Goal: Check status: Check status

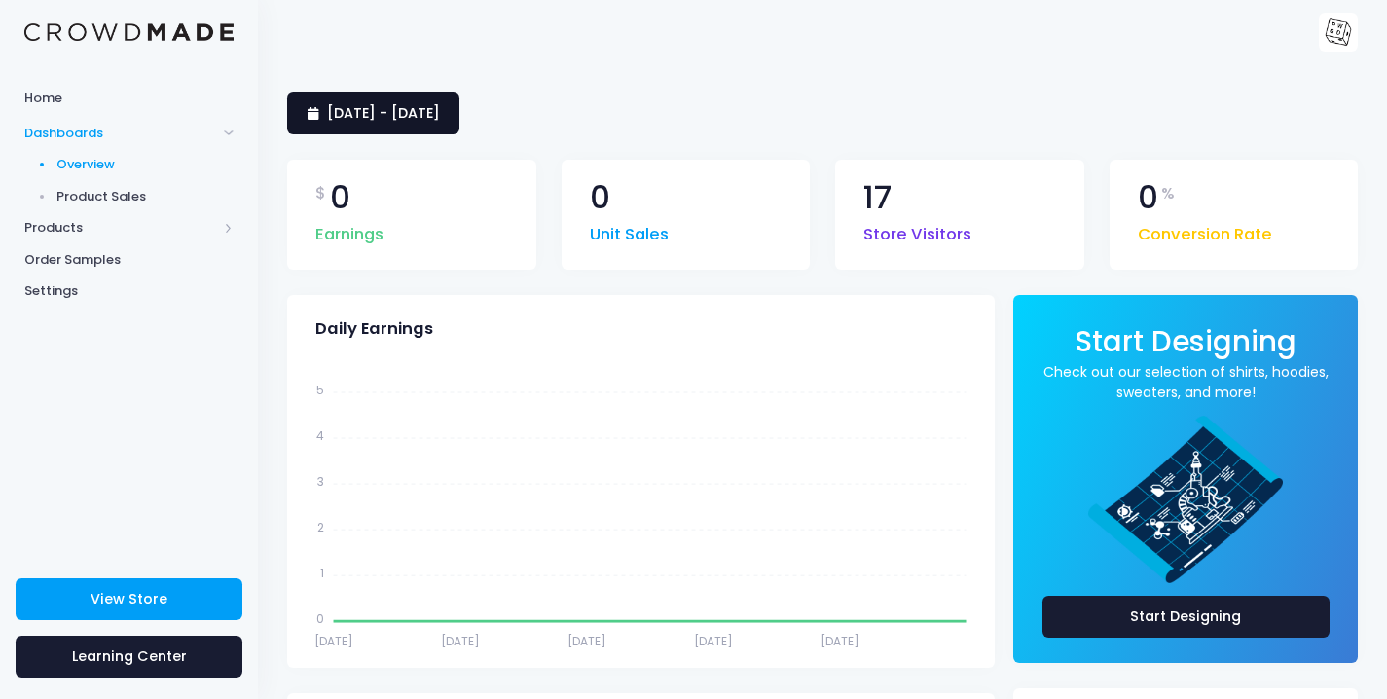
click at [440, 115] on span "9 August 2025 - 7 September 2025" at bounding box center [383, 112] width 113 height 19
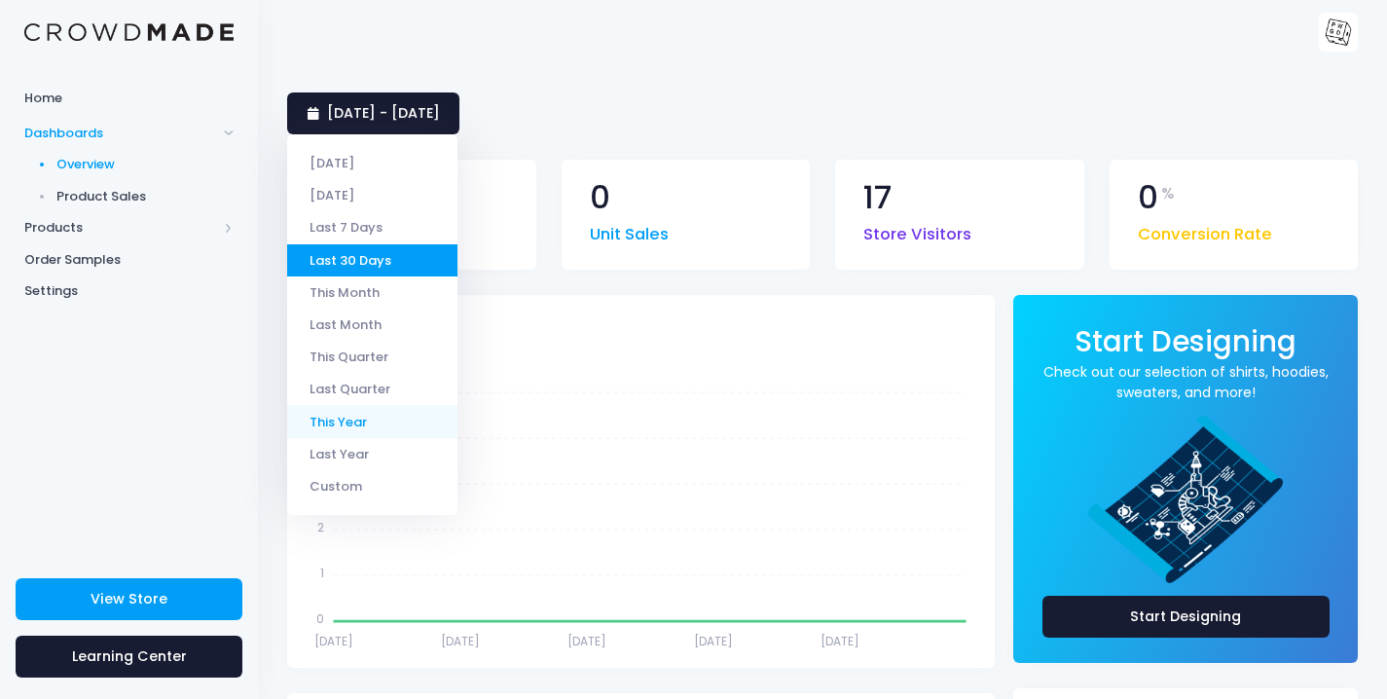
click at [348, 415] on li "This Year" at bounding box center [372, 421] width 170 height 32
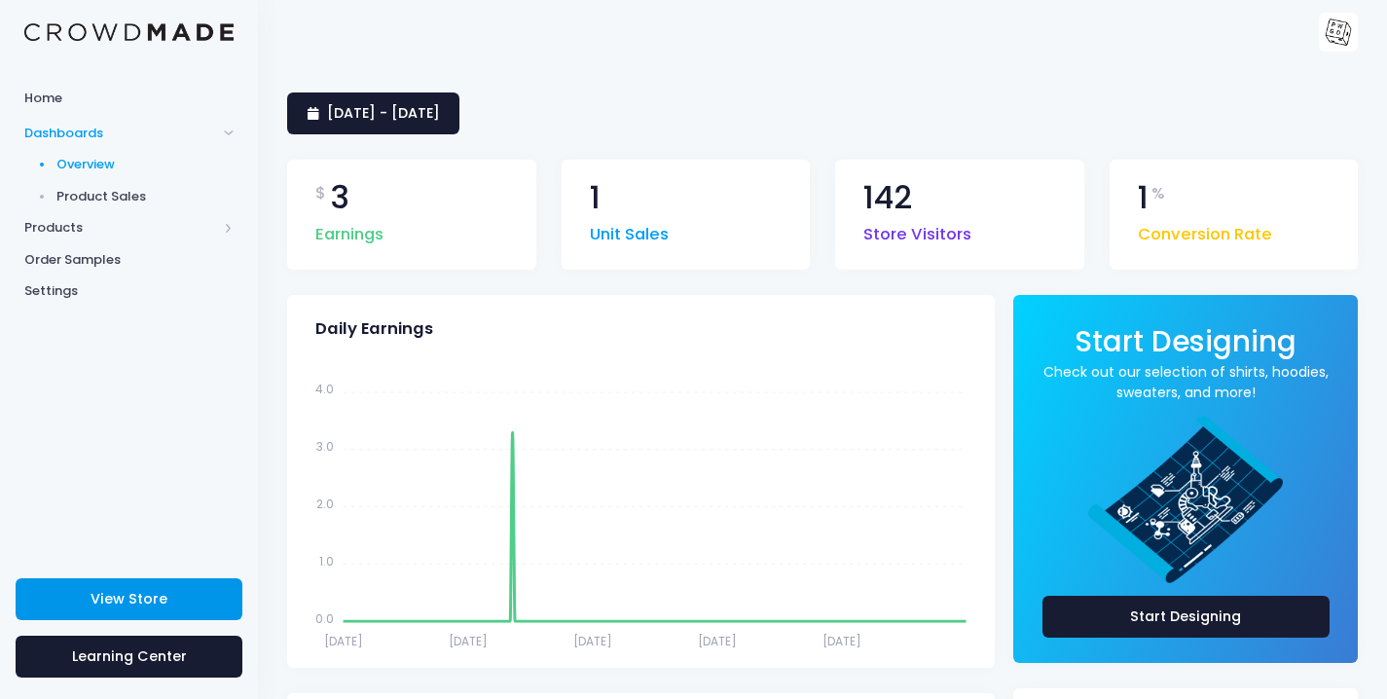
click at [153, 593] on span "View Store" at bounding box center [129, 598] width 77 height 19
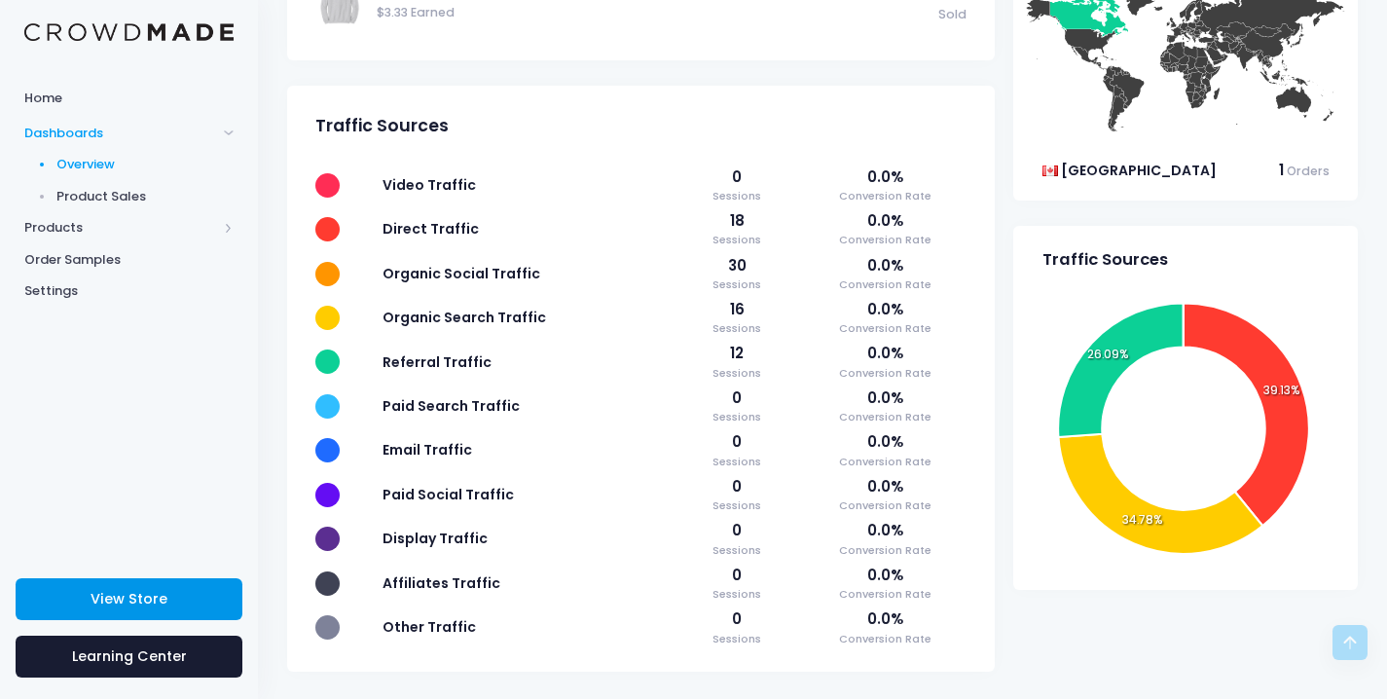
scroll to position [827, 0]
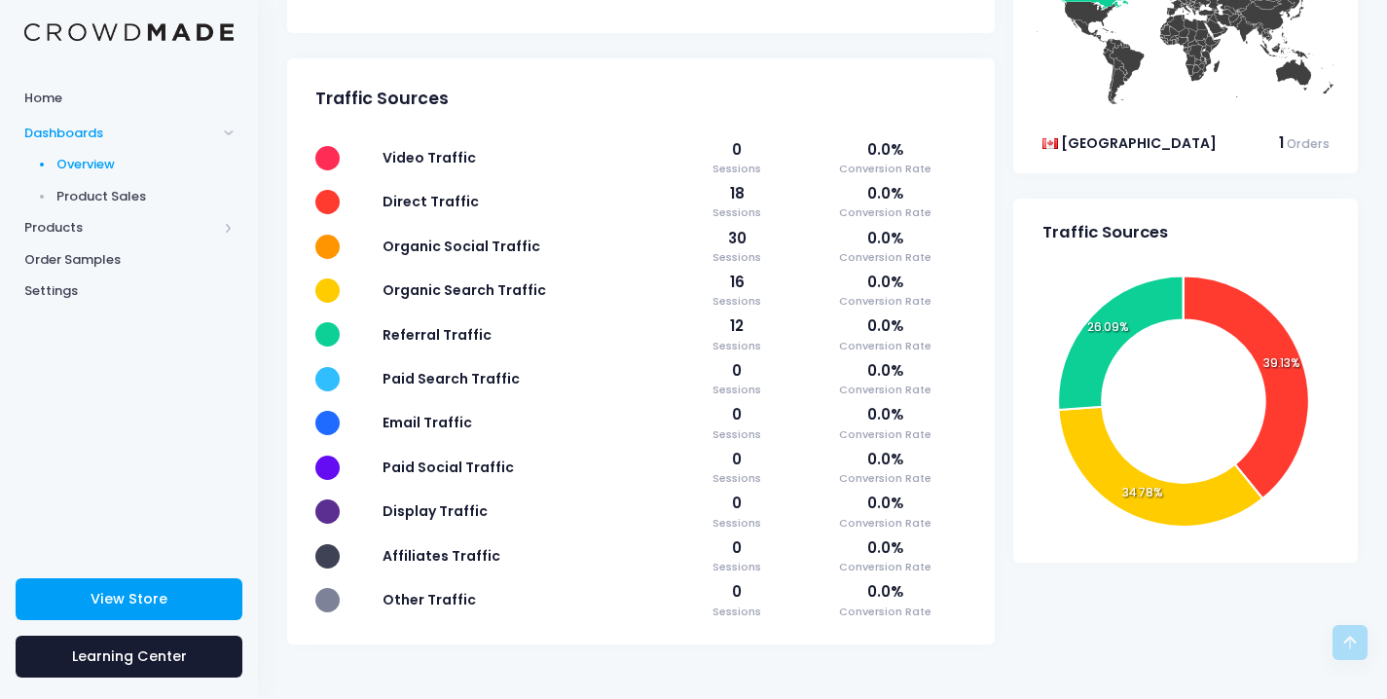
click at [84, 197] on span "Product Sales" at bounding box center [145, 196] width 178 height 19
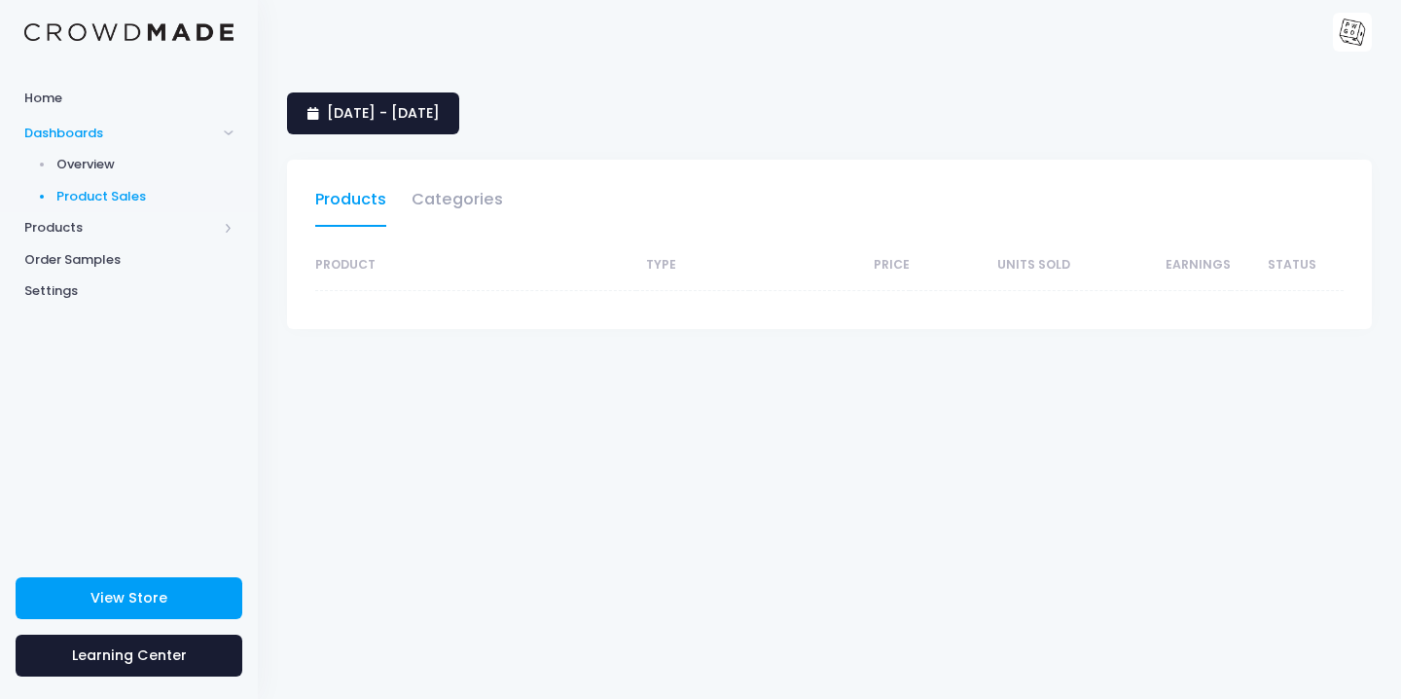
select select "25"
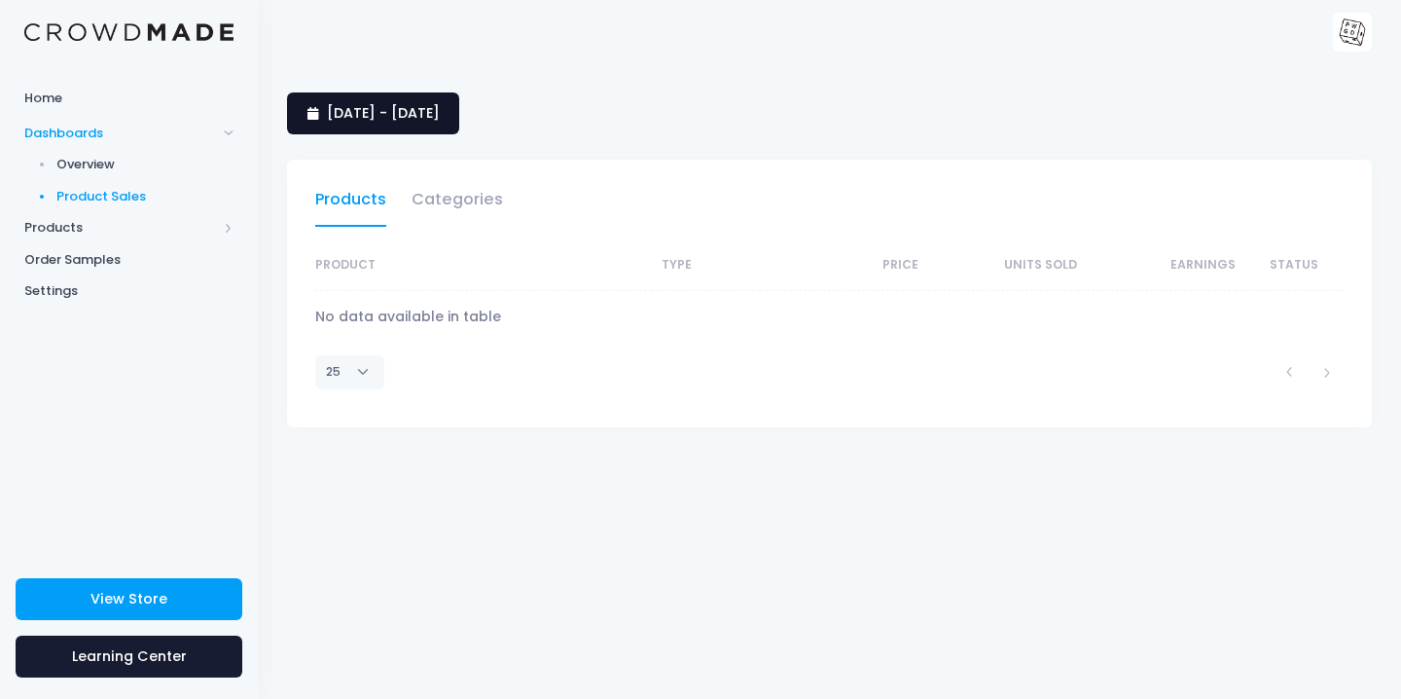
click at [432, 114] on span "9 August 2025 - 7 September 2025" at bounding box center [383, 112] width 113 height 19
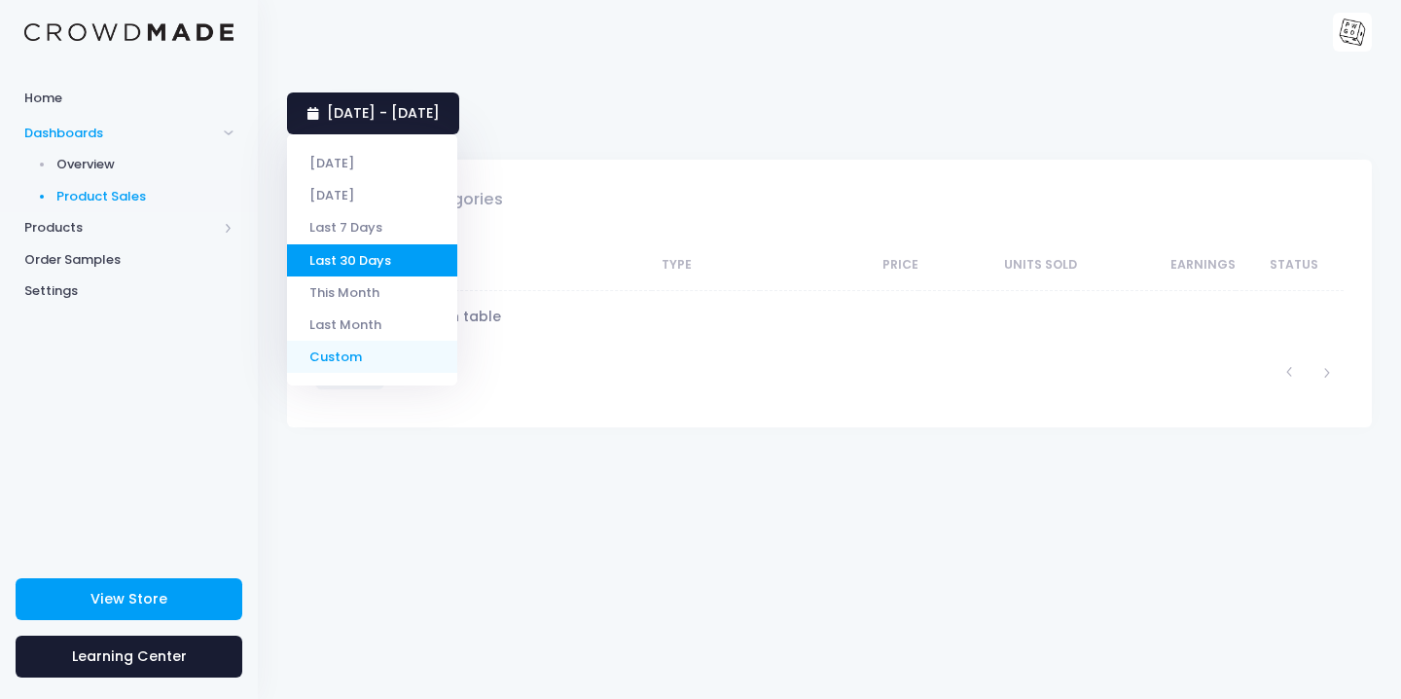
click at [349, 352] on li "Custom" at bounding box center [372, 357] width 170 height 32
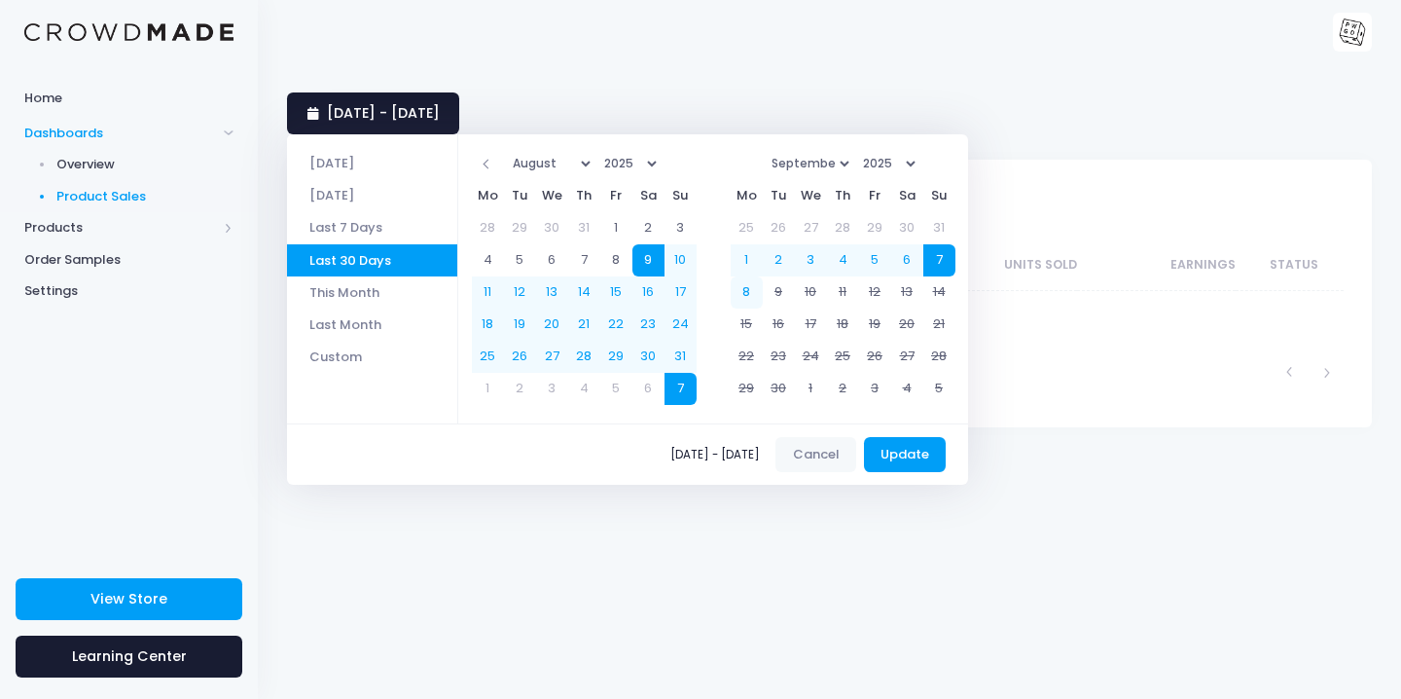
click at [658, 163] on select "2021 2022 2023 2024 2025" at bounding box center [630, 163] width 63 height 29
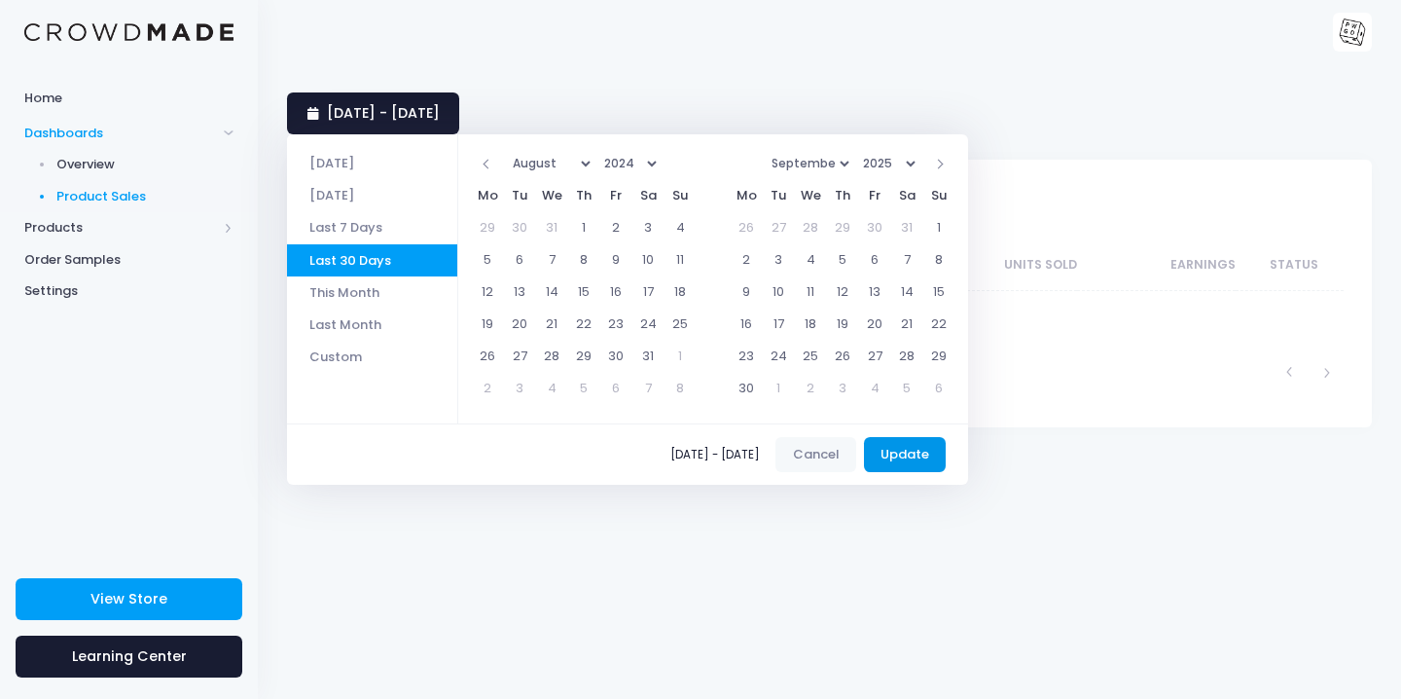
click at [917, 457] on button "Update" at bounding box center [905, 454] width 83 height 35
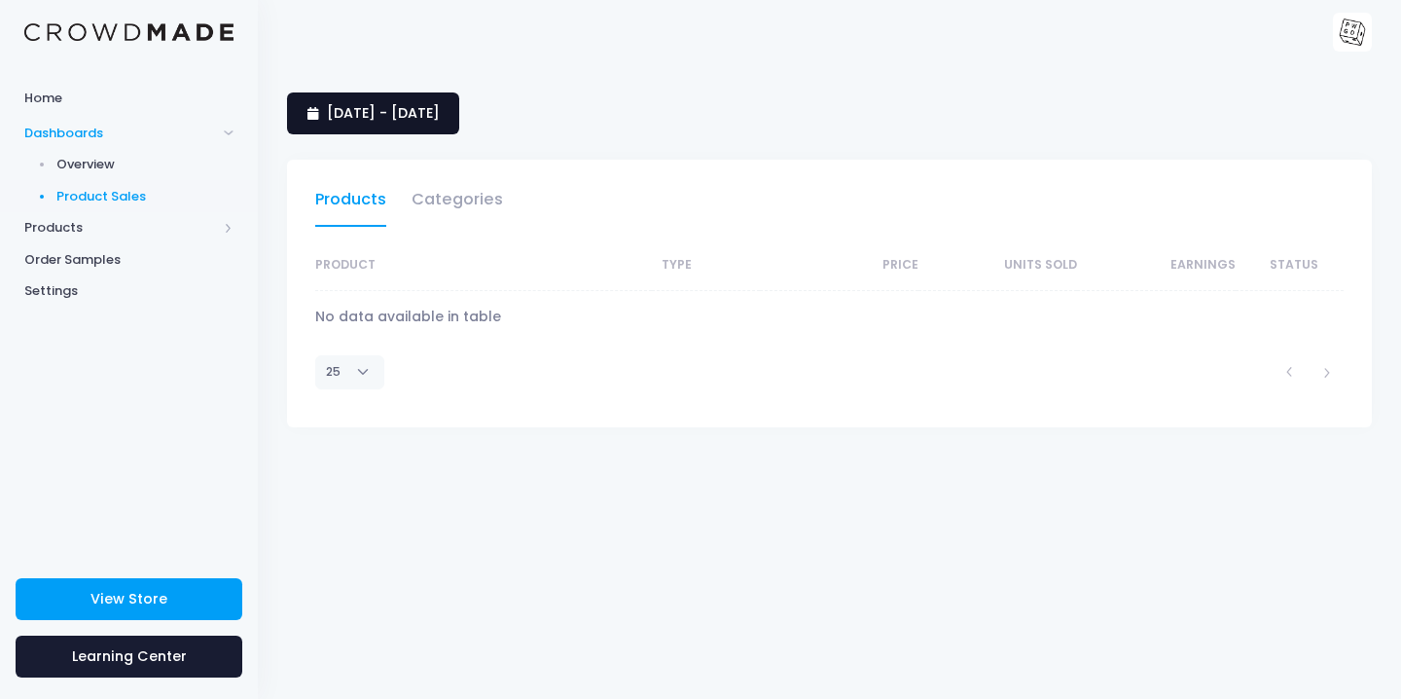
click at [440, 117] on span "9 August 2025 - 7 September 2025" at bounding box center [383, 112] width 113 height 19
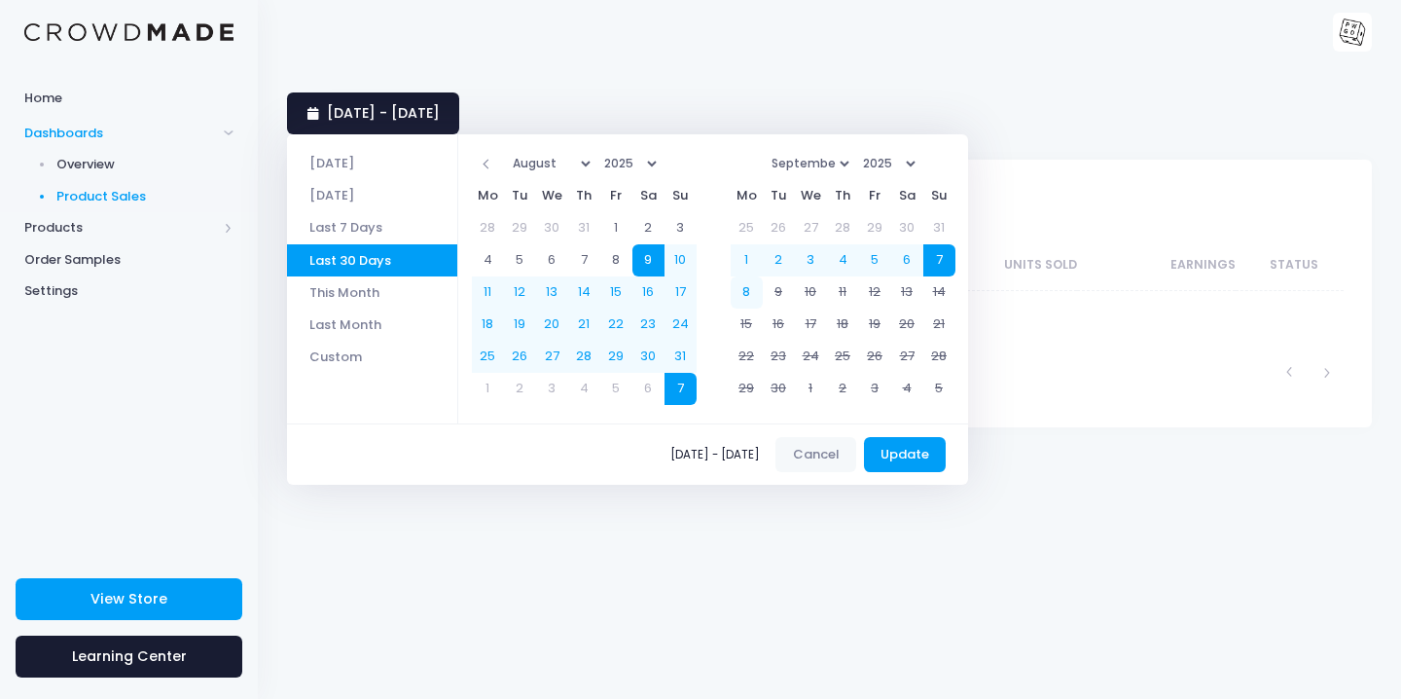
click at [662, 157] on select "2021 2022 2023 2024 2025" at bounding box center [630, 163] width 63 height 29
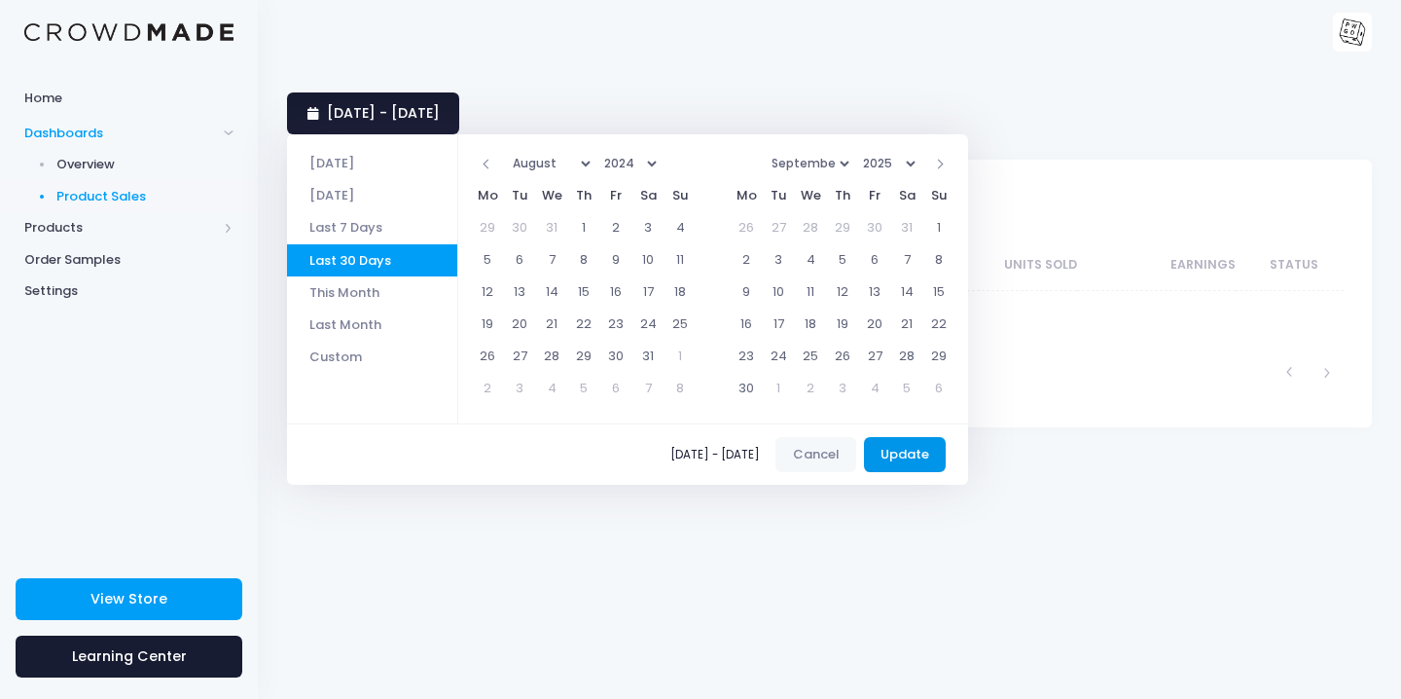
click at [930, 455] on button "Update" at bounding box center [905, 454] width 83 height 35
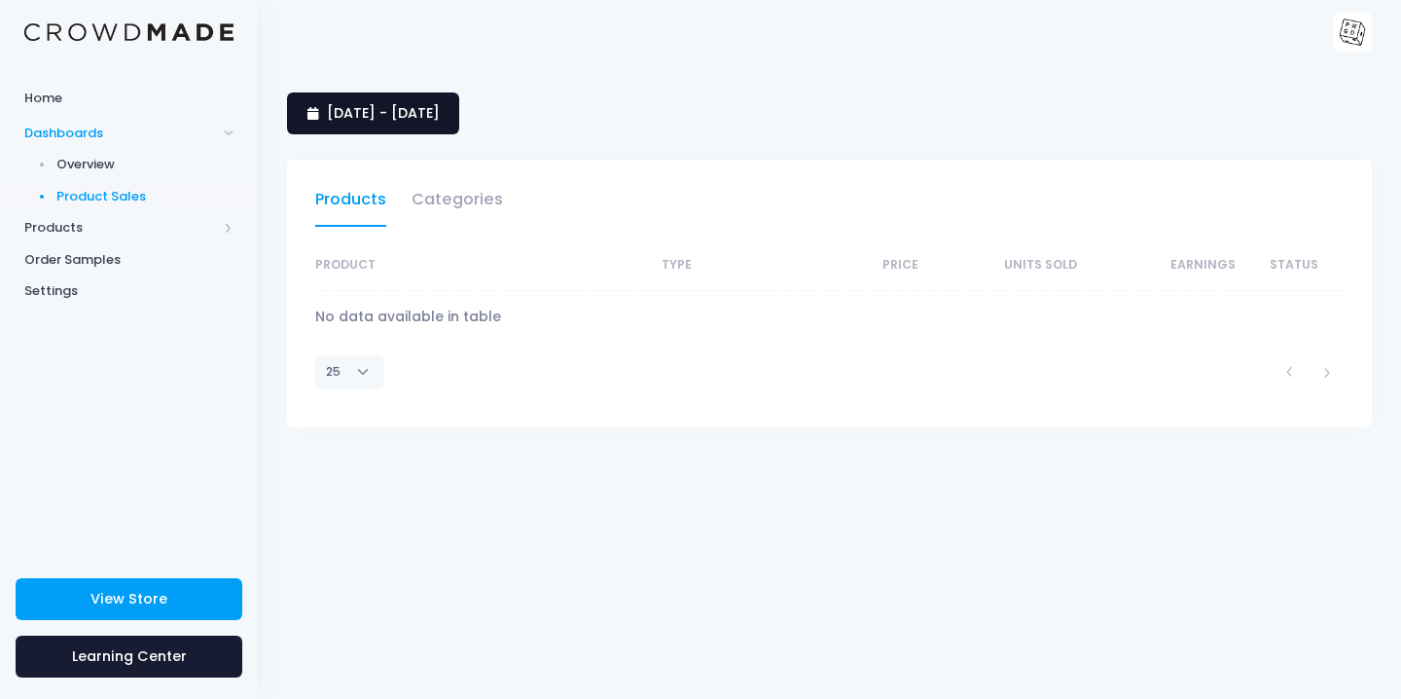
click at [440, 116] on span "9 August 2025 - 7 September 2025" at bounding box center [383, 112] width 113 height 19
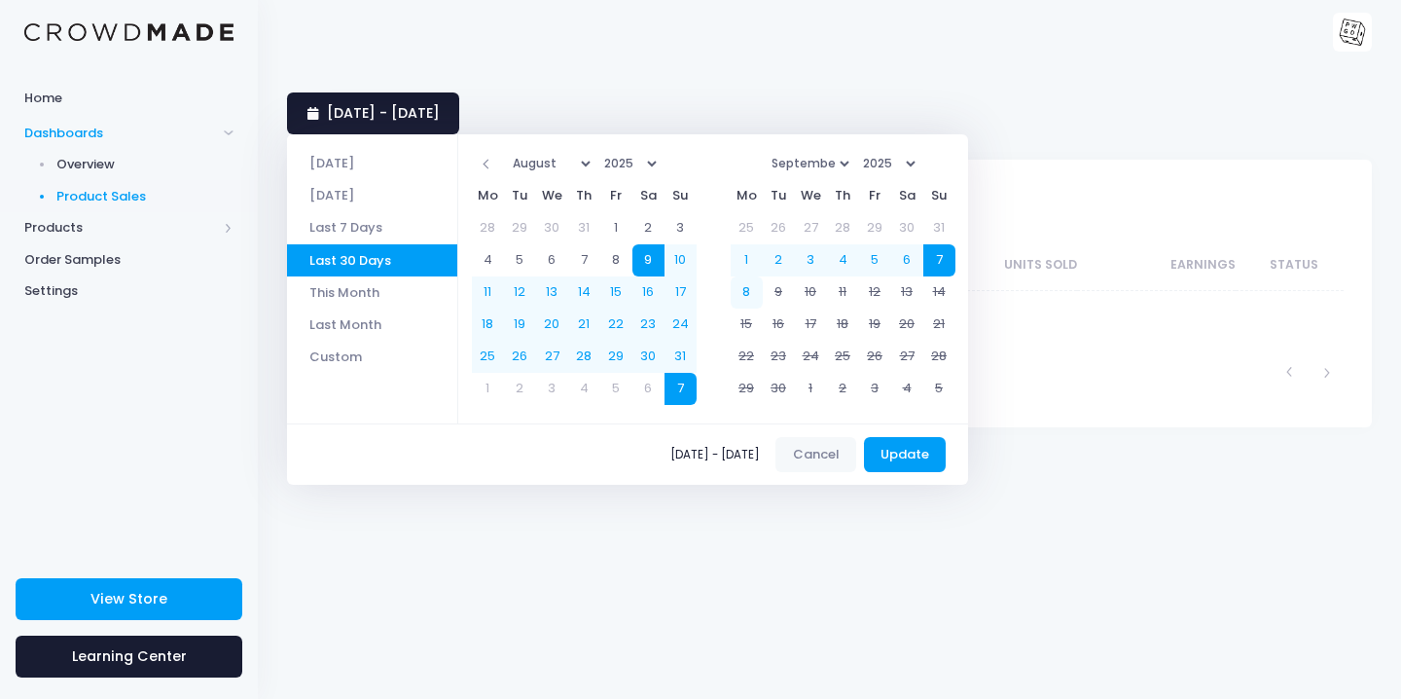
click at [662, 161] on select "2021 2022 2023 2024 2025" at bounding box center [630, 163] width 63 height 29
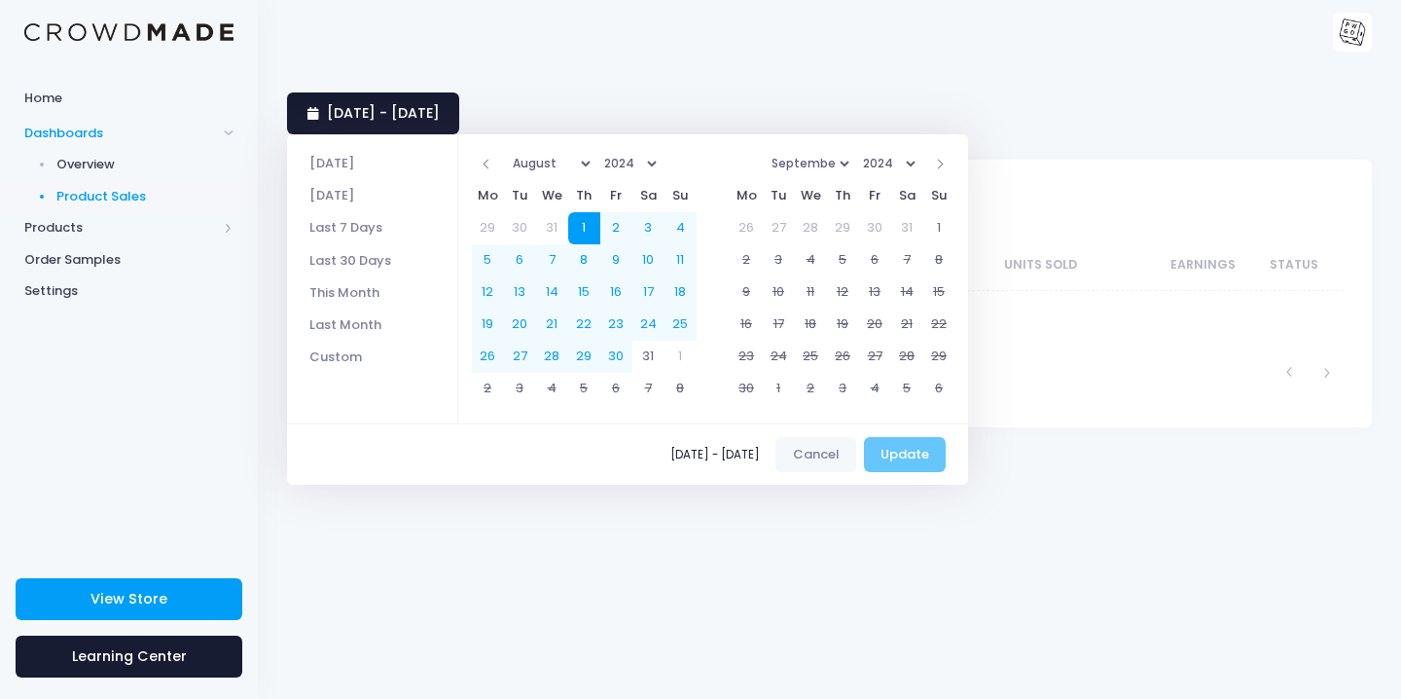
click at [921, 164] on select "2024 2025" at bounding box center [888, 163] width 63 height 29
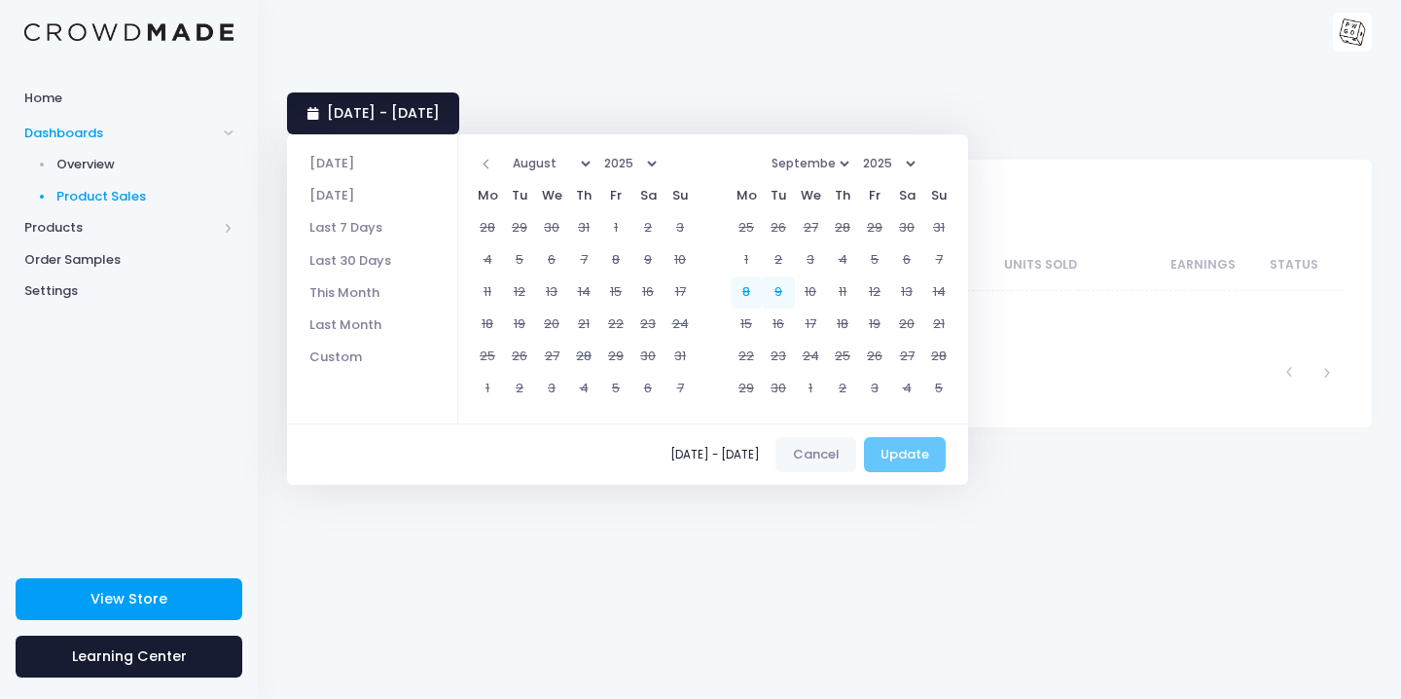
click at [790, 291] on td "9" at bounding box center [779, 292] width 32 height 32
click at [660, 157] on select "2021 2022 2023 2024 2025" at bounding box center [630, 163] width 63 height 29
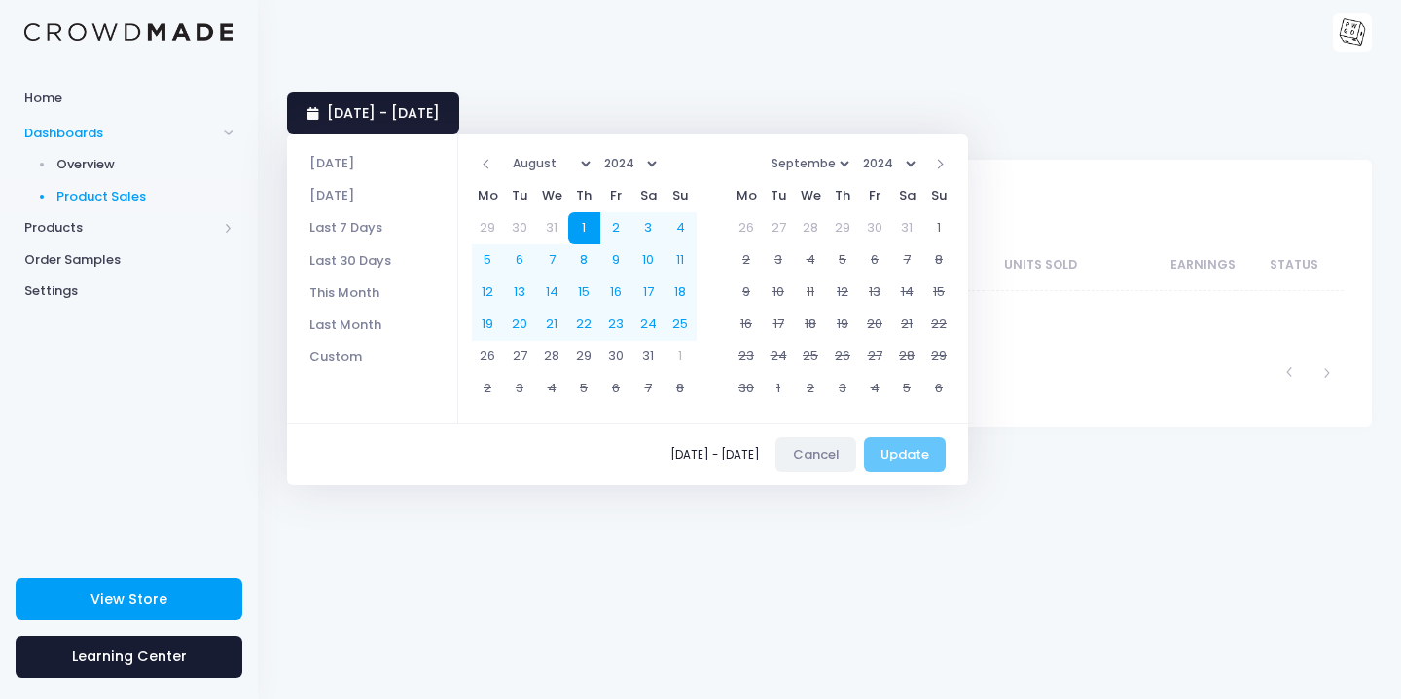
click at [830, 455] on button "Cancel" at bounding box center [816, 454] width 81 height 35
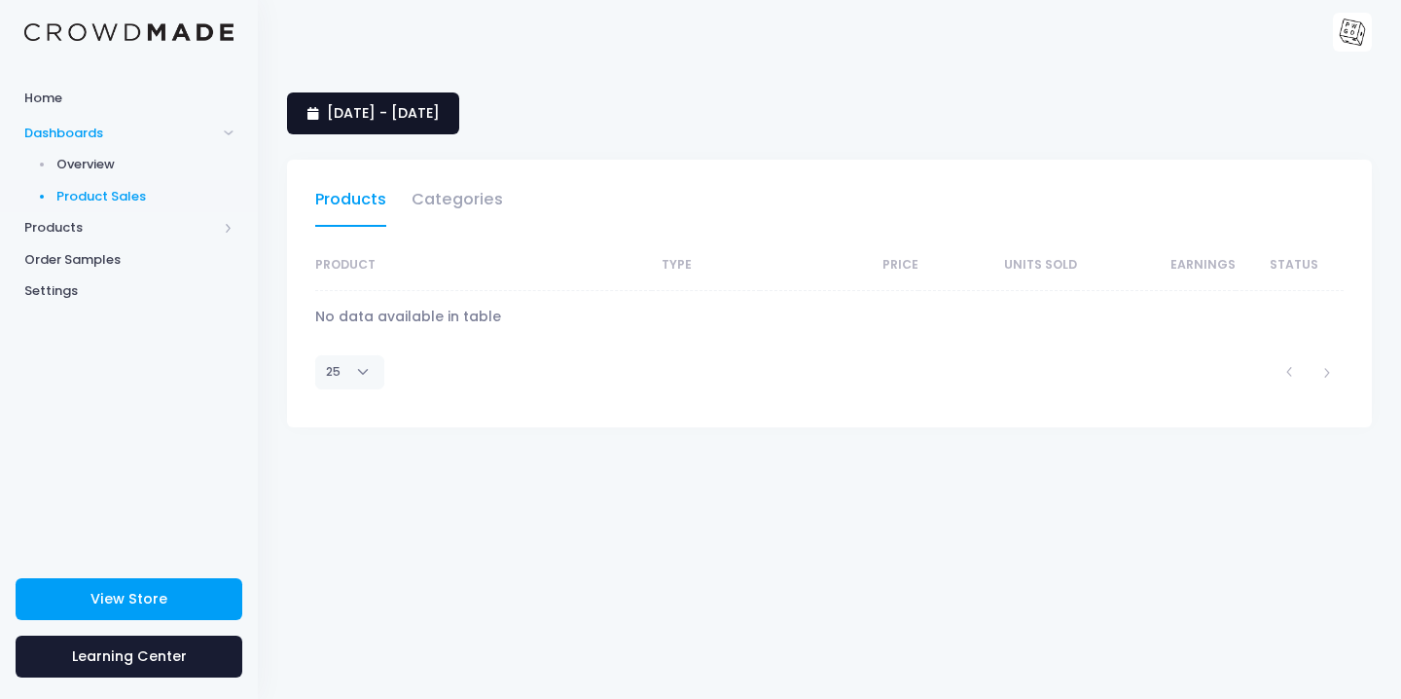
click at [438, 114] on span "9 August 2025 - 7 September 2025" at bounding box center [383, 112] width 113 height 19
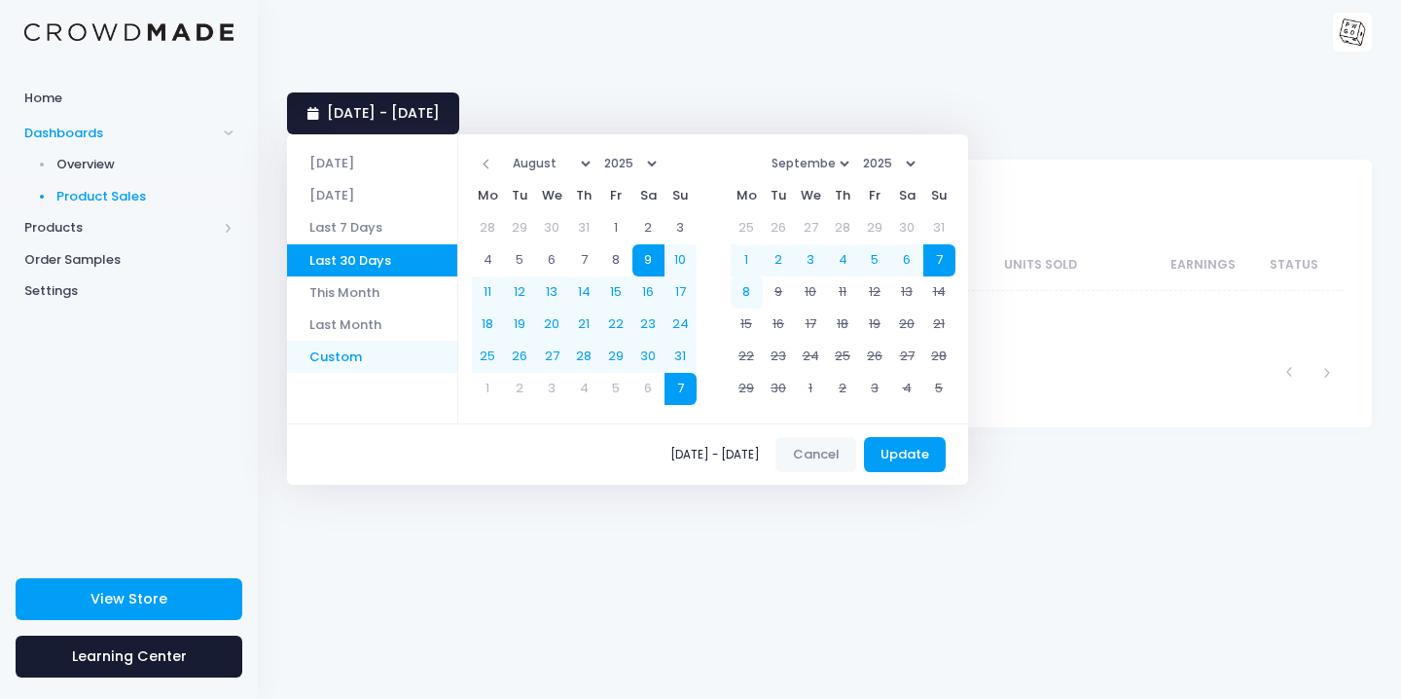
click at [349, 355] on li "Custom" at bounding box center [372, 357] width 170 height 32
click at [351, 354] on li "Custom" at bounding box center [372, 357] width 170 height 32
click at [579, 163] on select "January February March April May June July August September October November De…" at bounding box center [551, 163] width 89 height 29
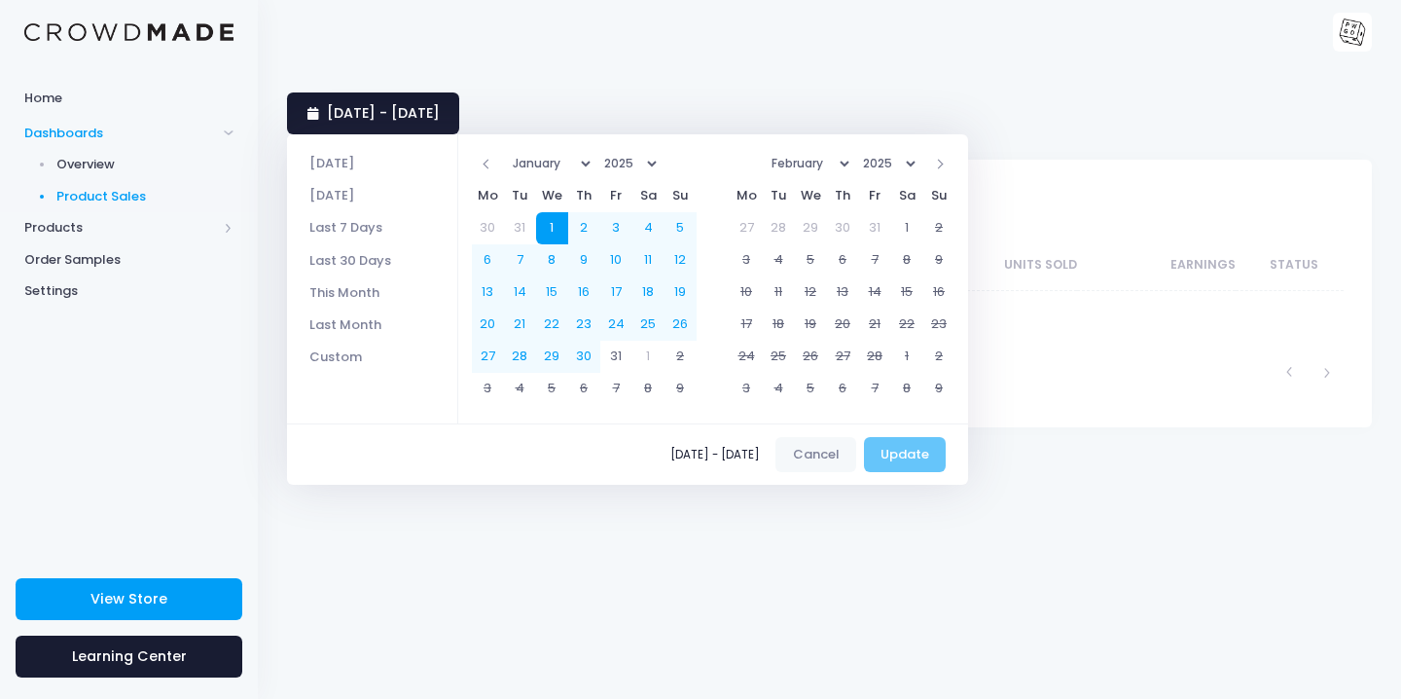
click at [855, 161] on select "January February March April May June July August September October November De…" at bounding box center [810, 163] width 89 height 29
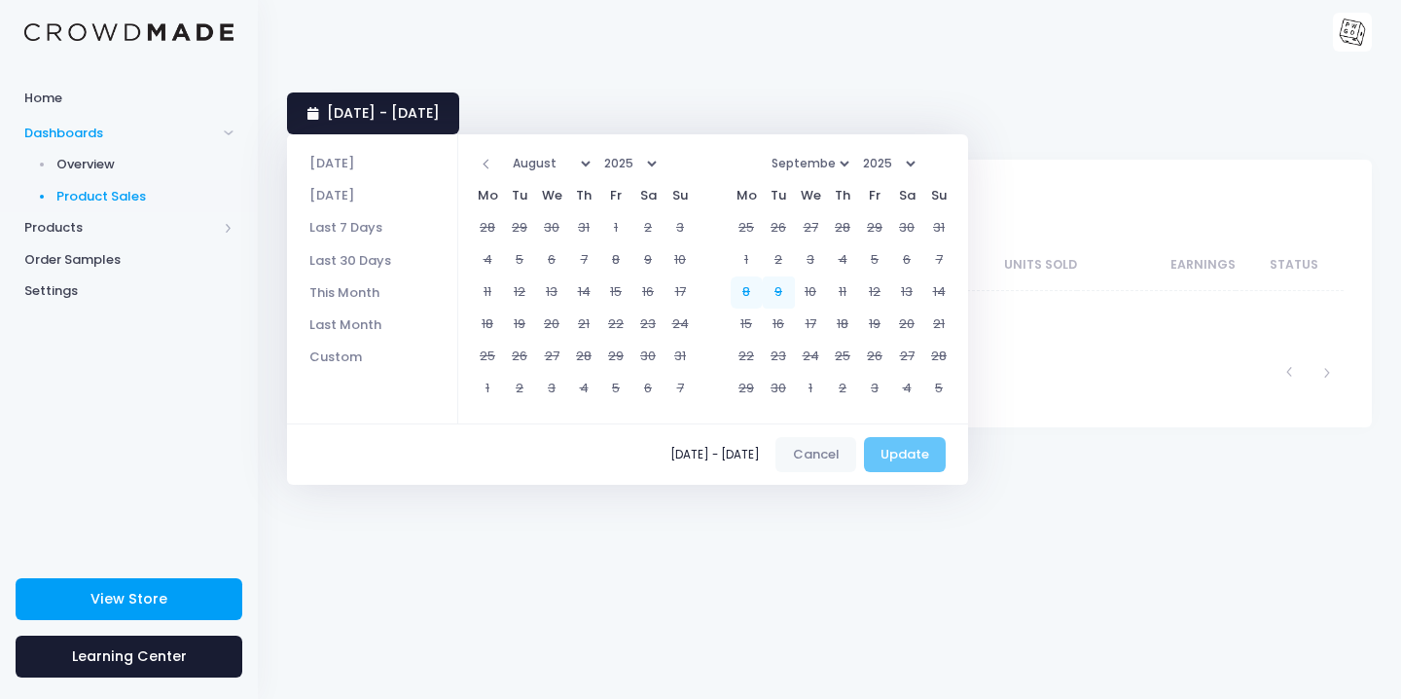
click at [789, 288] on td "9" at bounding box center [779, 292] width 32 height 32
click at [591, 162] on select "January February March April May June July August September October November De…" at bounding box center [551, 163] width 89 height 29
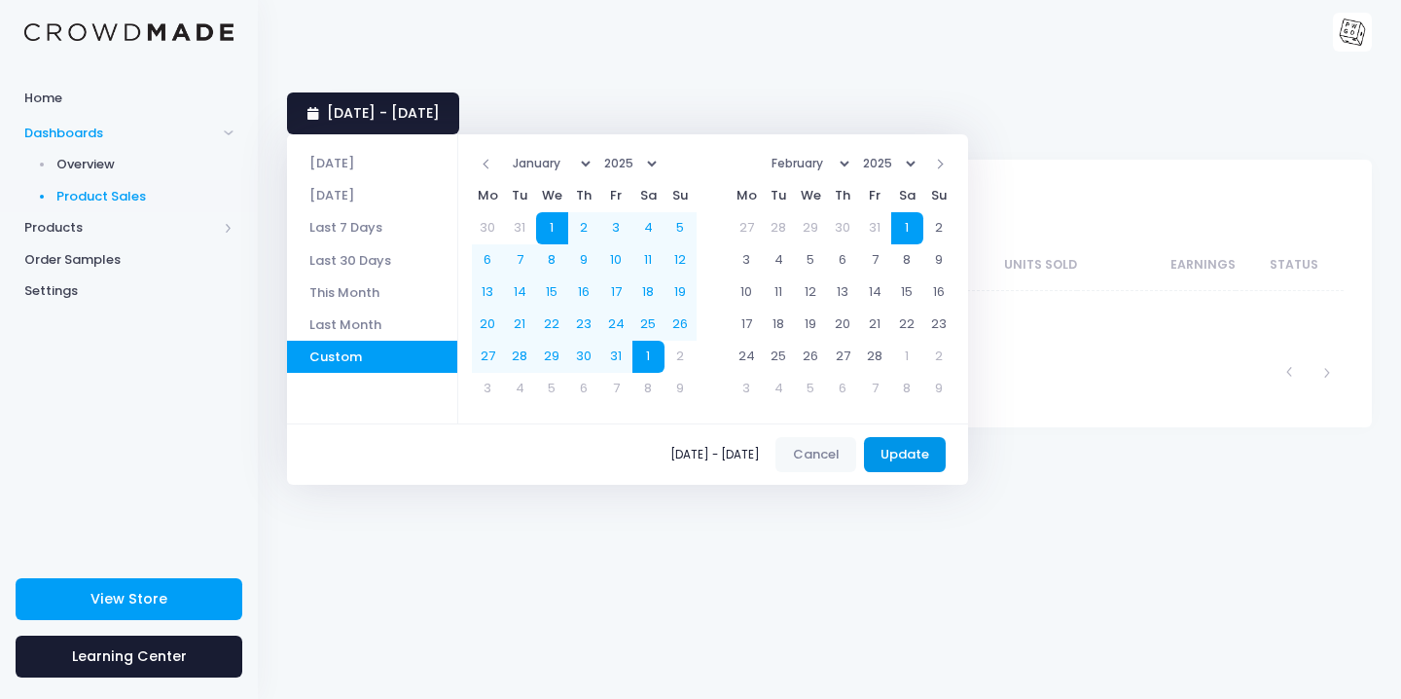
click at [931, 455] on button "Update" at bounding box center [905, 454] width 83 height 35
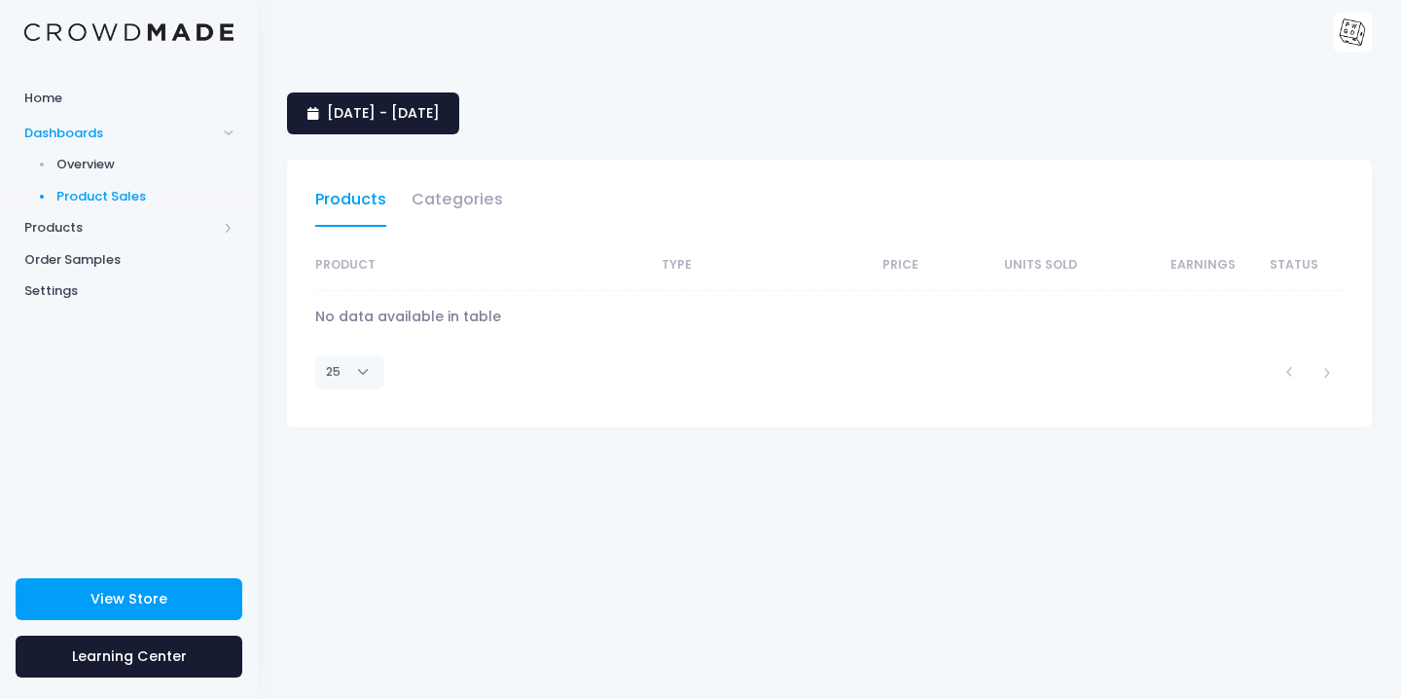
select select "25"
click at [440, 120] on span "[DATE] - [DATE]" at bounding box center [383, 112] width 113 height 19
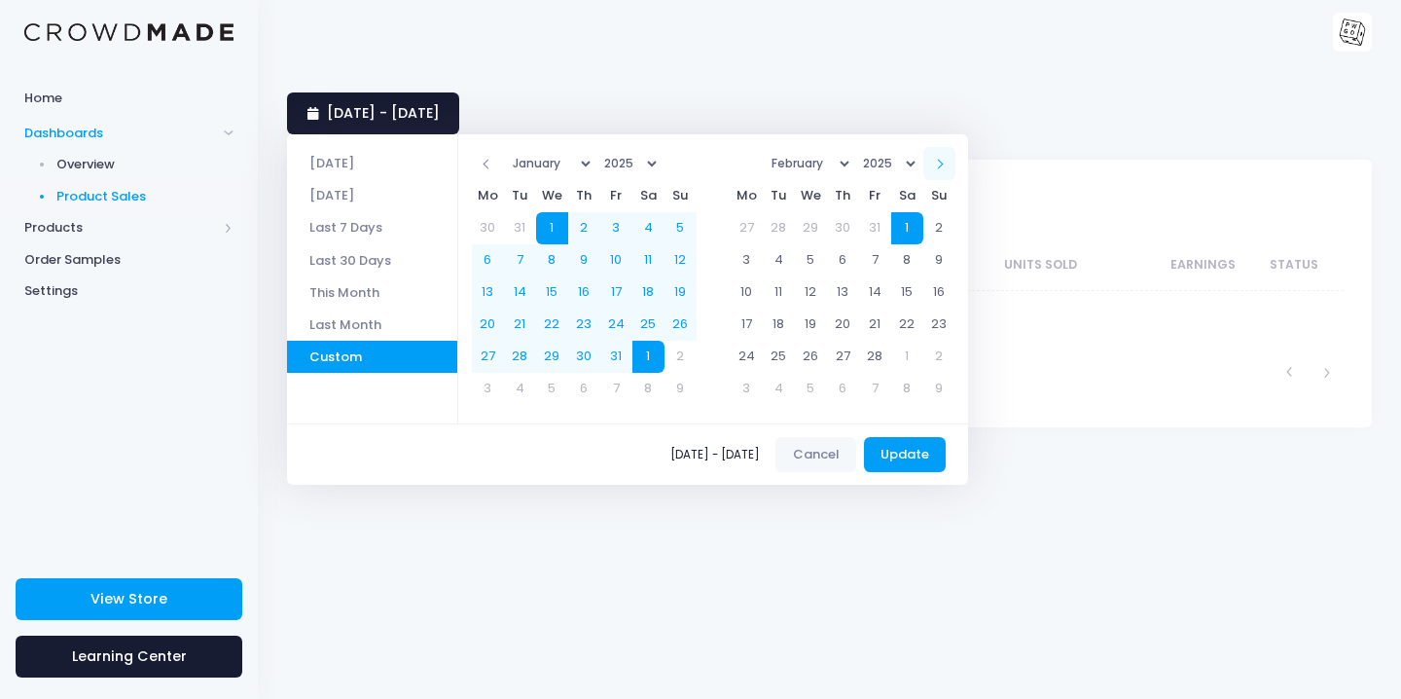
click at [944, 163] on span at bounding box center [939, 165] width 10 height 10
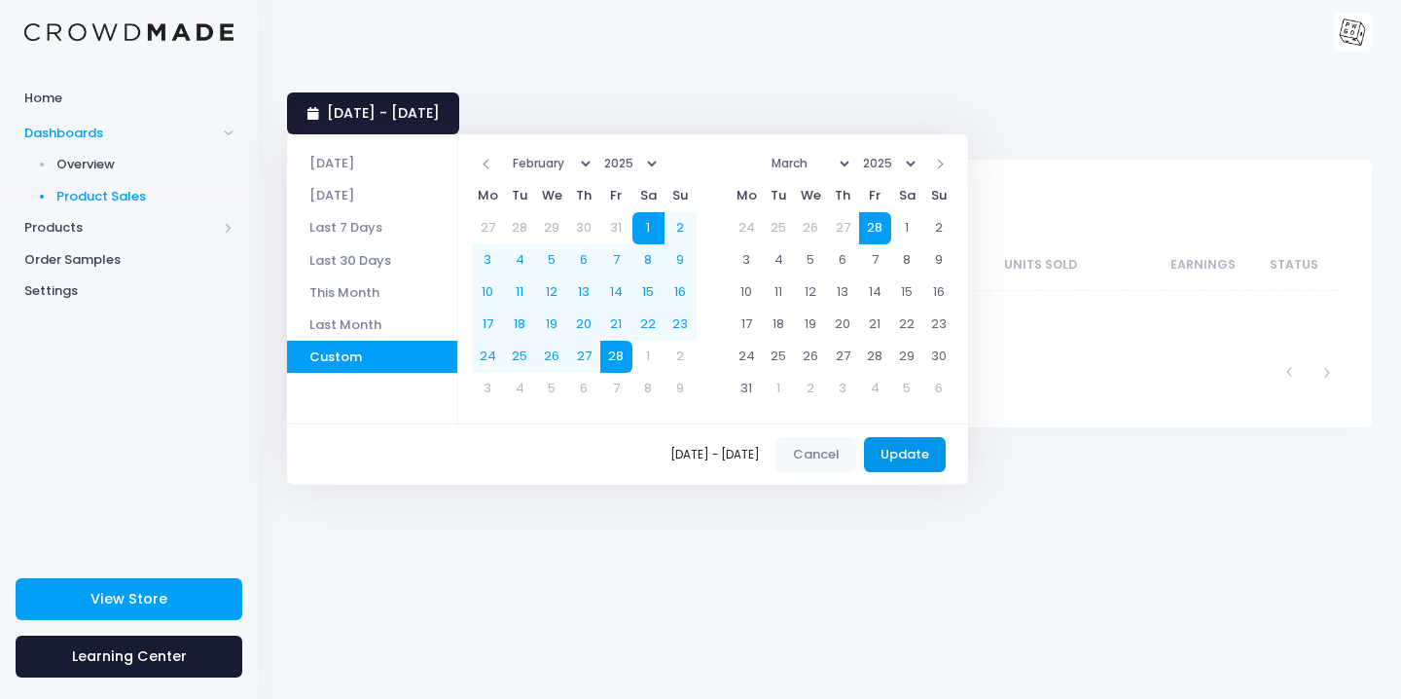
click at [930, 450] on button "Update" at bounding box center [905, 454] width 83 height 35
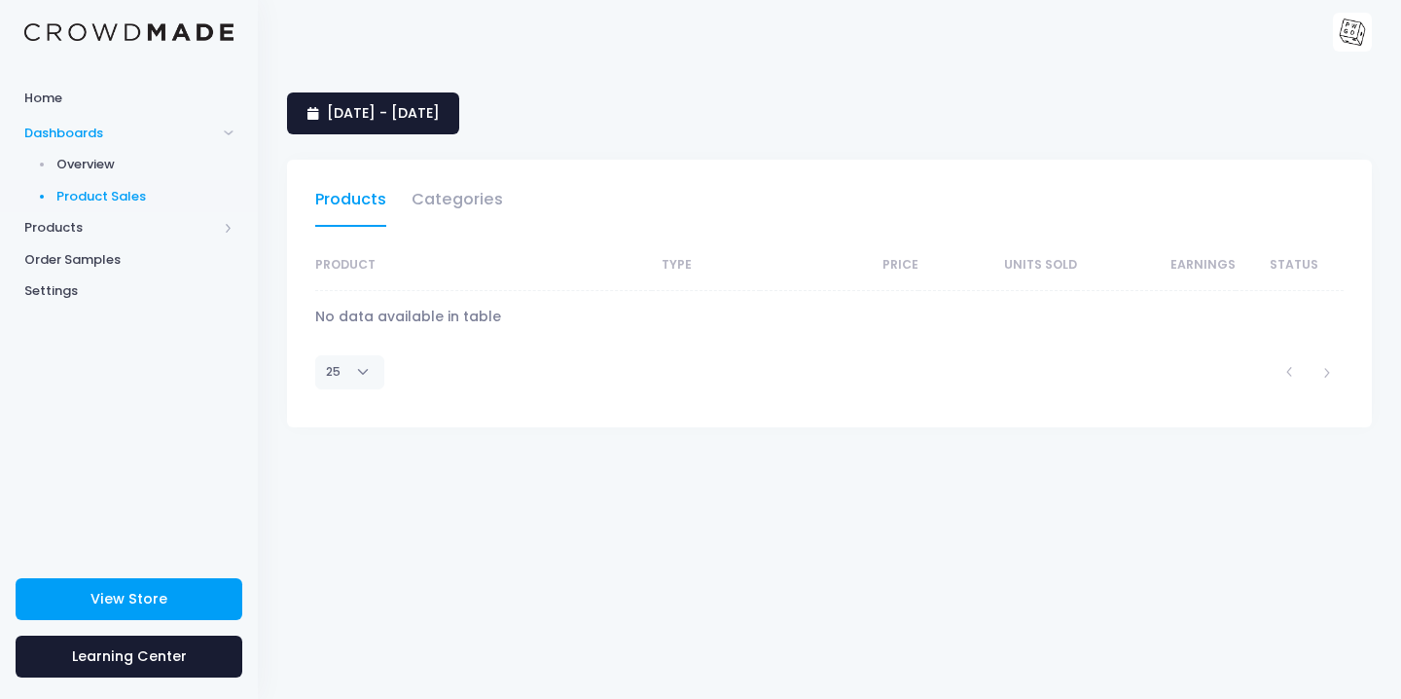
select select "25"
click at [440, 112] on span "1 February 2025 - 28 February 2025" at bounding box center [383, 112] width 113 height 19
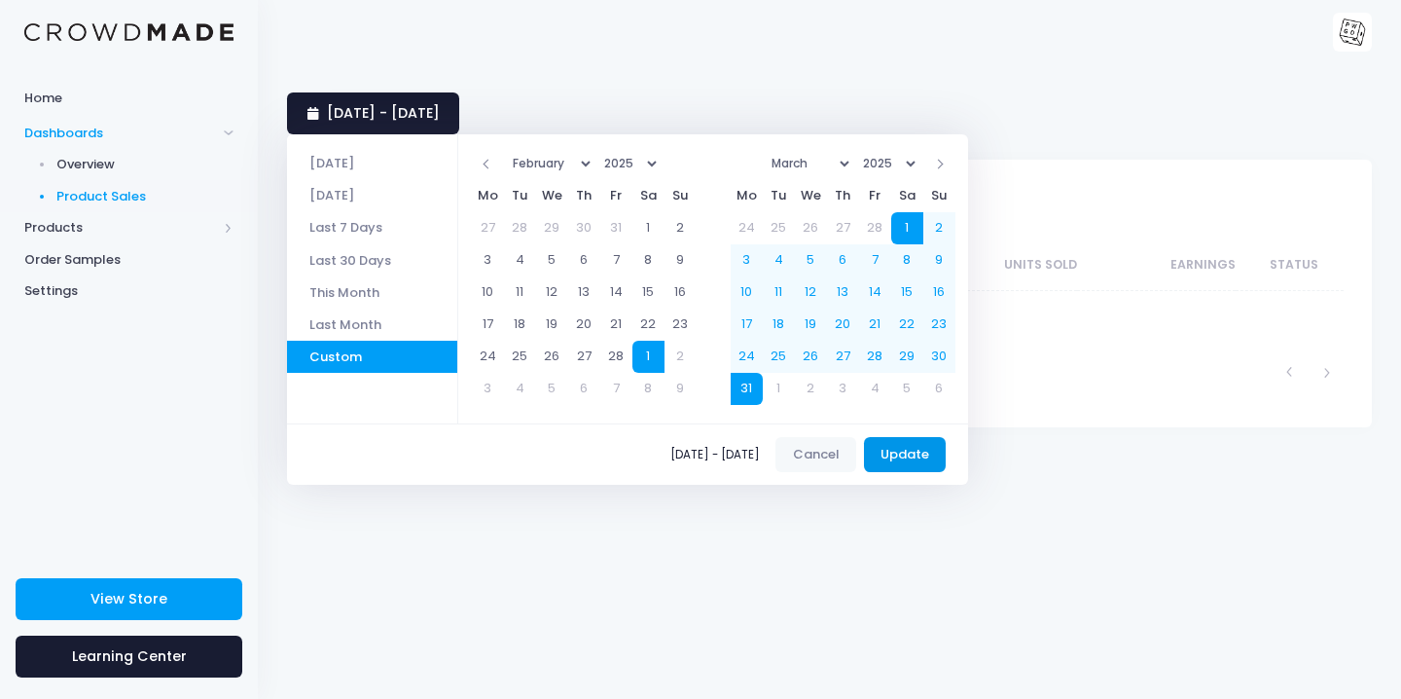
click at [928, 450] on button "Update" at bounding box center [905, 454] width 83 height 35
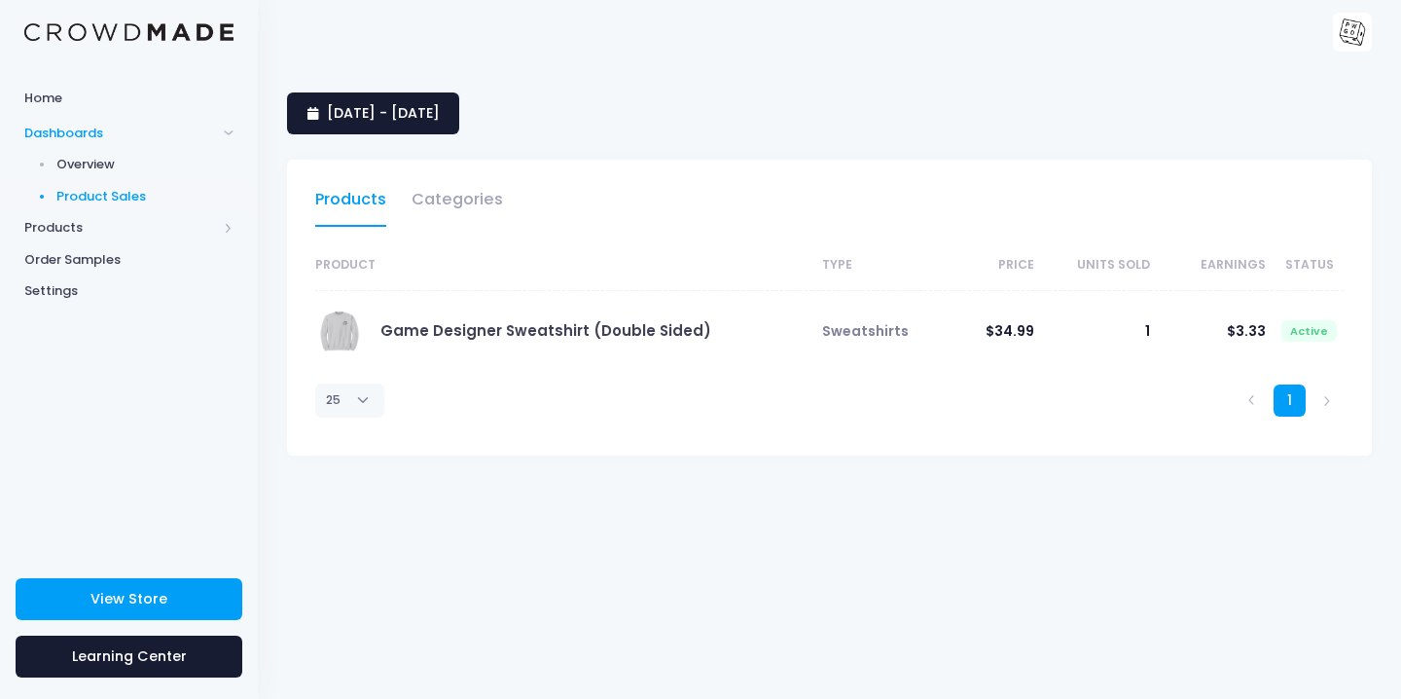
select select "25"
click at [440, 114] on span "[DATE] - [DATE]" at bounding box center [383, 112] width 113 height 19
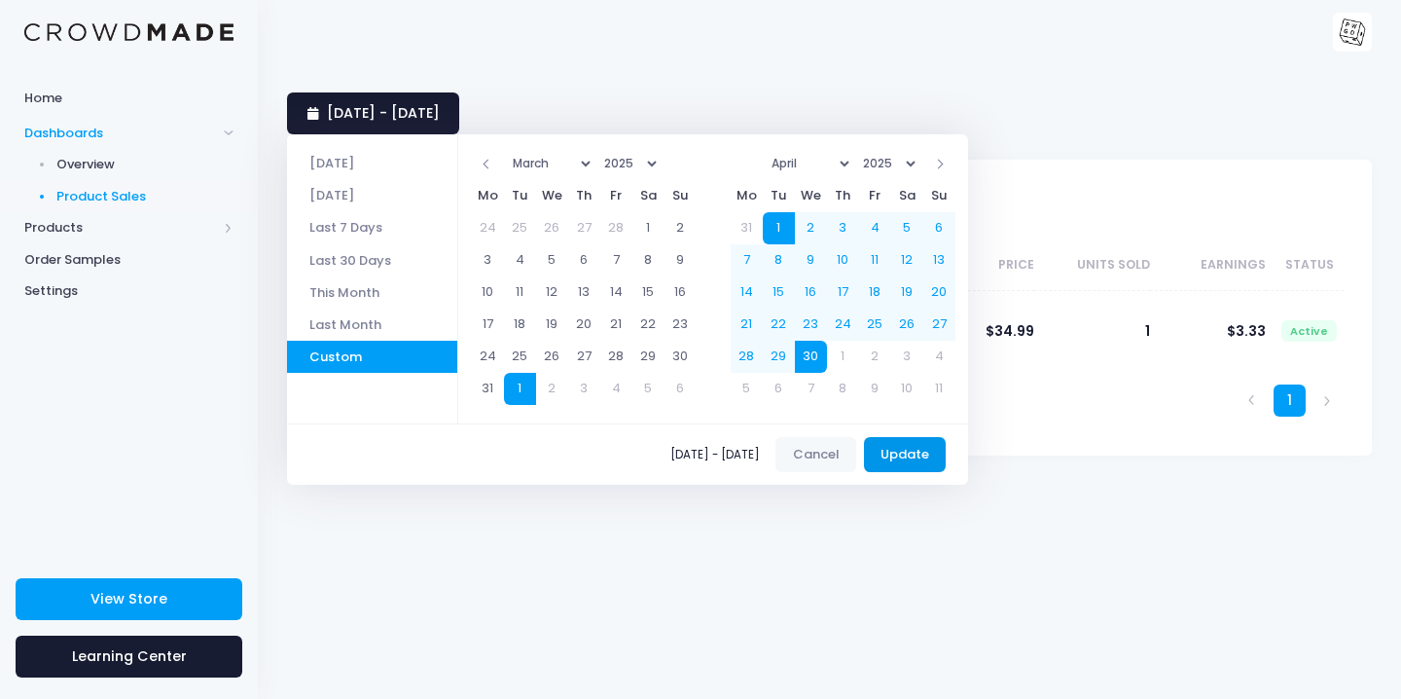
click at [916, 455] on button "Update" at bounding box center [905, 454] width 83 height 35
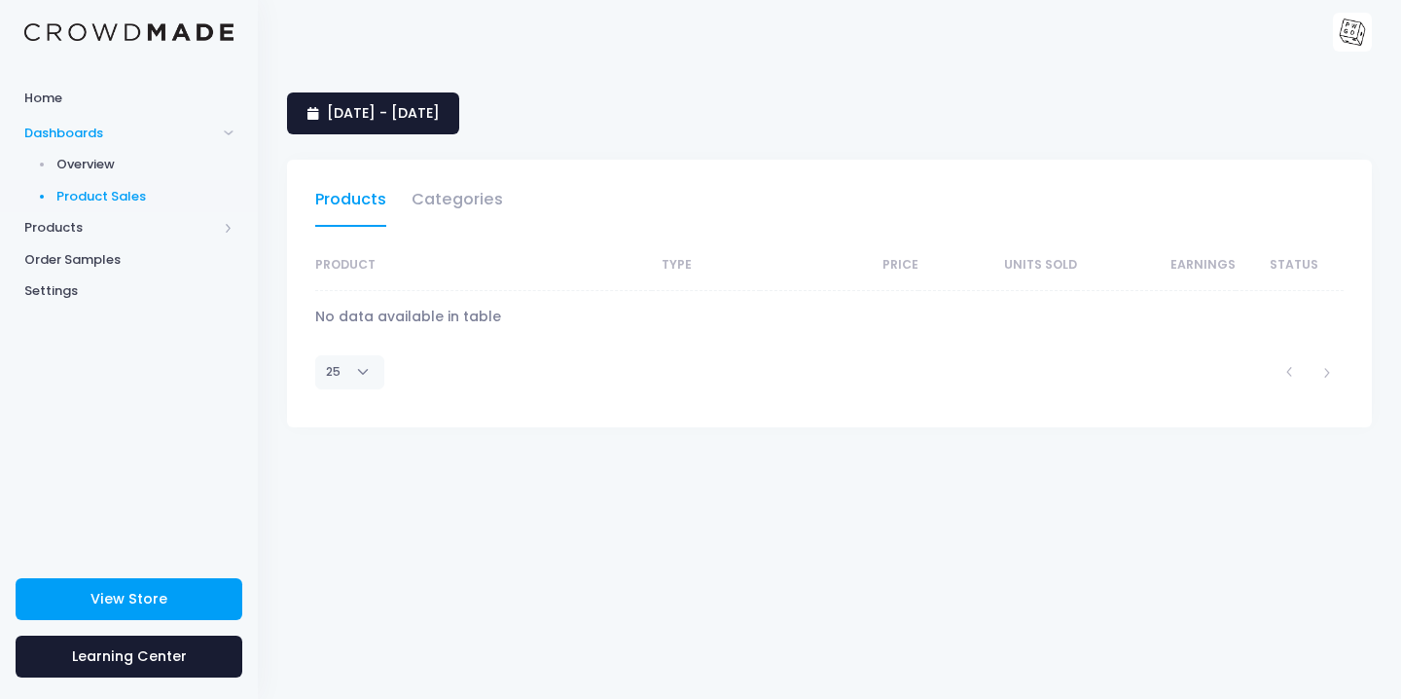
select select "25"
click at [427, 124] on link "[DATE] - [DATE]" at bounding box center [373, 113] width 172 height 42
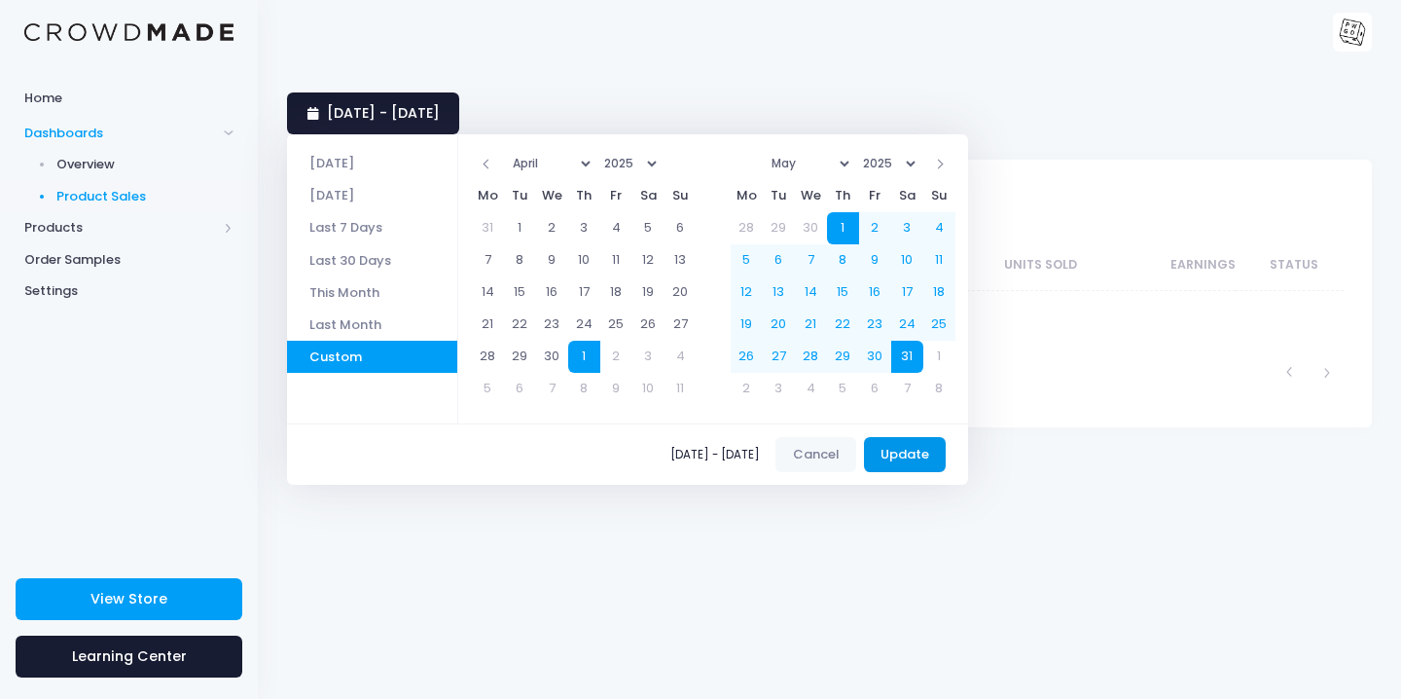
click at [937, 457] on button "Update" at bounding box center [905, 454] width 83 height 35
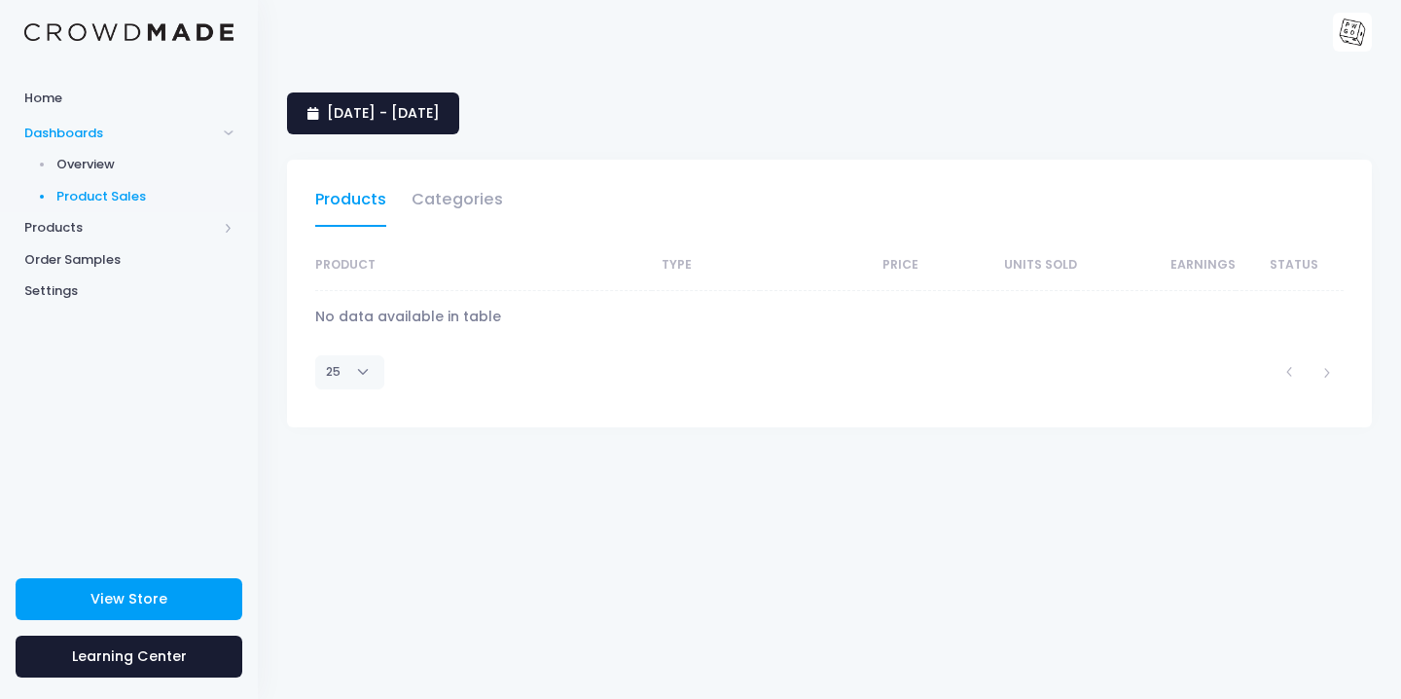
select select "25"
click at [440, 113] on span "[DATE] - [DATE]" at bounding box center [383, 112] width 113 height 19
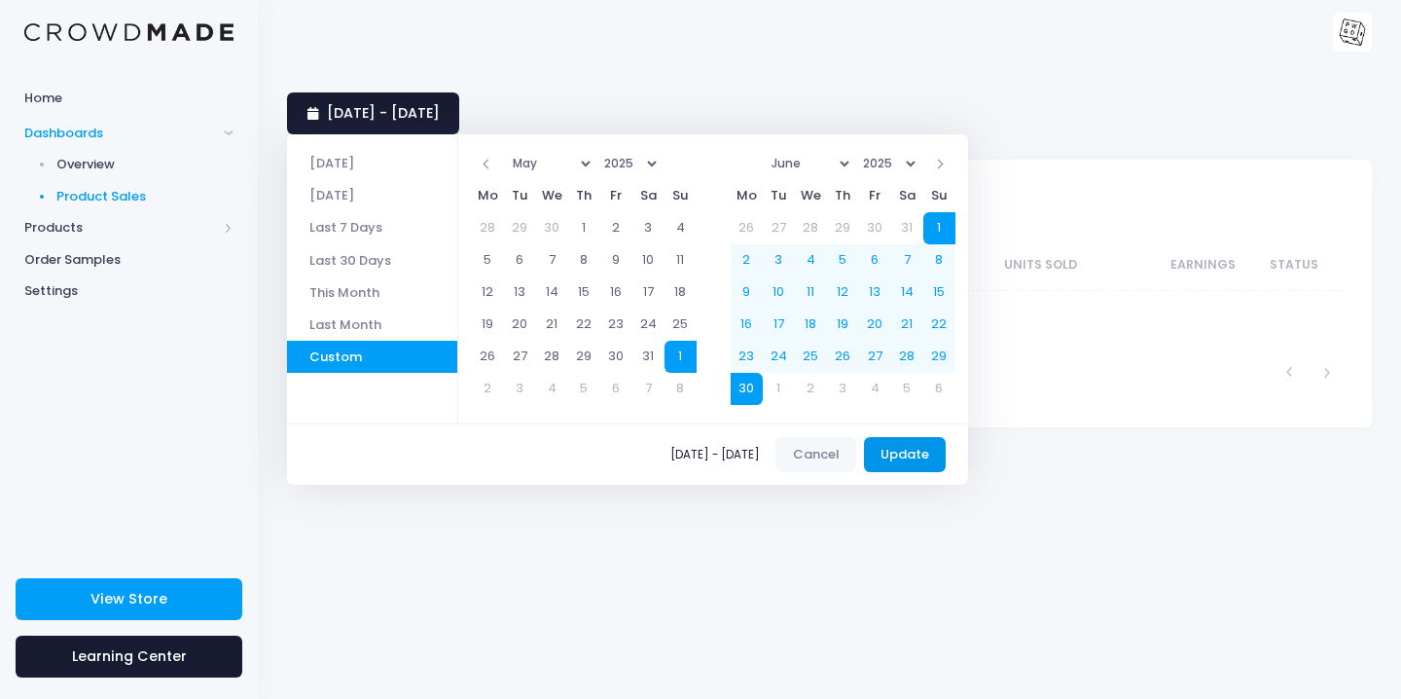
click at [935, 455] on button "Update" at bounding box center [905, 454] width 83 height 35
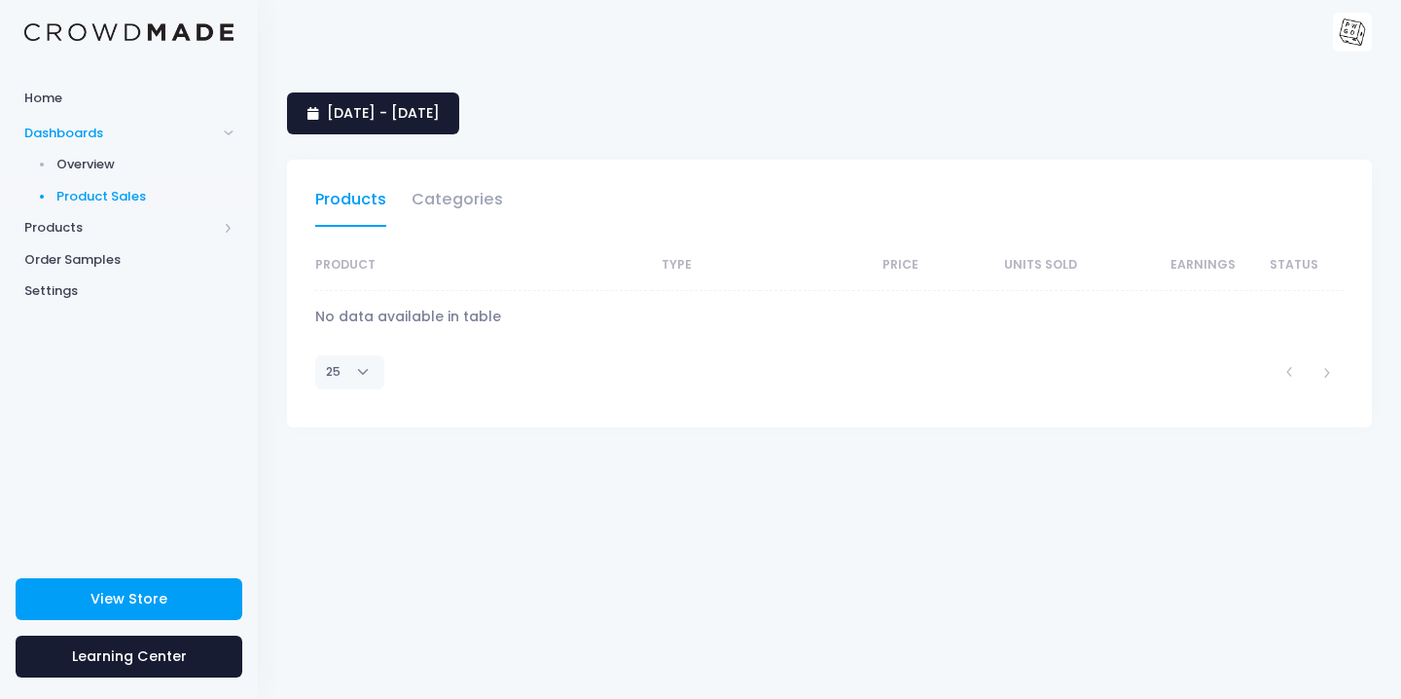
select select "25"
click at [440, 111] on span "1 June 2025 - 30 June 2025" at bounding box center [383, 112] width 113 height 19
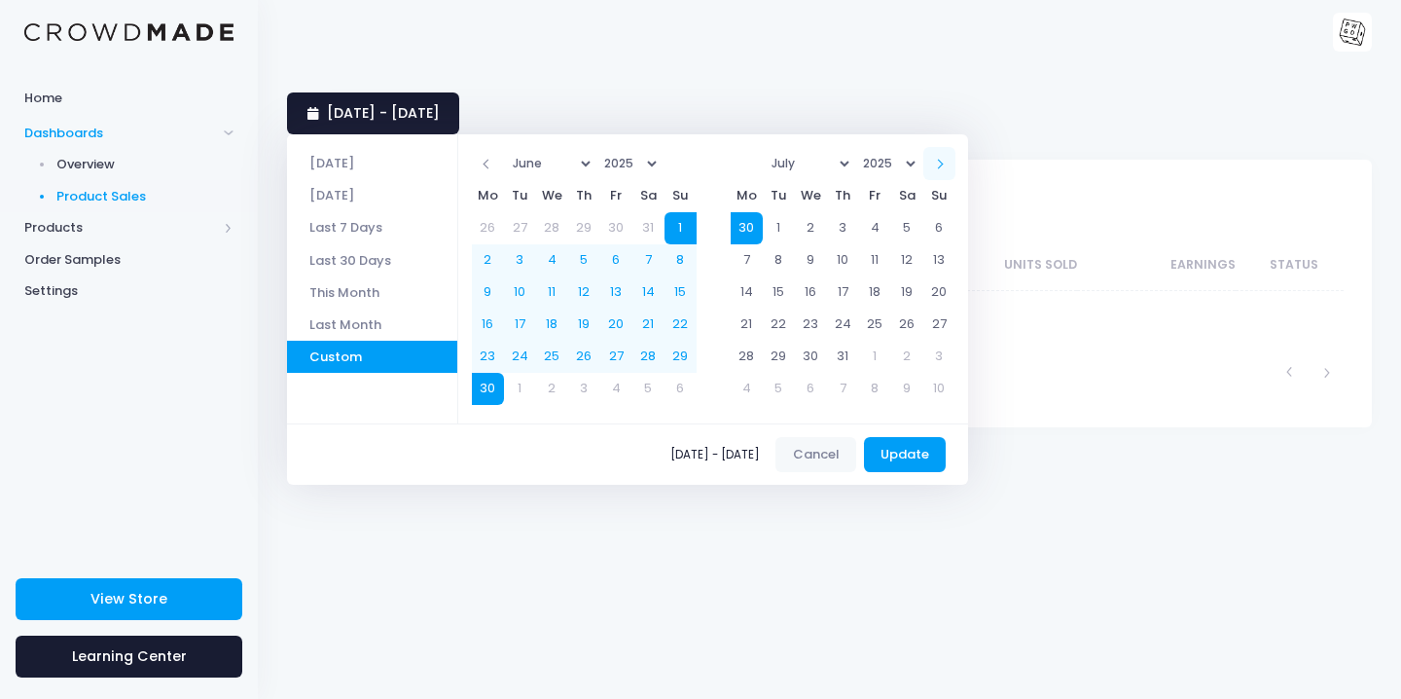
click at [944, 165] on span at bounding box center [939, 165] width 10 height 10
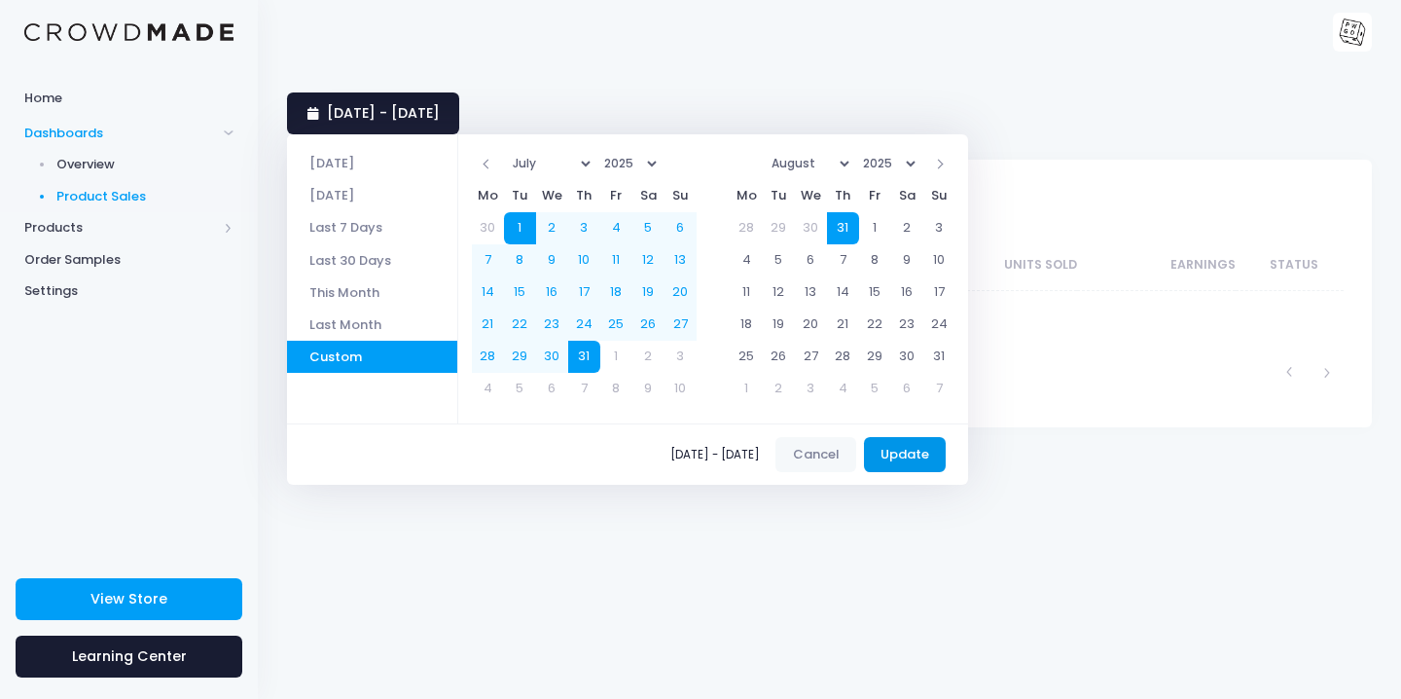
click at [912, 451] on button "Update" at bounding box center [905, 454] width 83 height 35
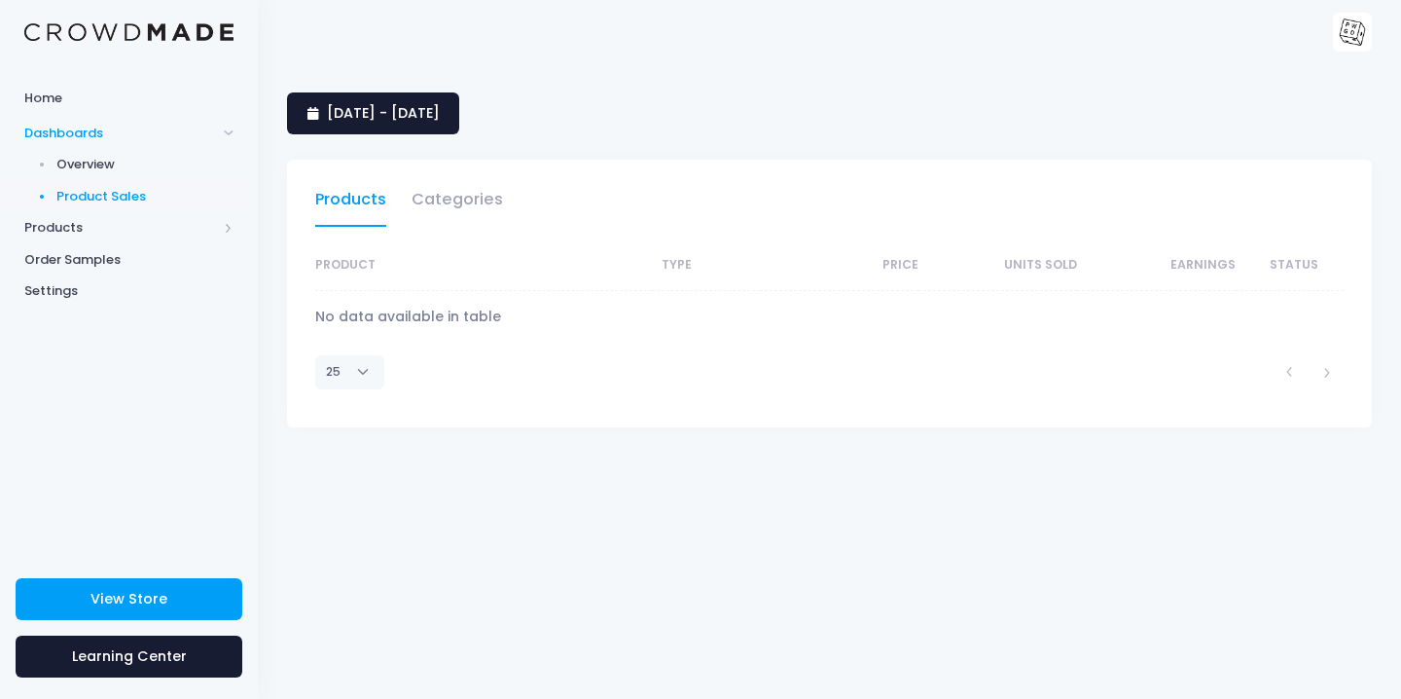
select select "25"
click at [429, 106] on span "1 July 2025 - 31 July 2025" at bounding box center [383, 112] width 113 height 19
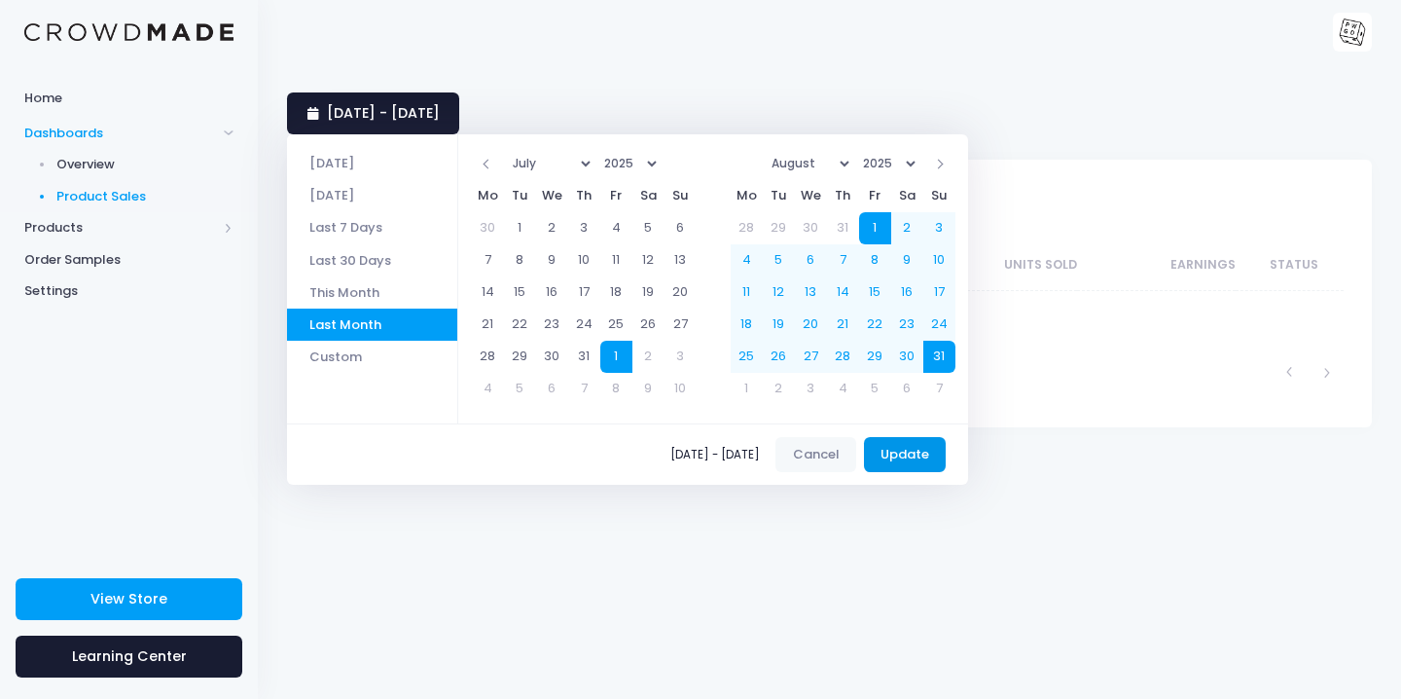
click at [941, 455] on button "Update" at bounding box center [905, 454] width 83 height 35
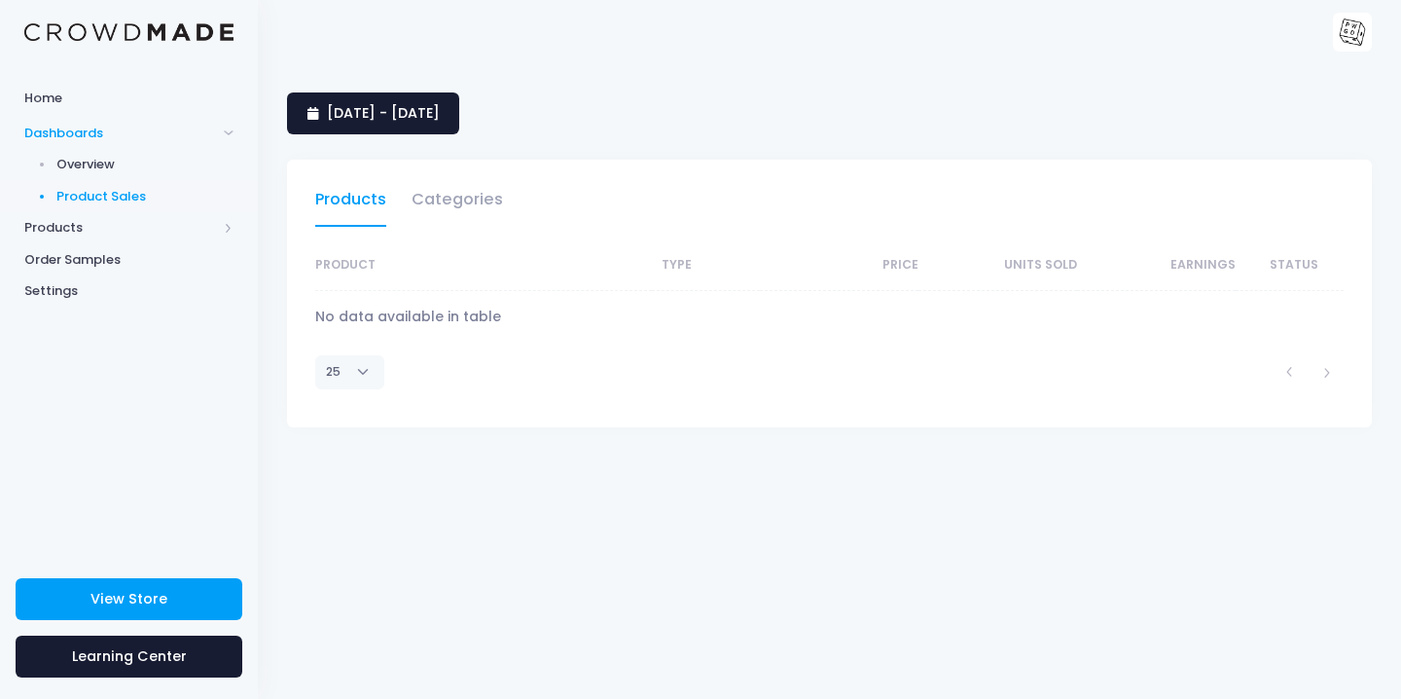
select select "25"
click at [440, 110] on span "[DATE] - [DATE]" at bounding box center [383, 112] width 113 height 19
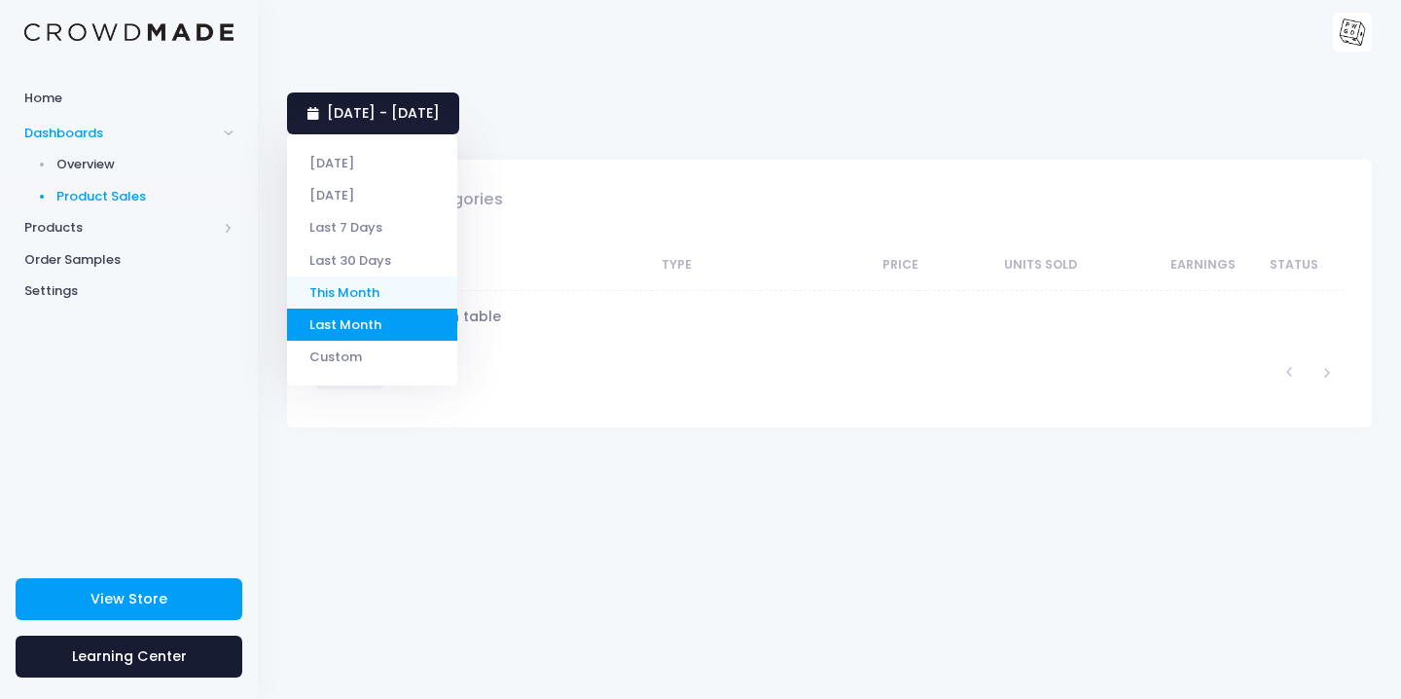
click at [331, 288] on li "This Month" at bounding box center [372, 292] width 170 height 32
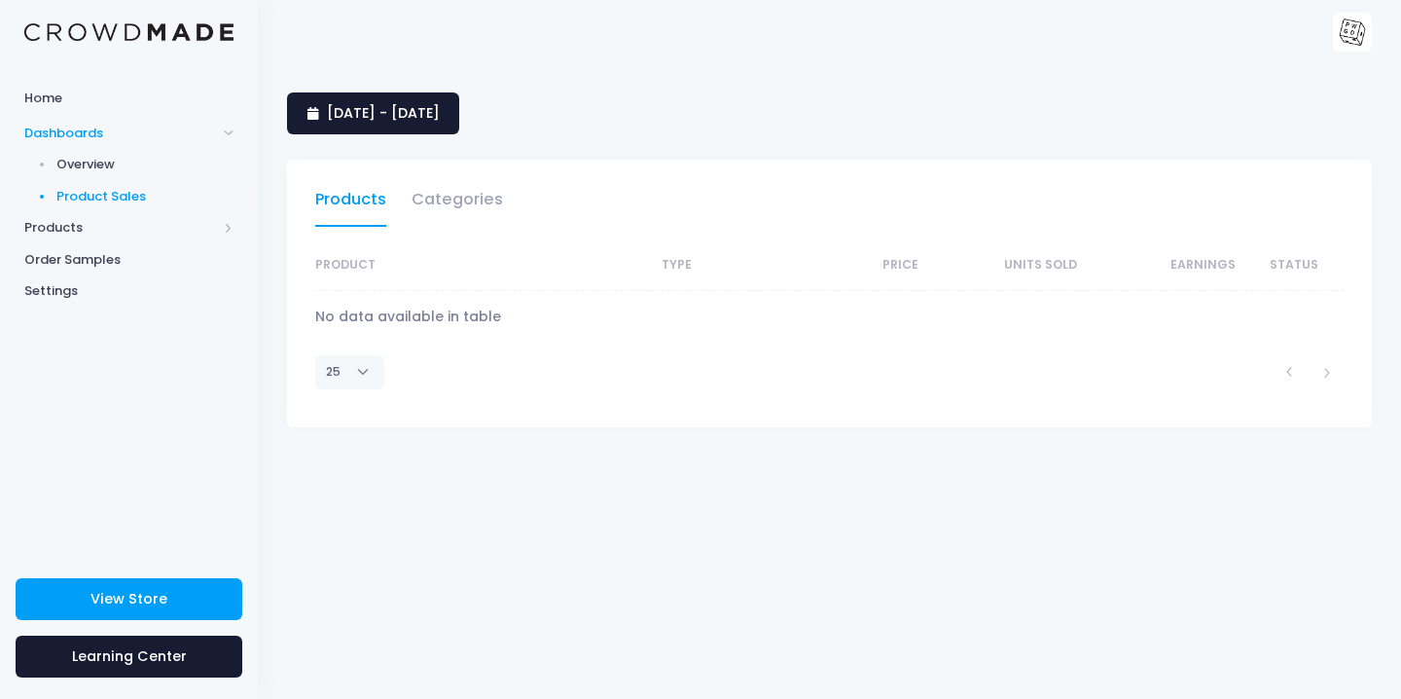
select select "25"
click at [440, 111] on span "[DATE] - [DATE]" at bounding box center [383, 112] width 113 height 19
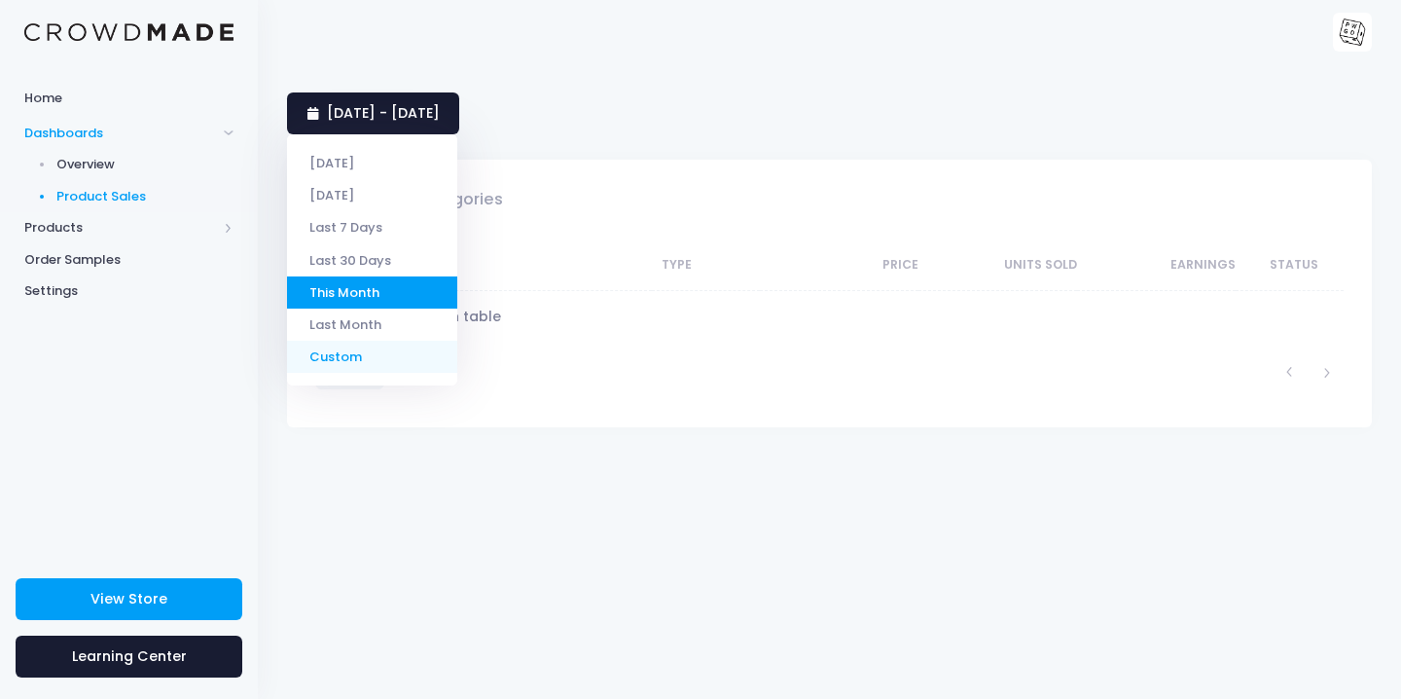
click at [372, 359] on li "Custom" at bounding box center [372, 357] width 170 height 32
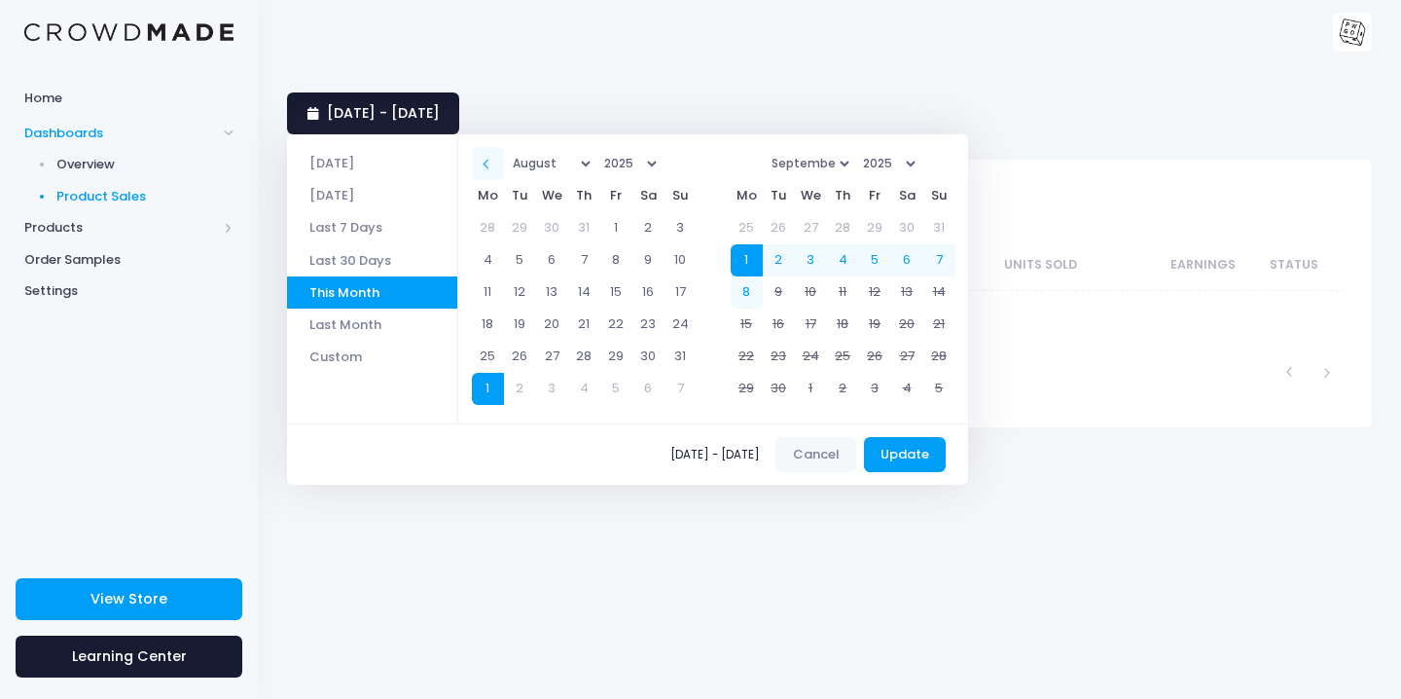
click at [502, 162] on th at bounding box center [488, 163] width 32 height 32
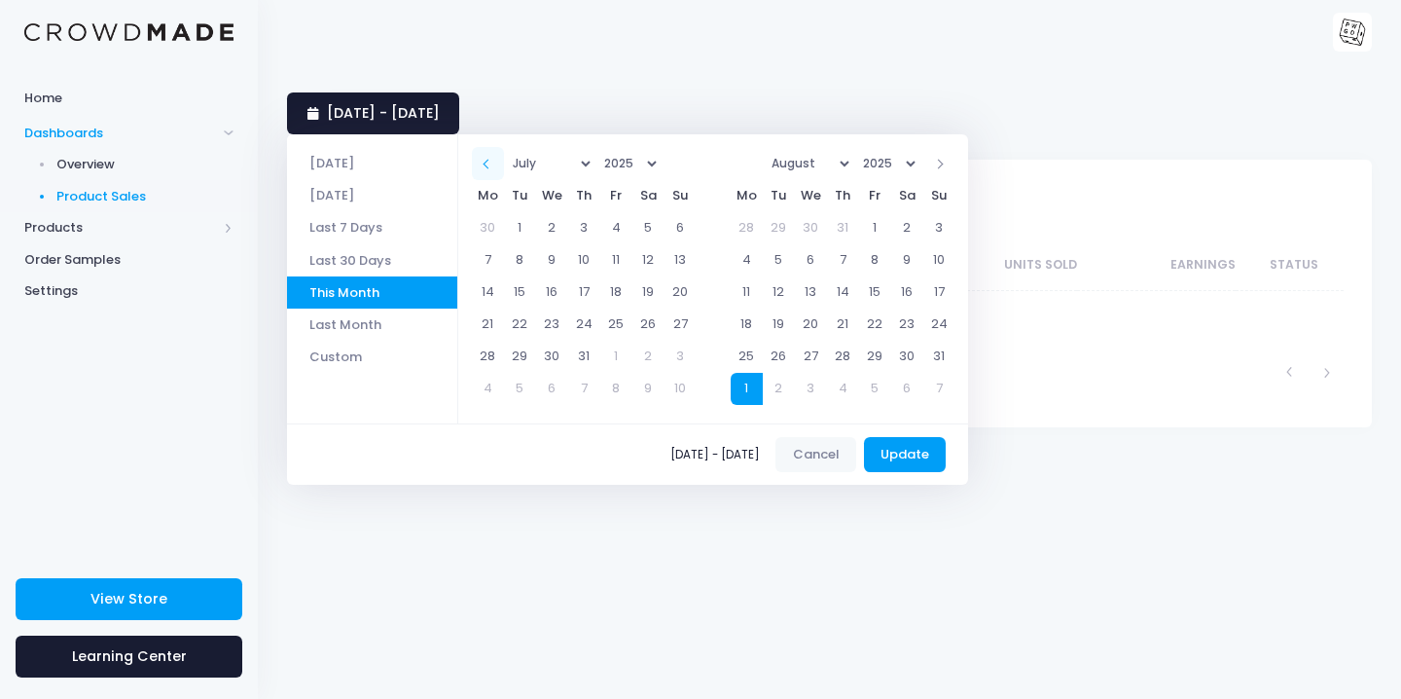
click at [493, 161] on span at bounding box center [489, 165] width 10 height 10
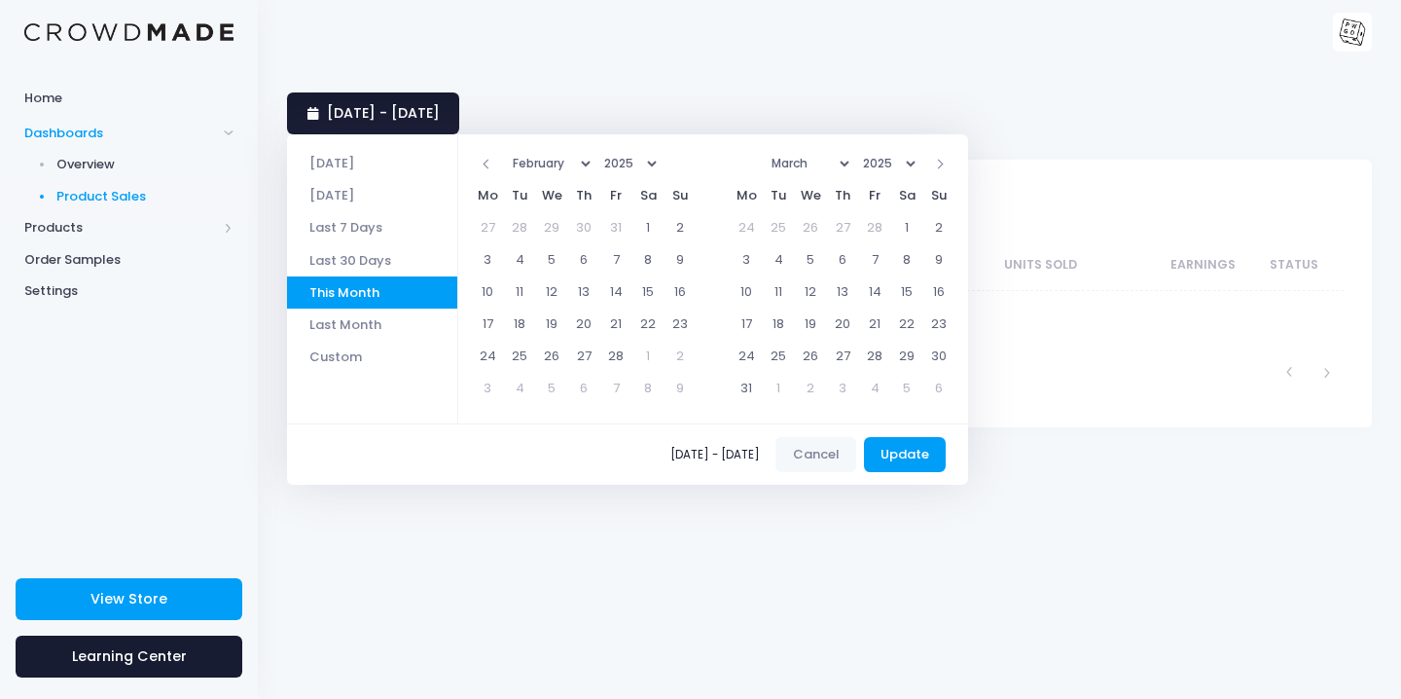
click at [493, 161] on span at bounding box center [489, 165] width 10 height 10
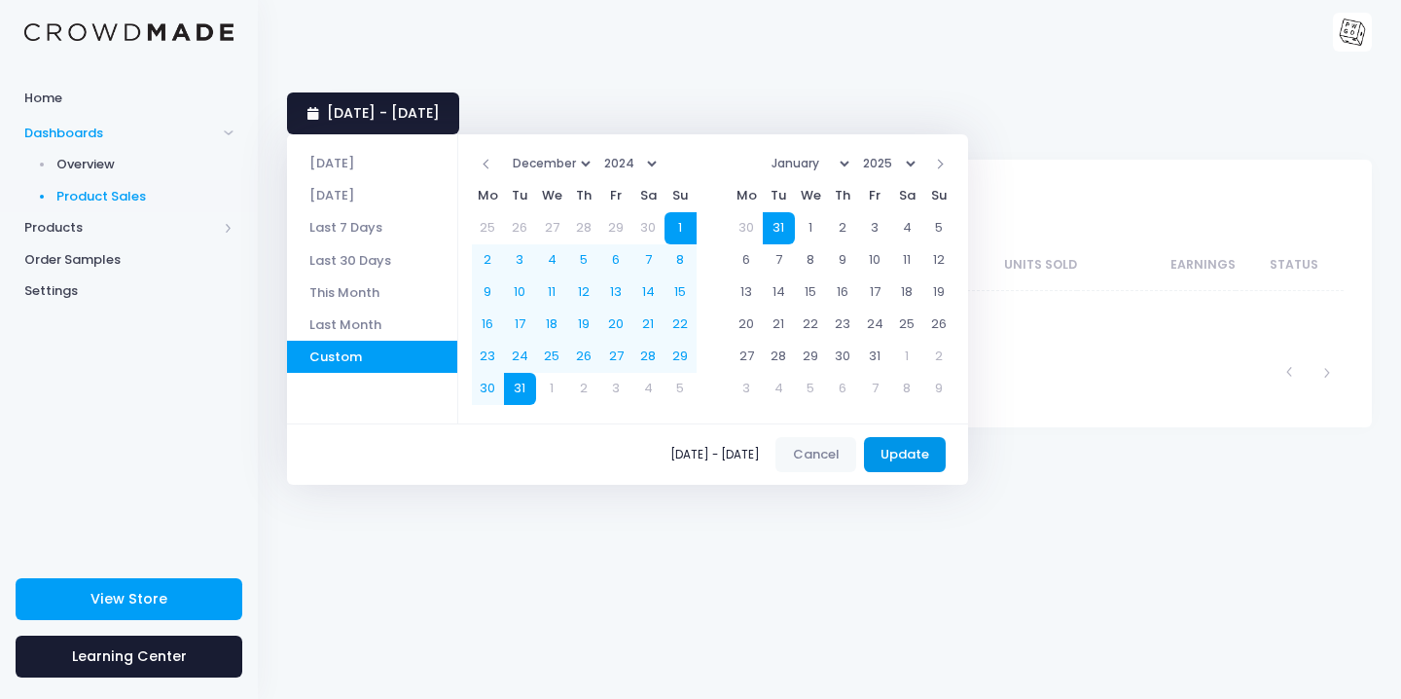
click at [911, 461] on button "Update" at bounding box center [905, 454] width 83 height 35
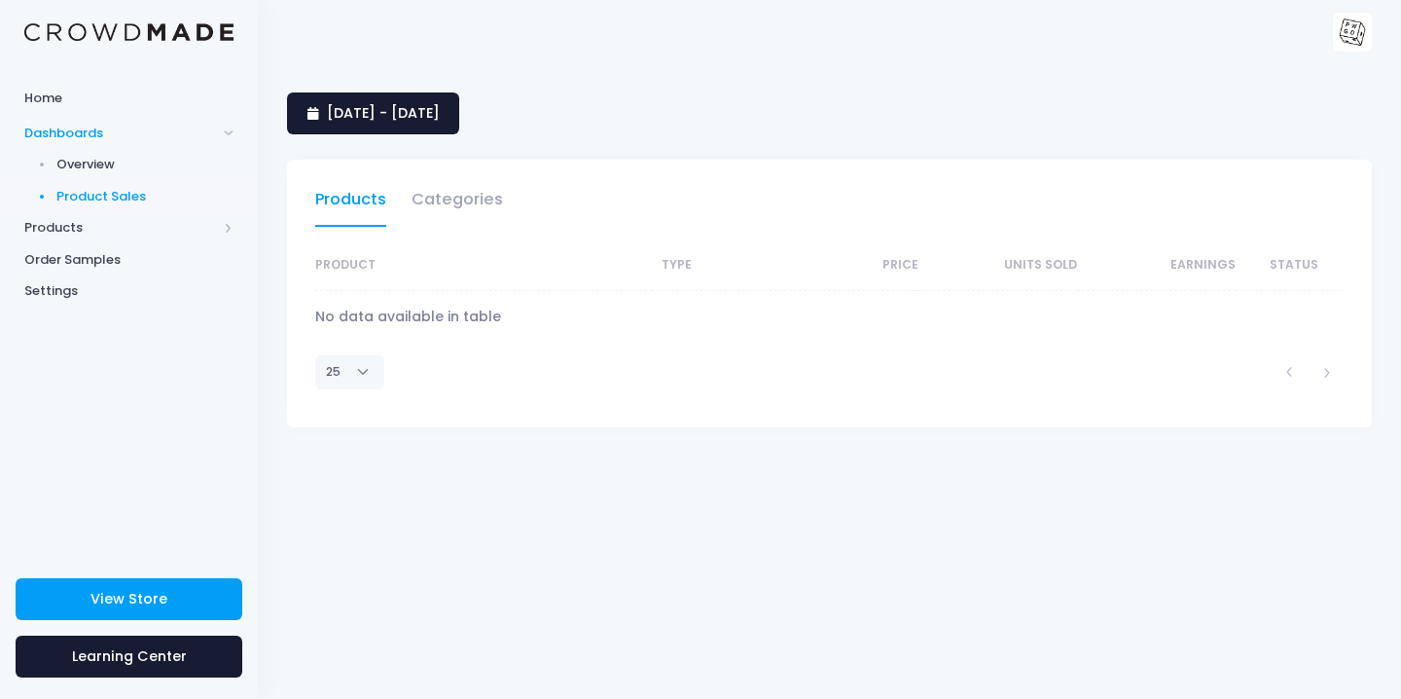
select select "25"
click at [440, 104] on span "1 December 2024 - 31 December 2024" at bounding box center [383, 112] width 113 height 19
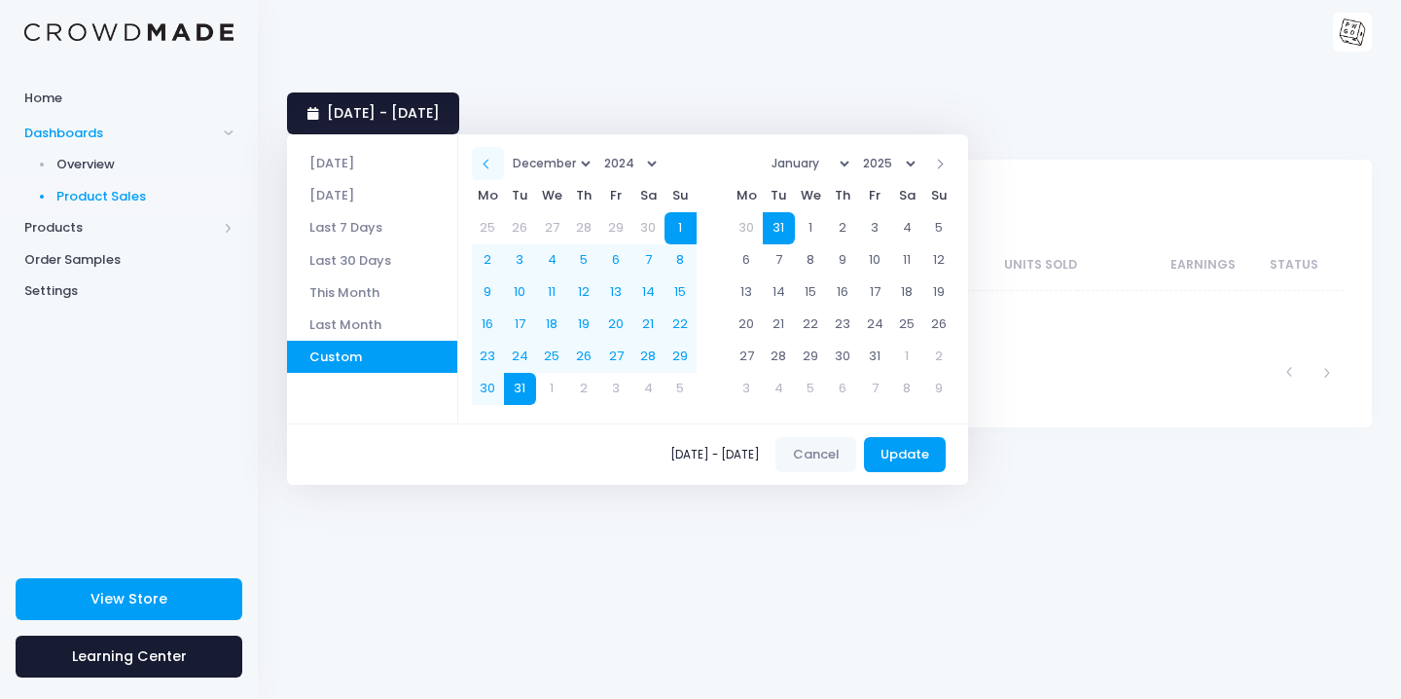
click at [493, 163] on span at bounding box center [489, 165] width 10 height 10
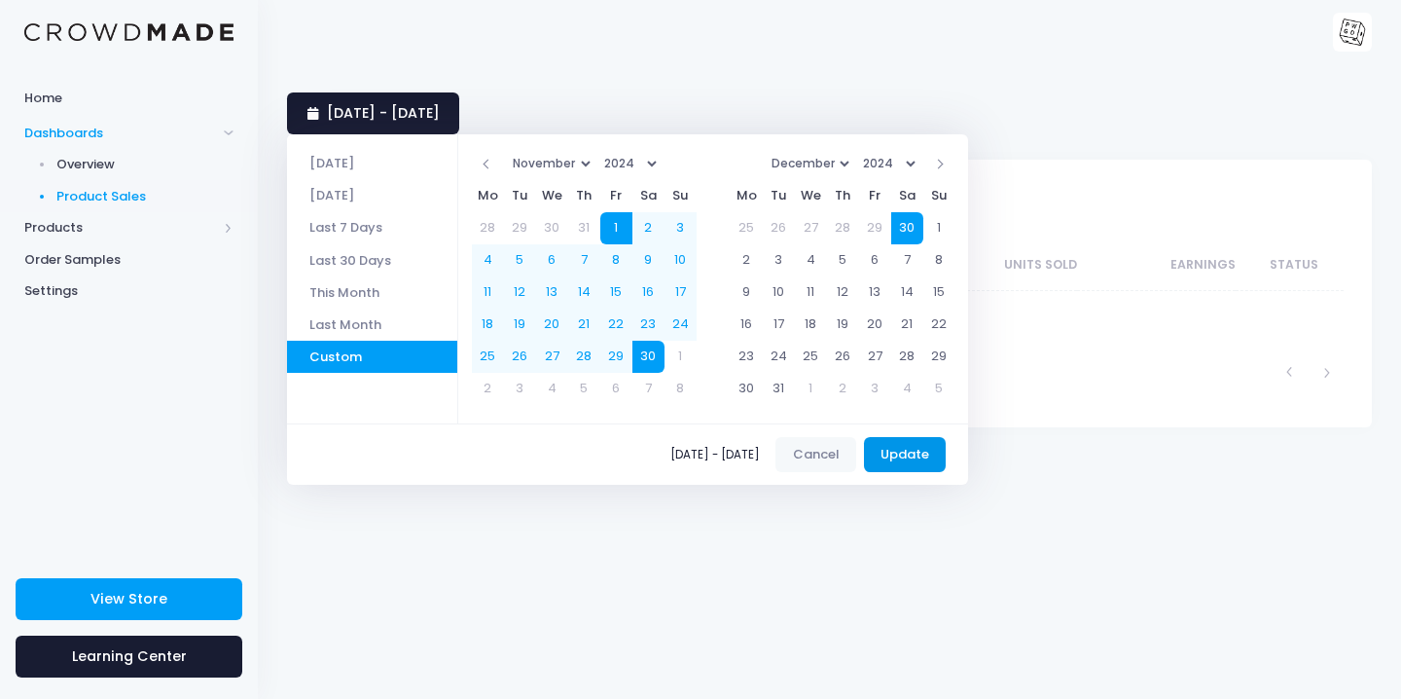
click at [916, 446] on button "Update" at bounding box center [905, 454] width 83 height 35
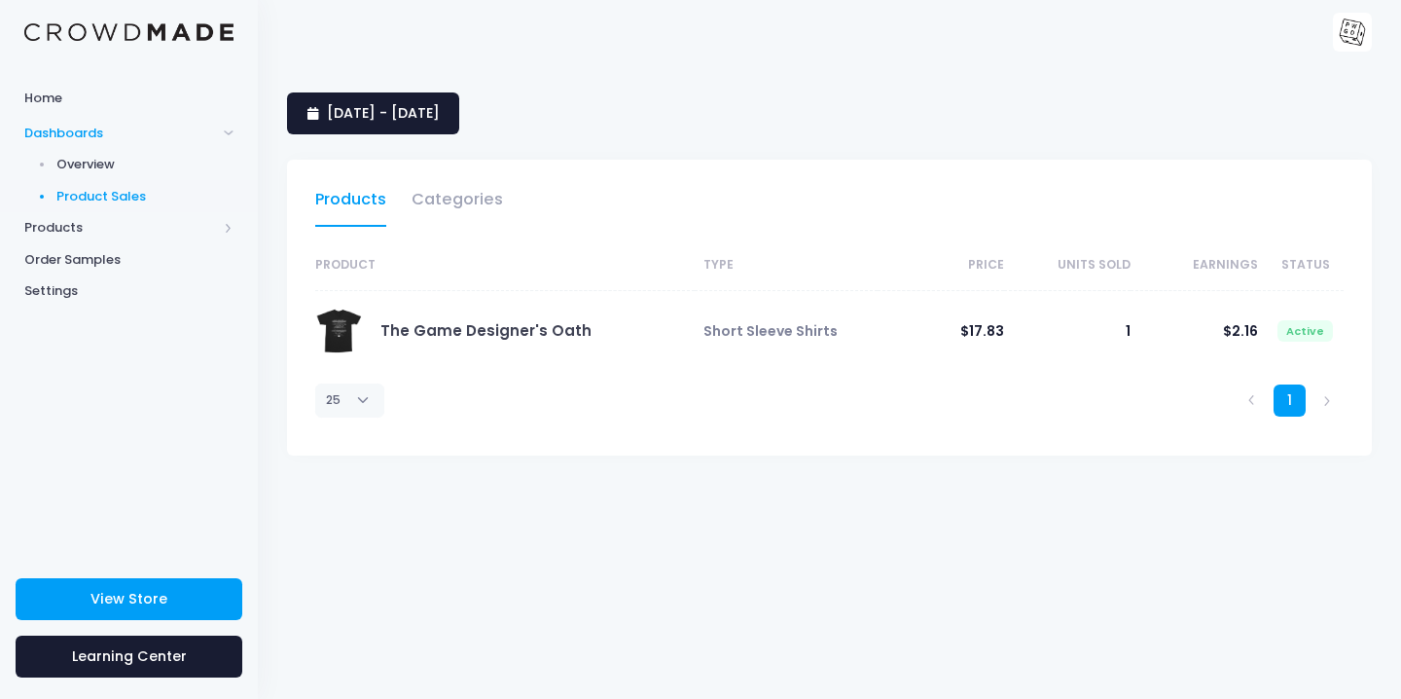
select select "25"
click at [440, 110] on span "1 November 2024 - 30 November 2024" at bounding box center [383, 112] width 113 height 19
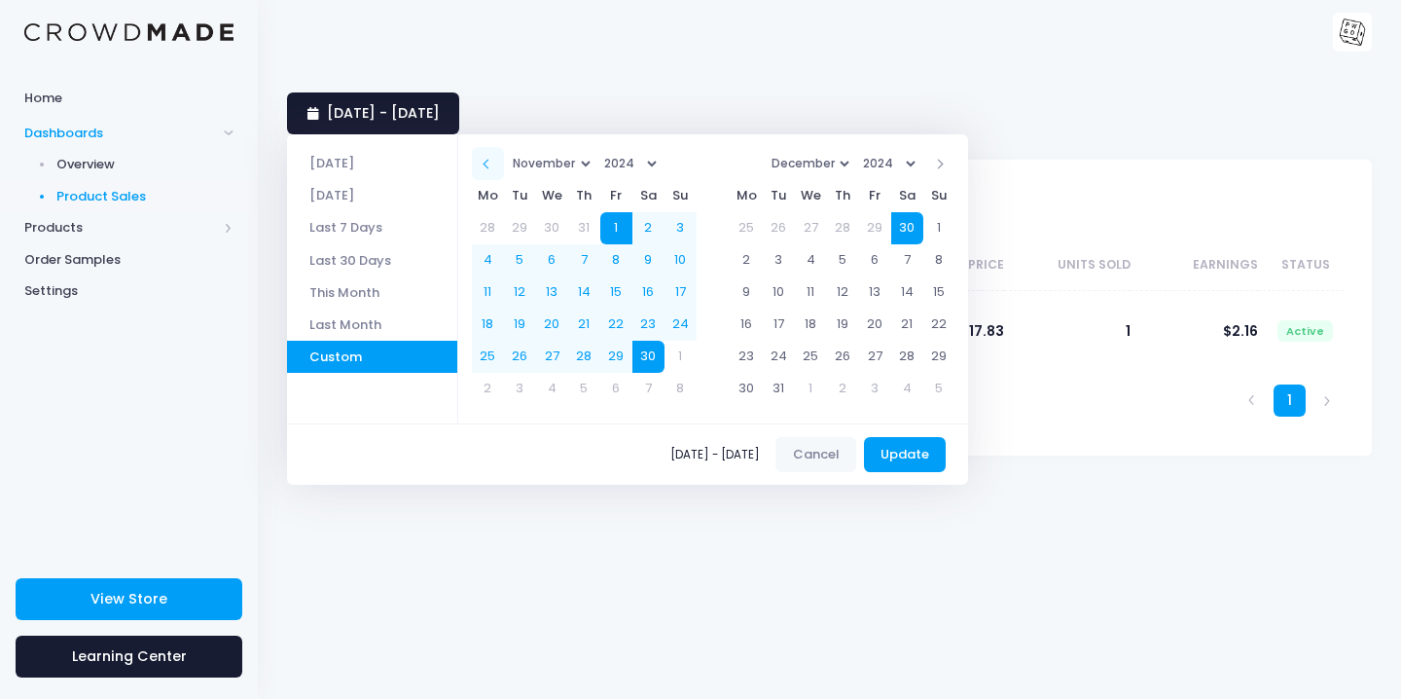
click at [491, 158] on th at bounding box center [488, 163] width 32 height 32
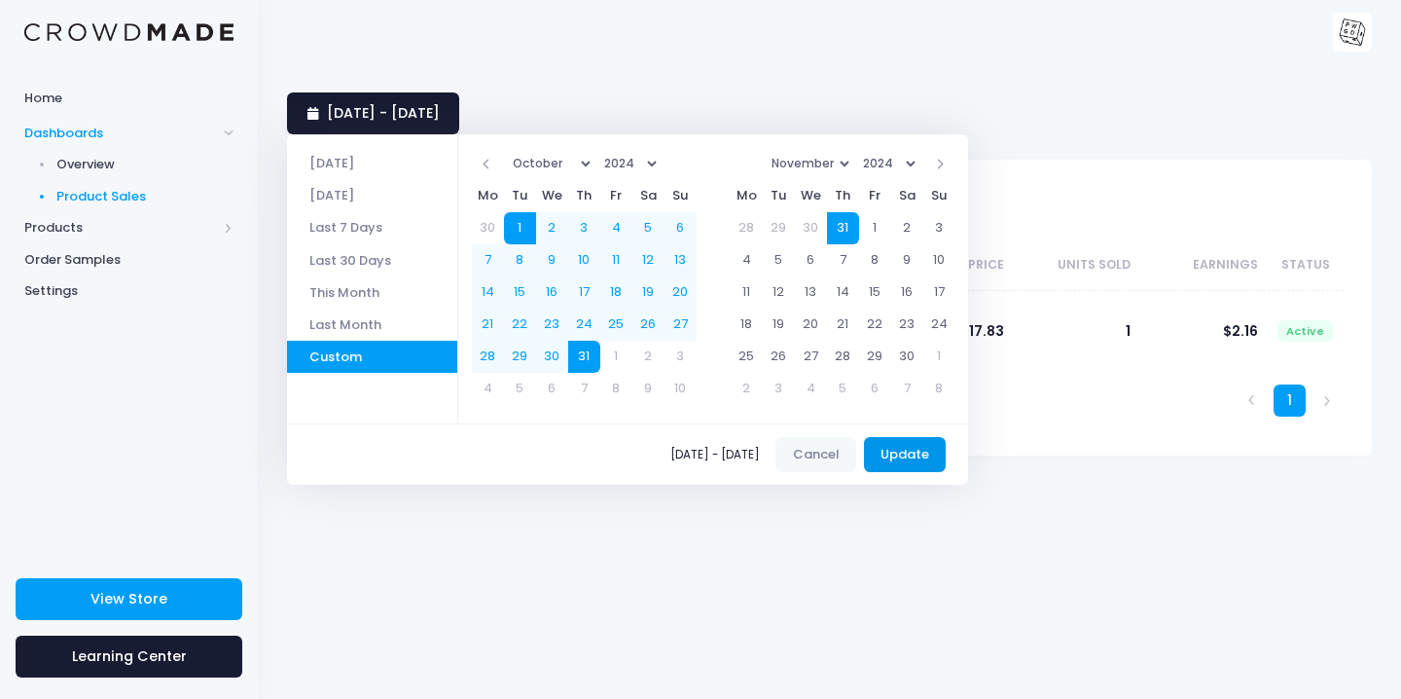
click at [919, 456] on button "Update" at bounding box center [905, 454] width 83 height 35
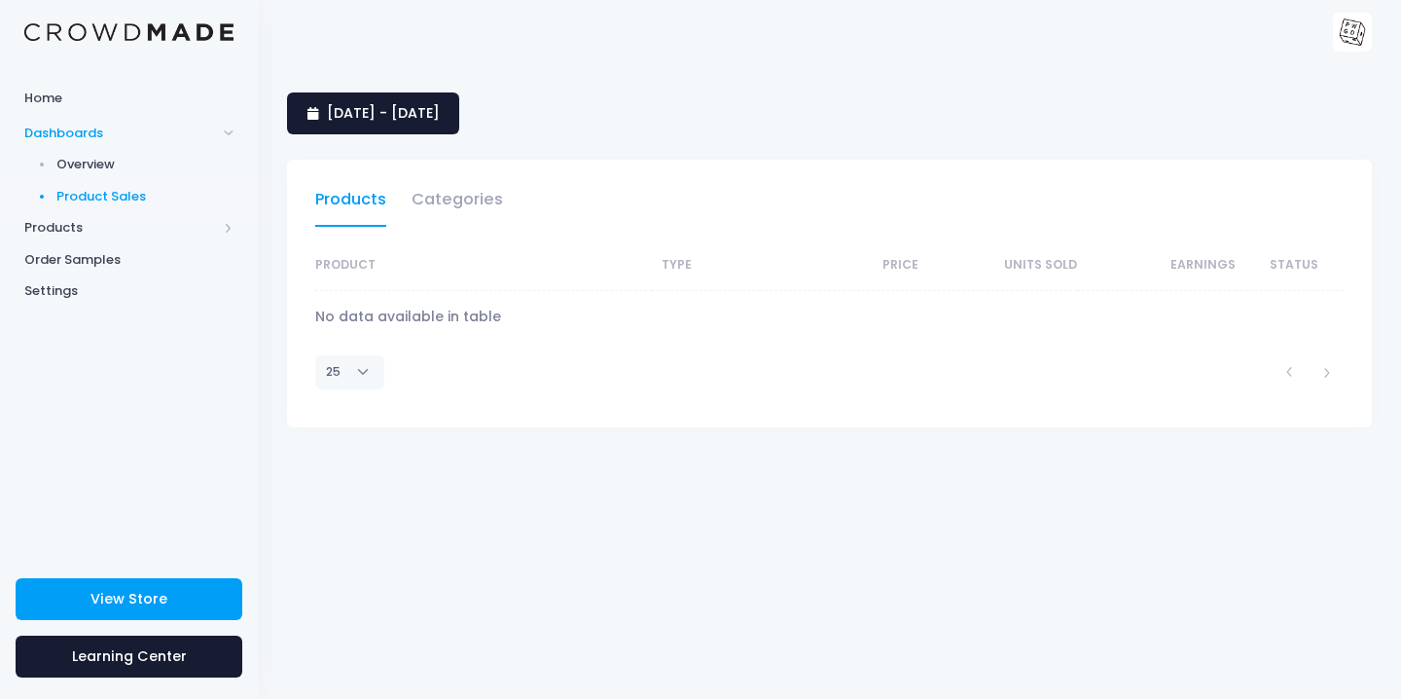
select select "25"
click at [362, 121] on span "1 October 2024 - 31 October 2024" at bounding box center [383, 112] width 113 height 19
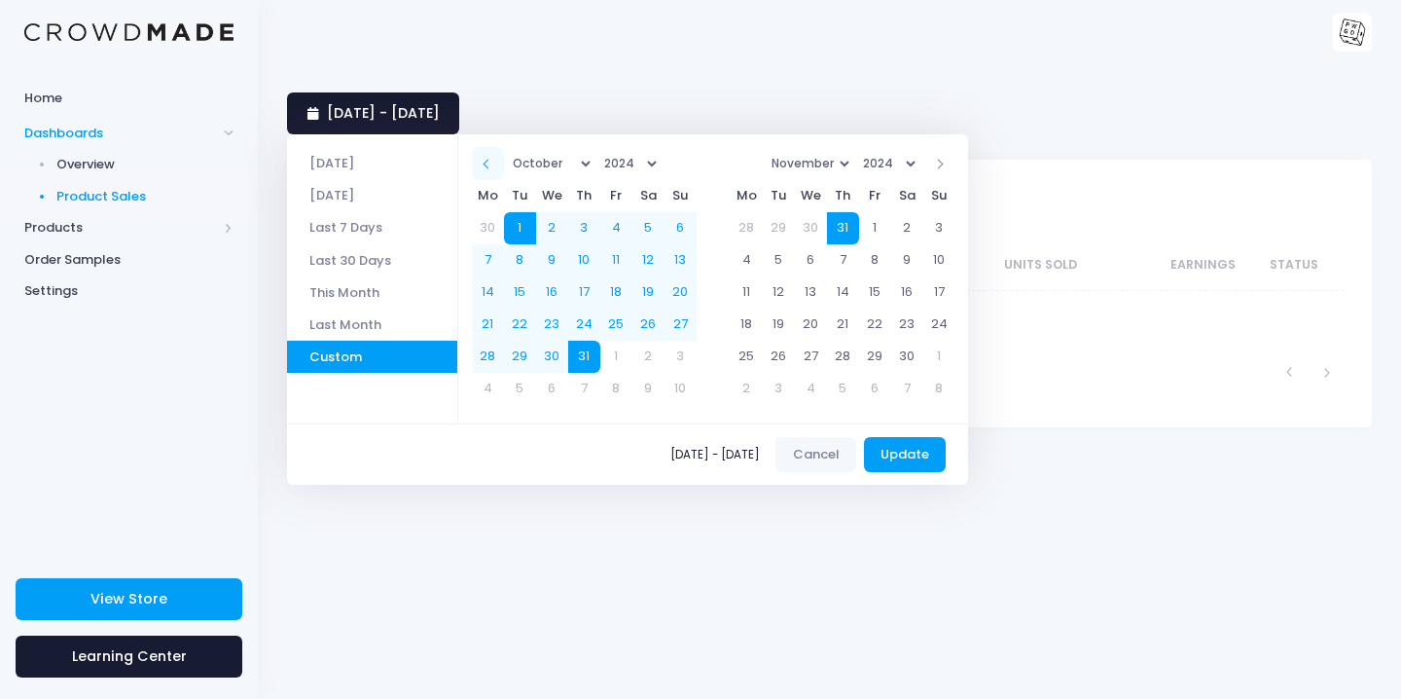
click at [493, 164] on span at bounding box center [489, 165] width 10 height 10
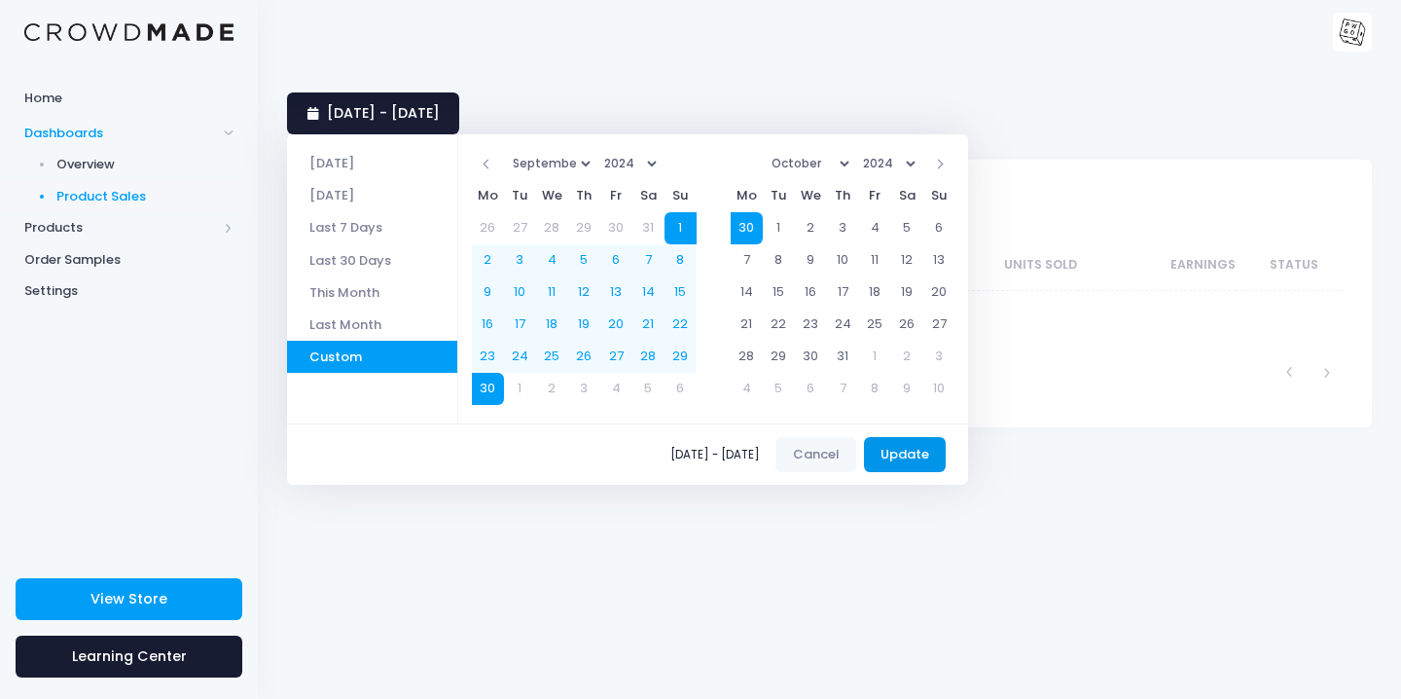
click at [912, 450] on button "Update" at bounding box center [905, 454] width 83 height 35
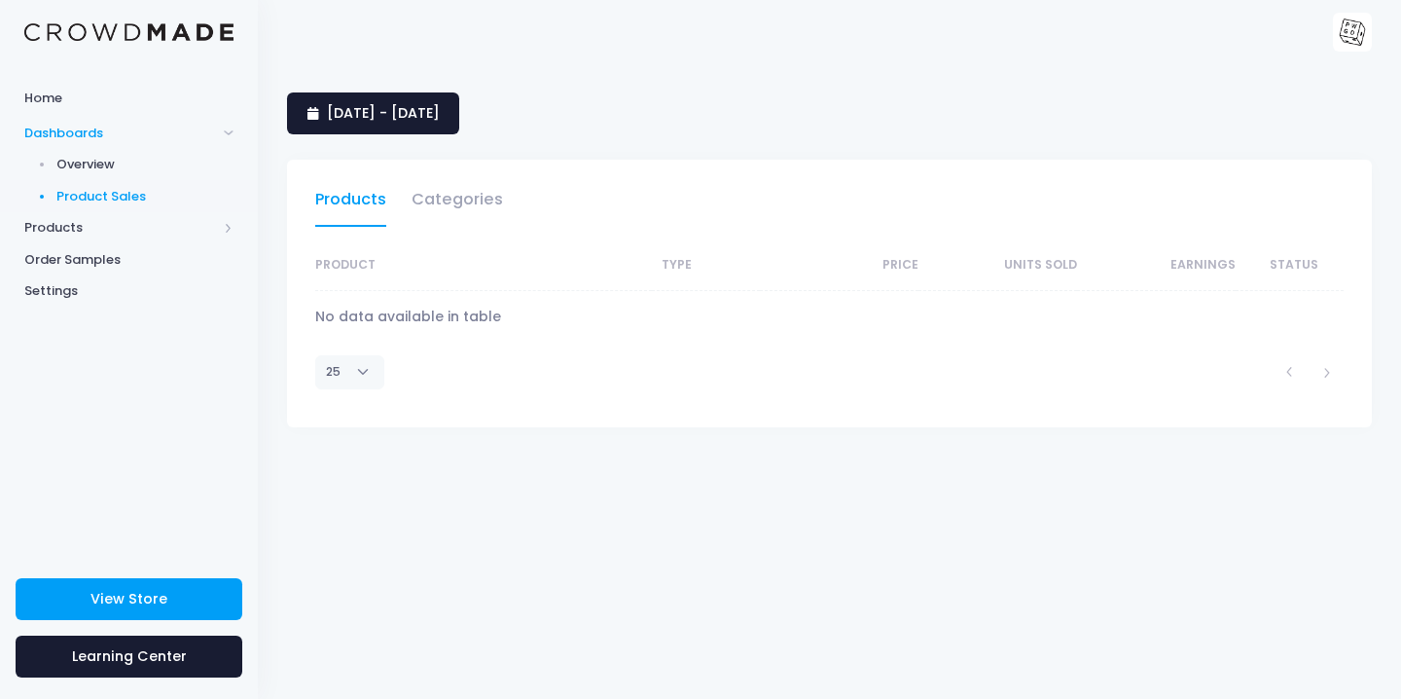
select select "25"
click at [440, 118] on span "[DATE] - [DATE]" at bounding box center [383, 112] width 113 height 19
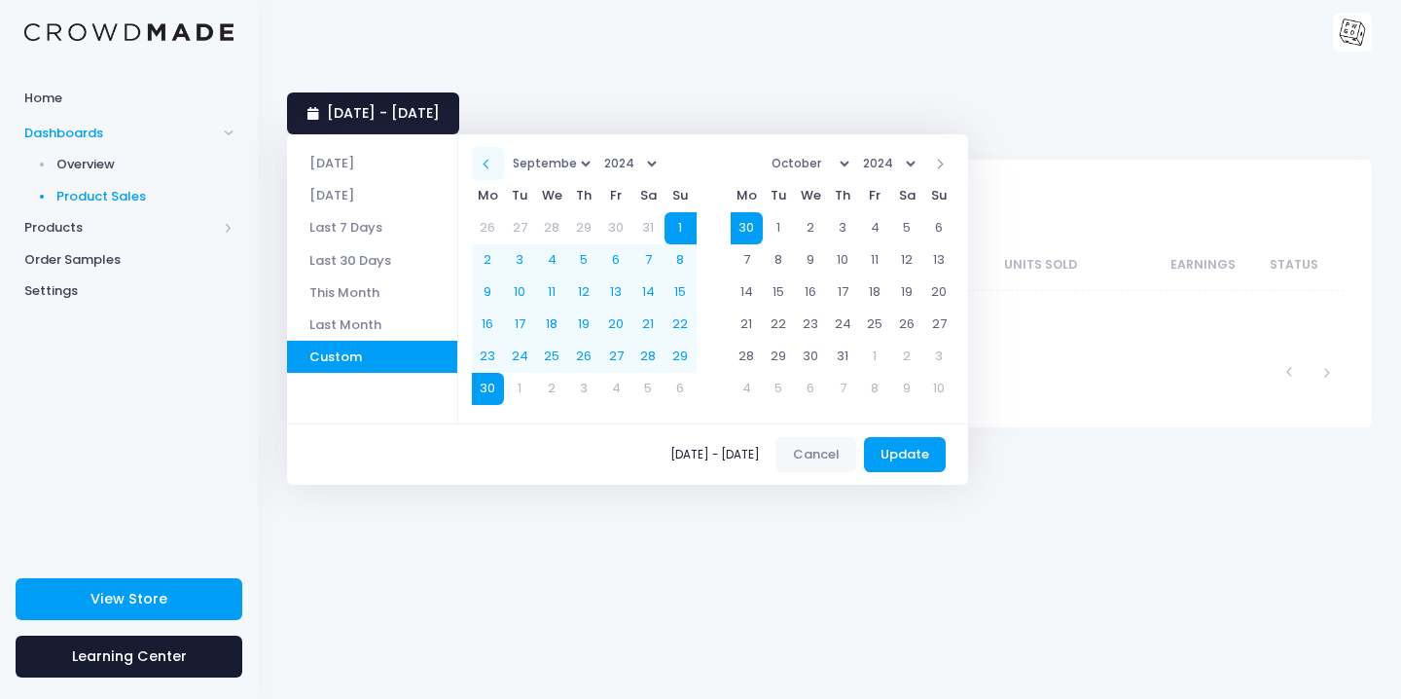
click at [492, 166] on th at bounding box center [488, 163] width 32 height 32
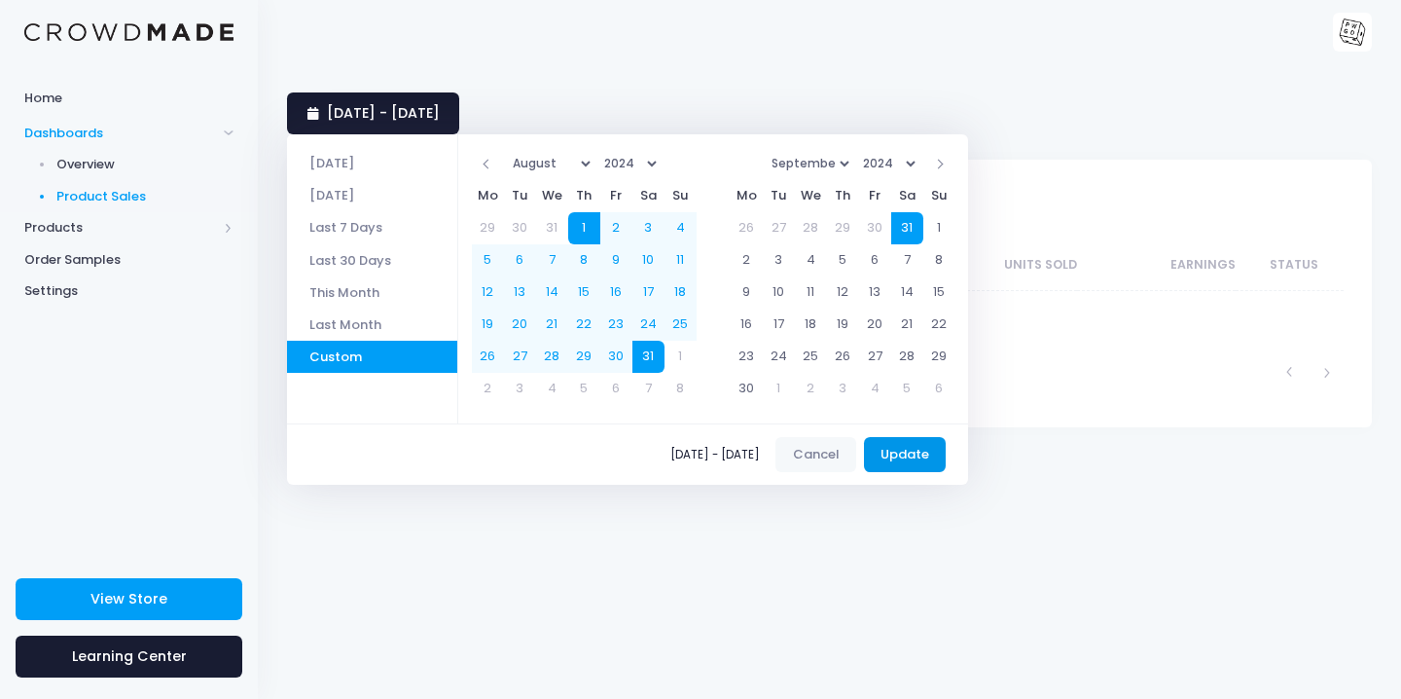
click at [919, 460] on button "Update" at bounding box center [905, 454] width 83 height 35
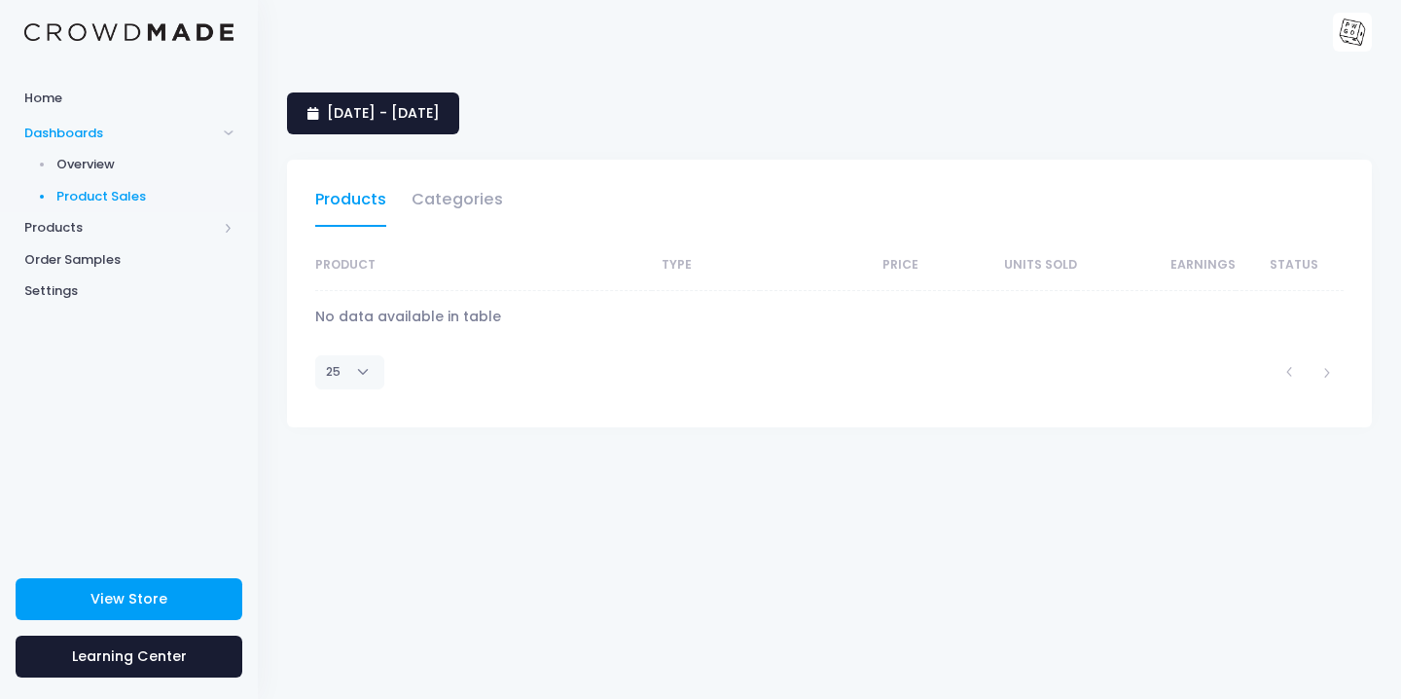
select select "25"
click at [440, 112] on span "1 August 2024 - 31 August 2024" at bounding box center [383, 112] width 113 height 19
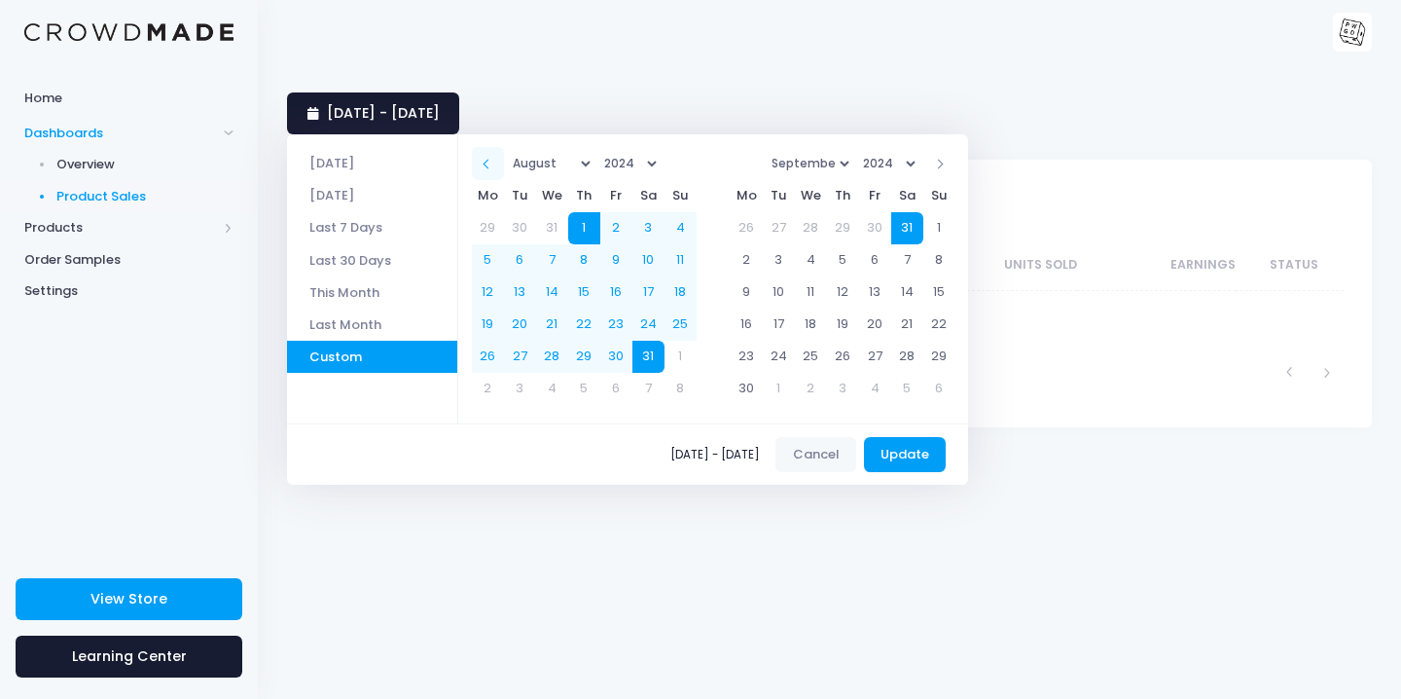
click at [496, 154] on th at bounding box center [488, 163] width 32 height 32
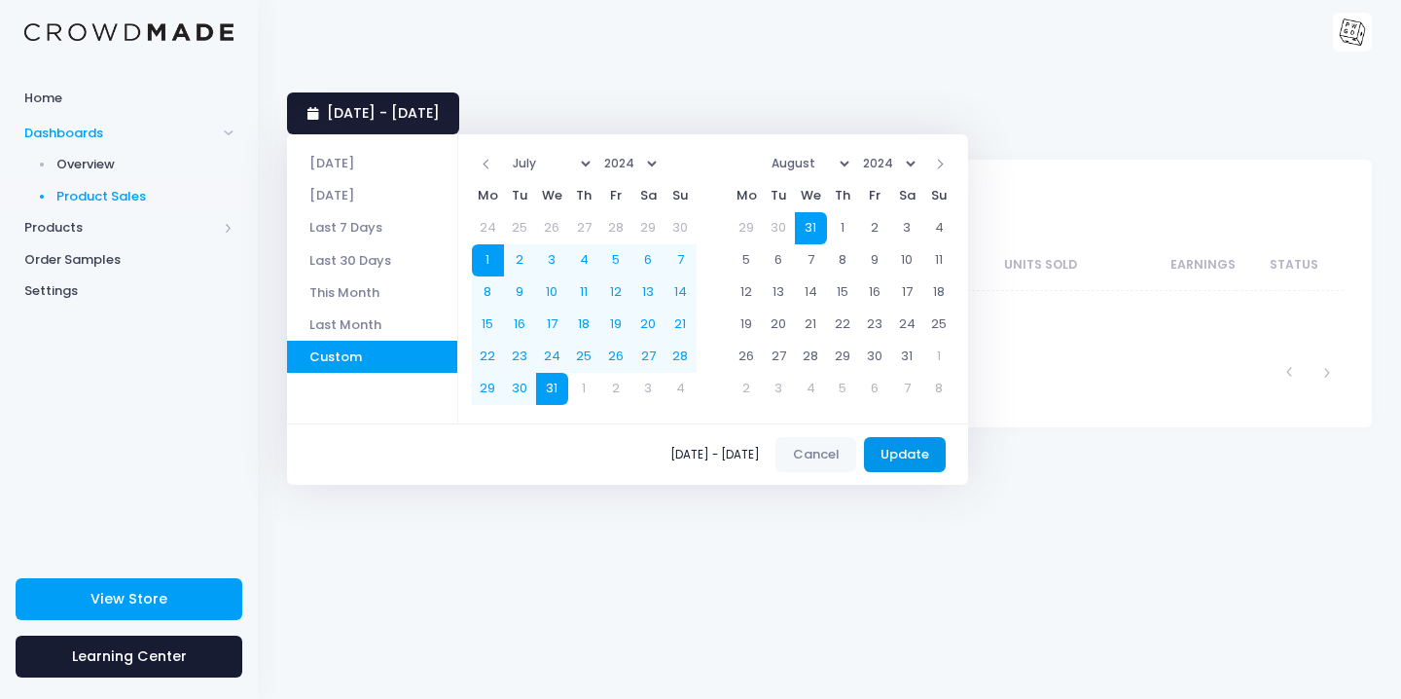
click at [909, 450] on button "Update" at bounding box center [905, 454] width 83 height 35
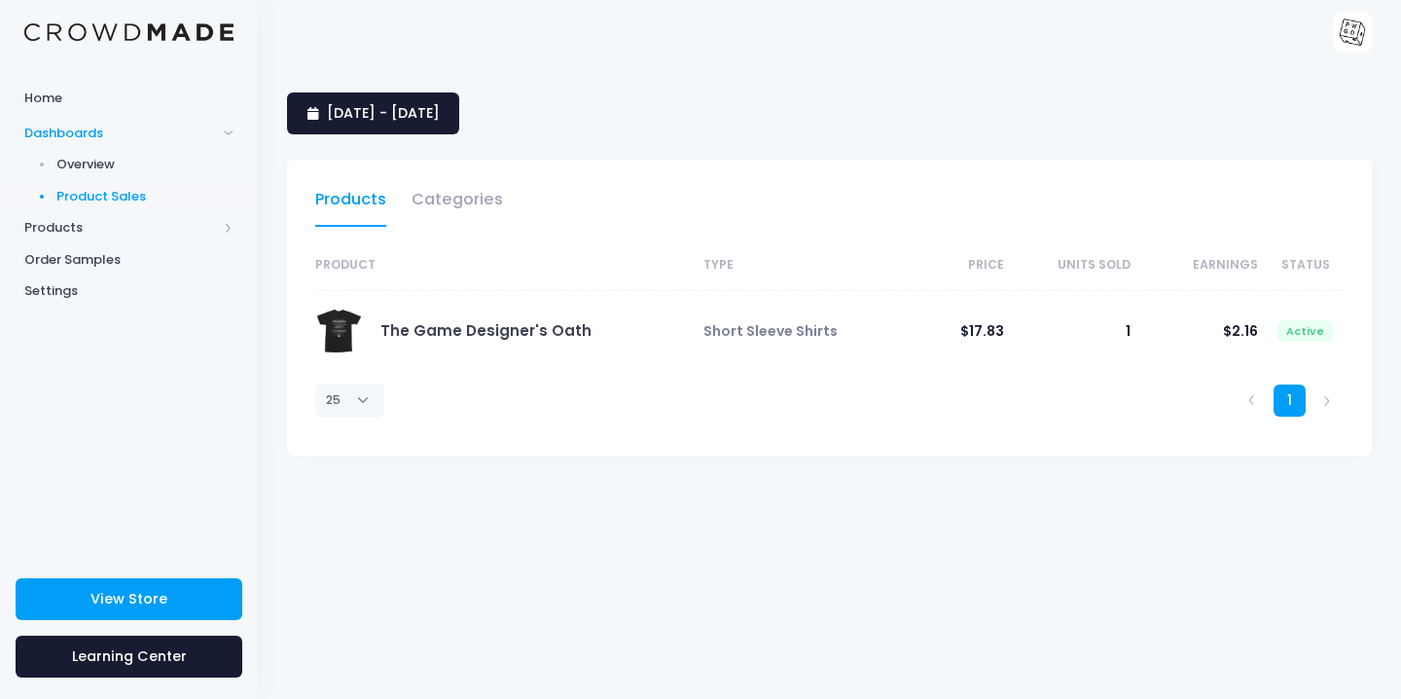
select select "25"
click at [440, 104] on span "1 July 2024 - 31 July 2024" at bounding box center [383, 112] width 113 height 19
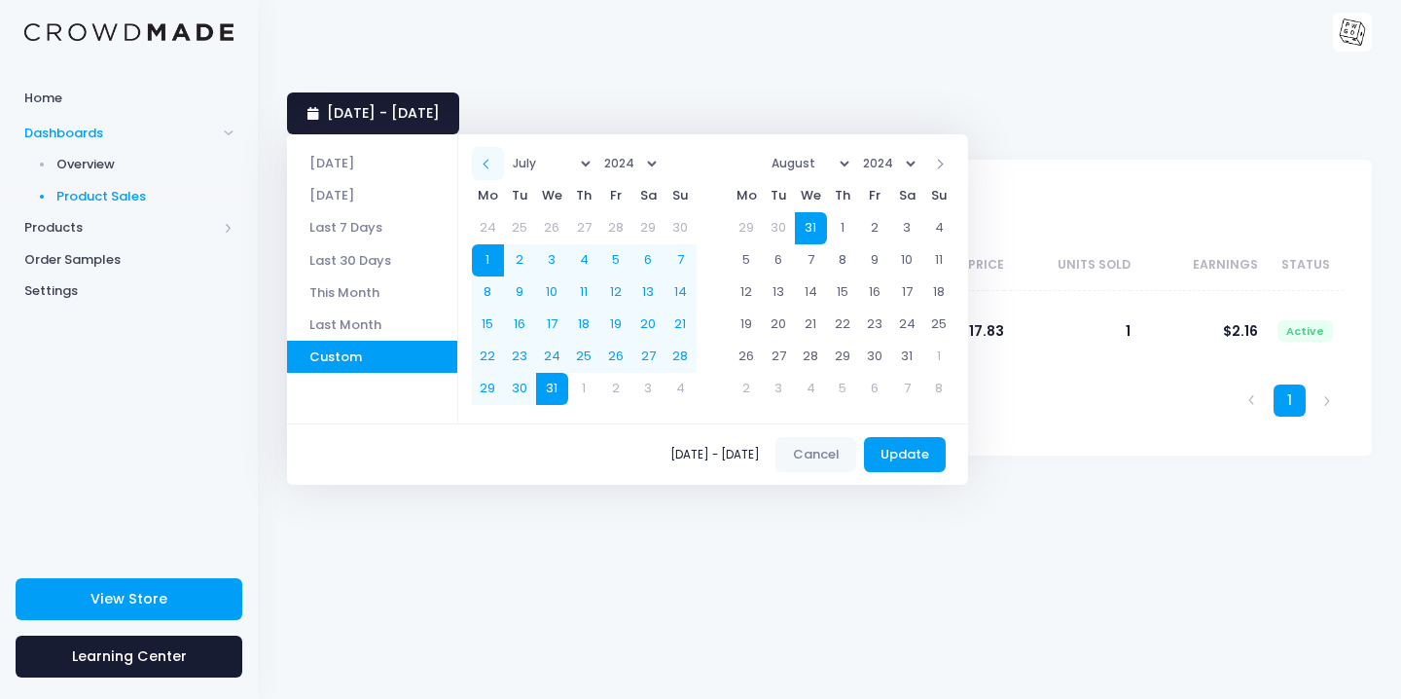
click at [493, 162] on span at bounding box center [489, 165] width 10 height 10
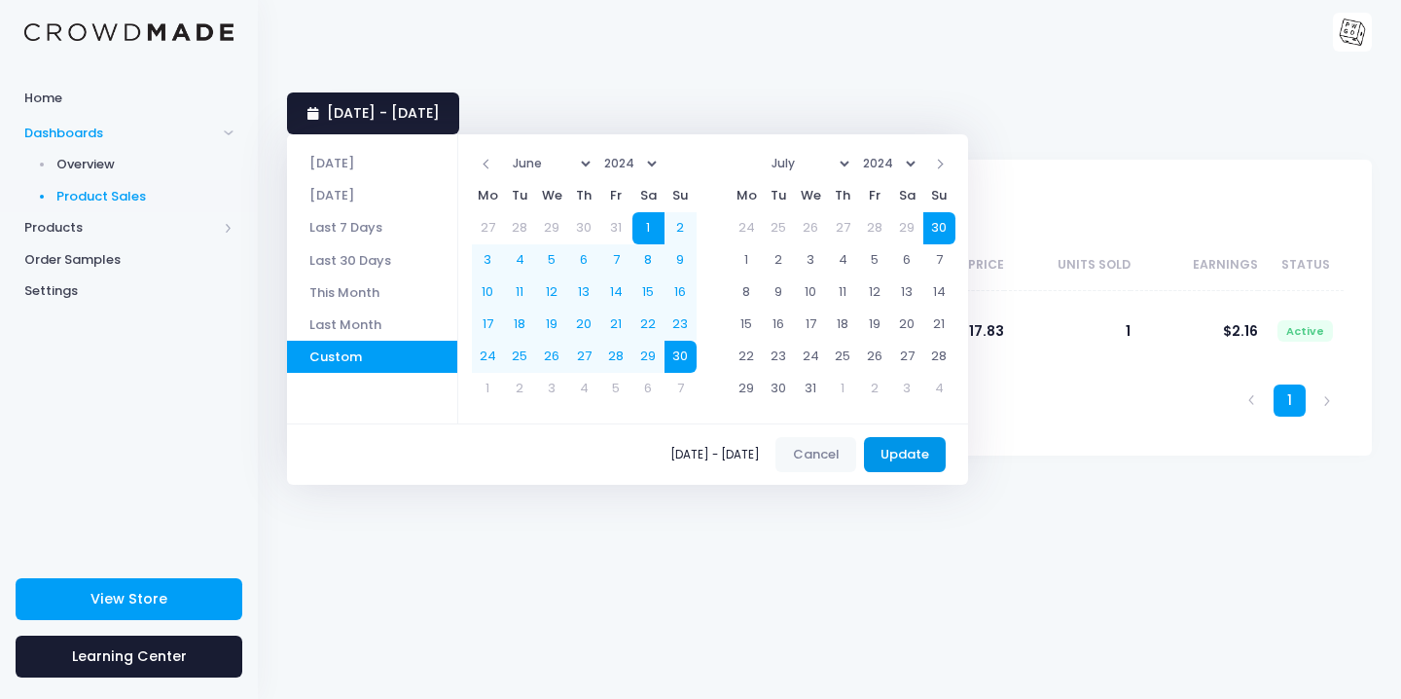
click at [906, 454] on button "Update" at bounding box center [905, 454] width 83 height 35
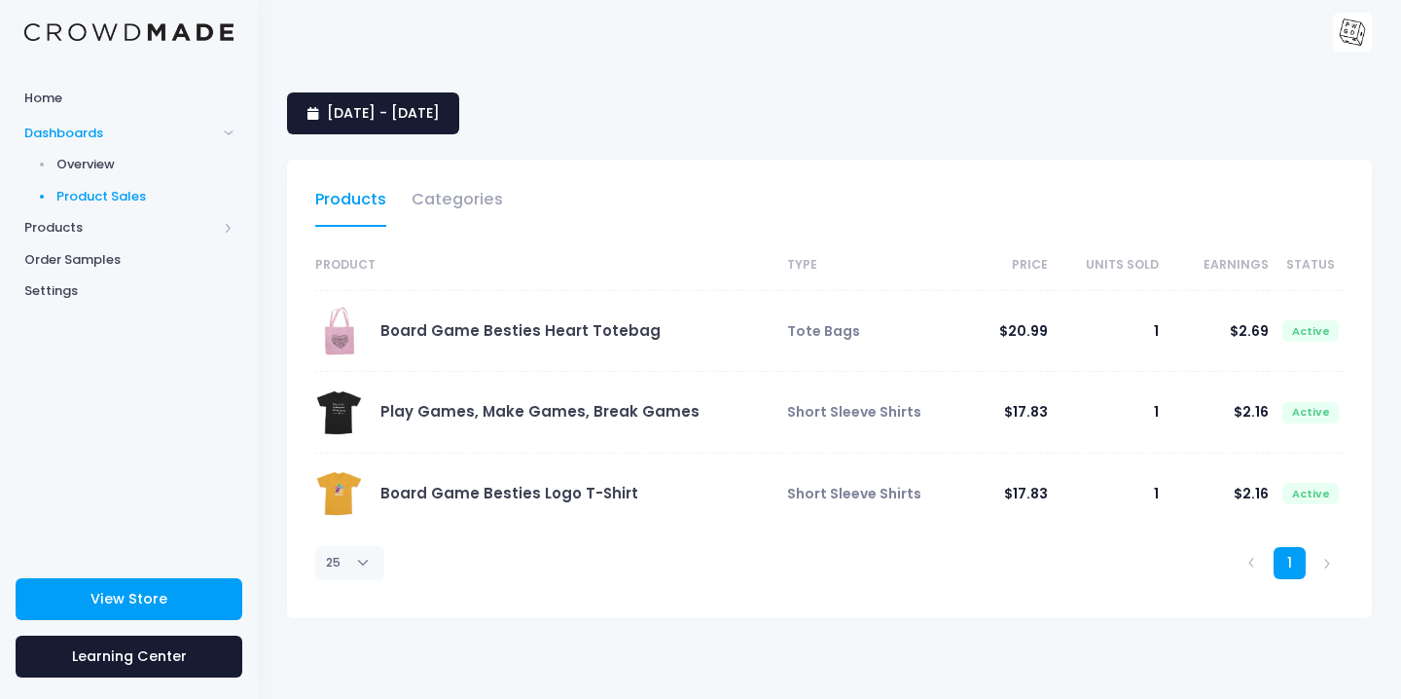
select select "25"
click at [410, 116] on span "[DATE] - [DATE]" at bounding box center [383, 112] width 113 height 19
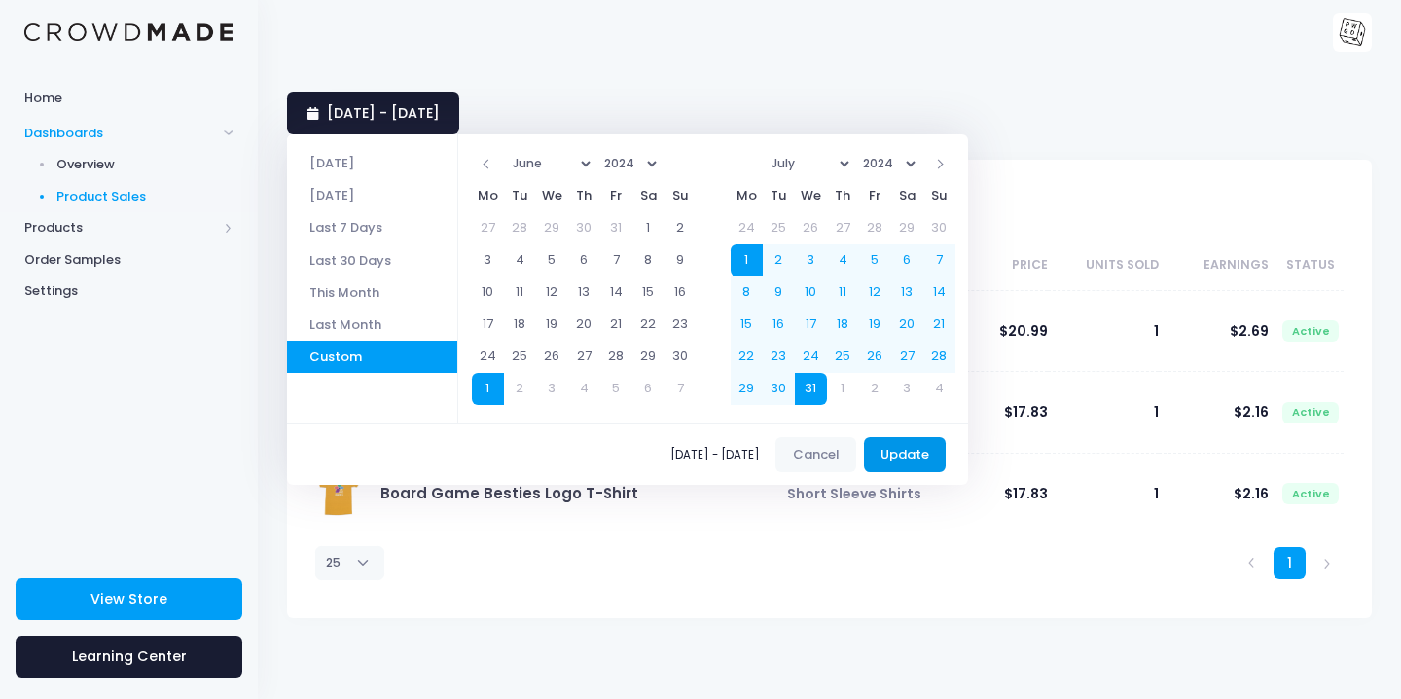
click at [922, 456] on button "Update" at bounding box center [905, 454] width 83 height 35
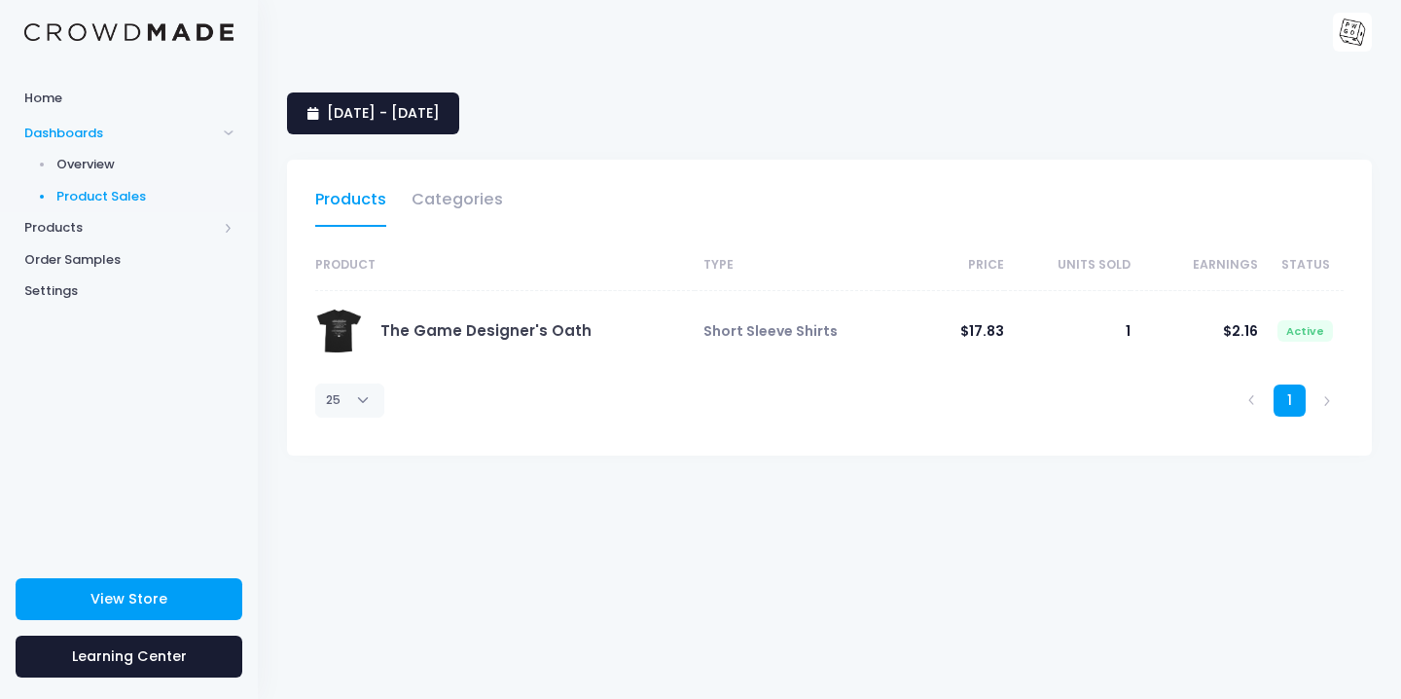
select select "25"
click at [440, 113] on span "1 July 2024 - 31 July 2024" at bounding box center [383, 112] width 113 height 19
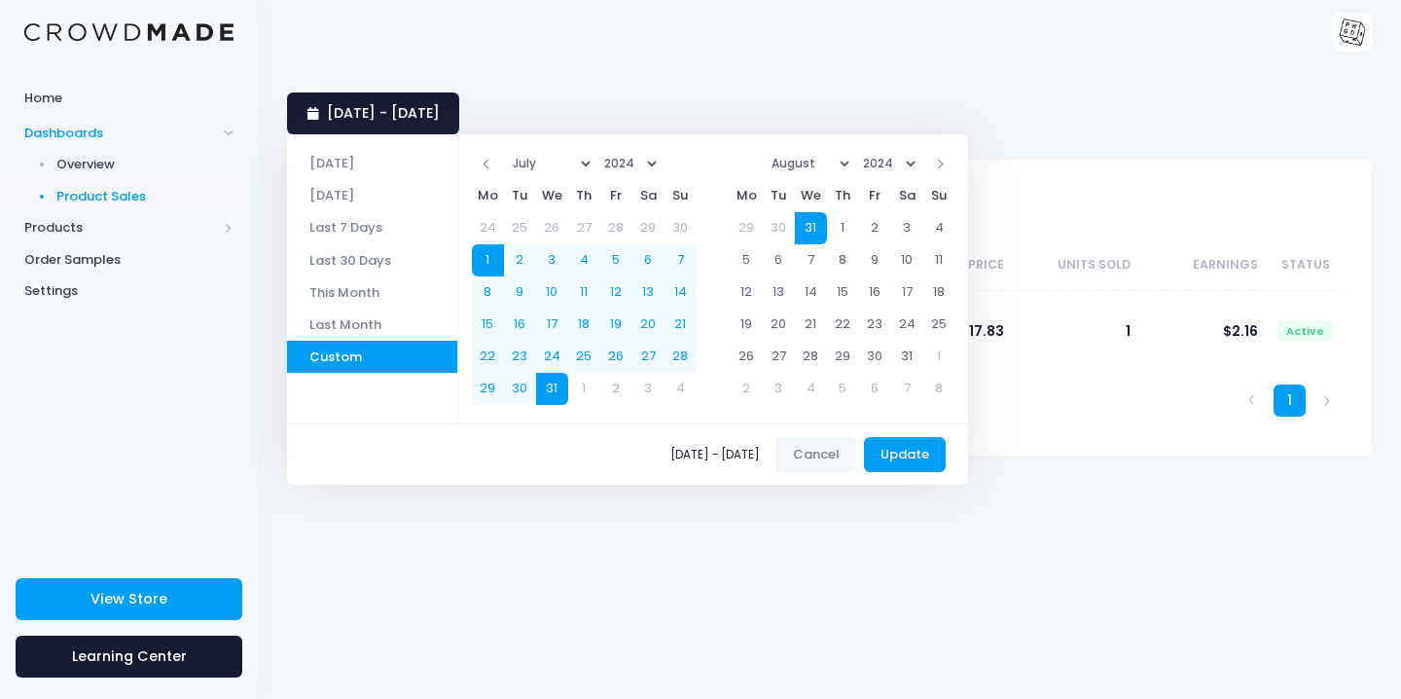
click at [776, 79] on div "1 July 2024 - 31 July 2024 Products Categories Product Type Price Units Sold Ea…" at bounding box center [830, 381] width 1144 height 636
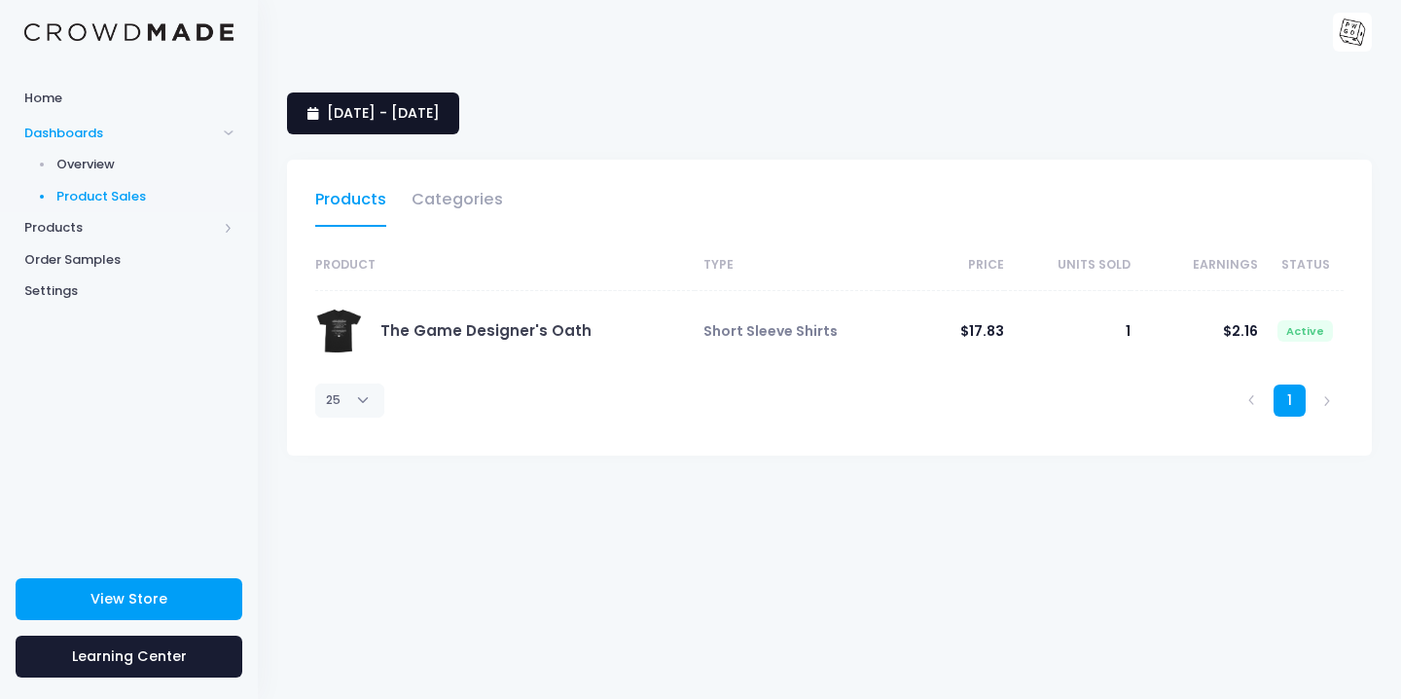
click at [422, 116] on span "1 July 2024 - 31 July 2024" at bounding box center [383, 112] width 113 height 19
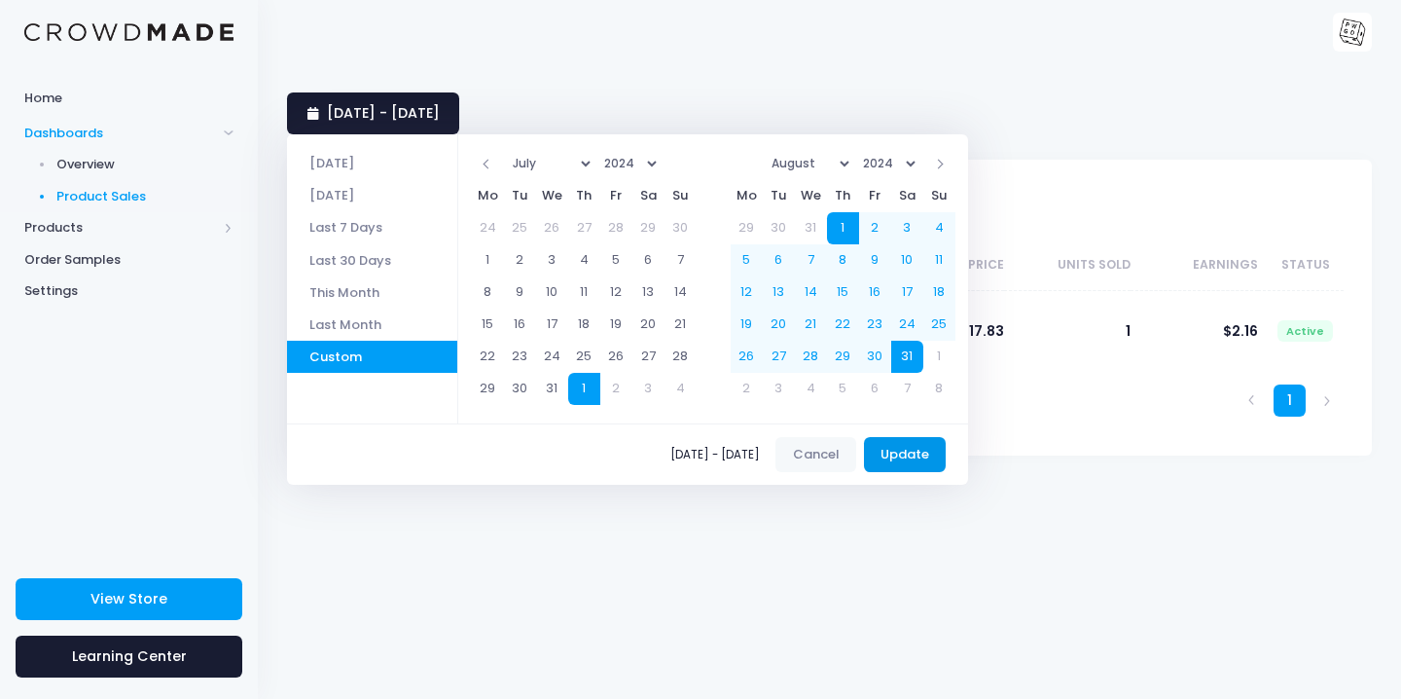
click at [928, 455] on button "Update" at bounding box center [905, 454] width 83 height 35
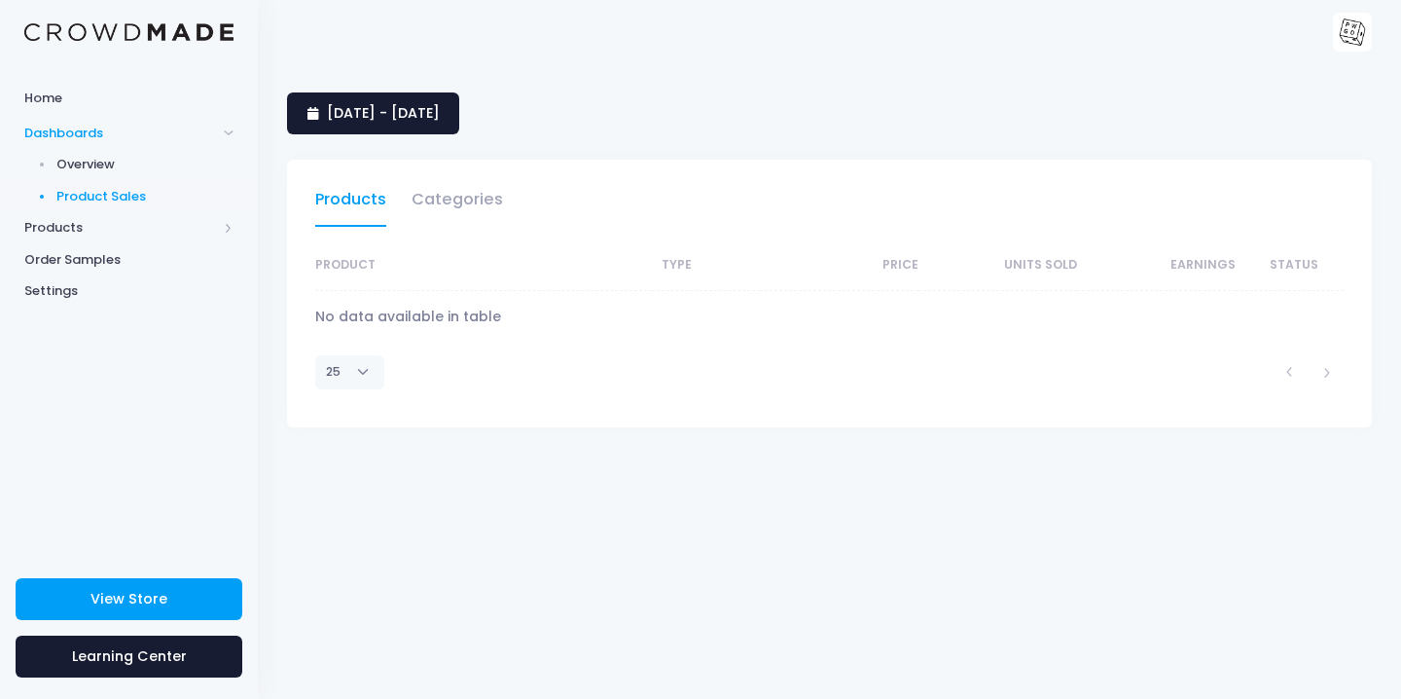
select select "25"
click at [424, 116] on span "[DATE] - [DATE]" at bounding box center [383, 112] width 113 height 19
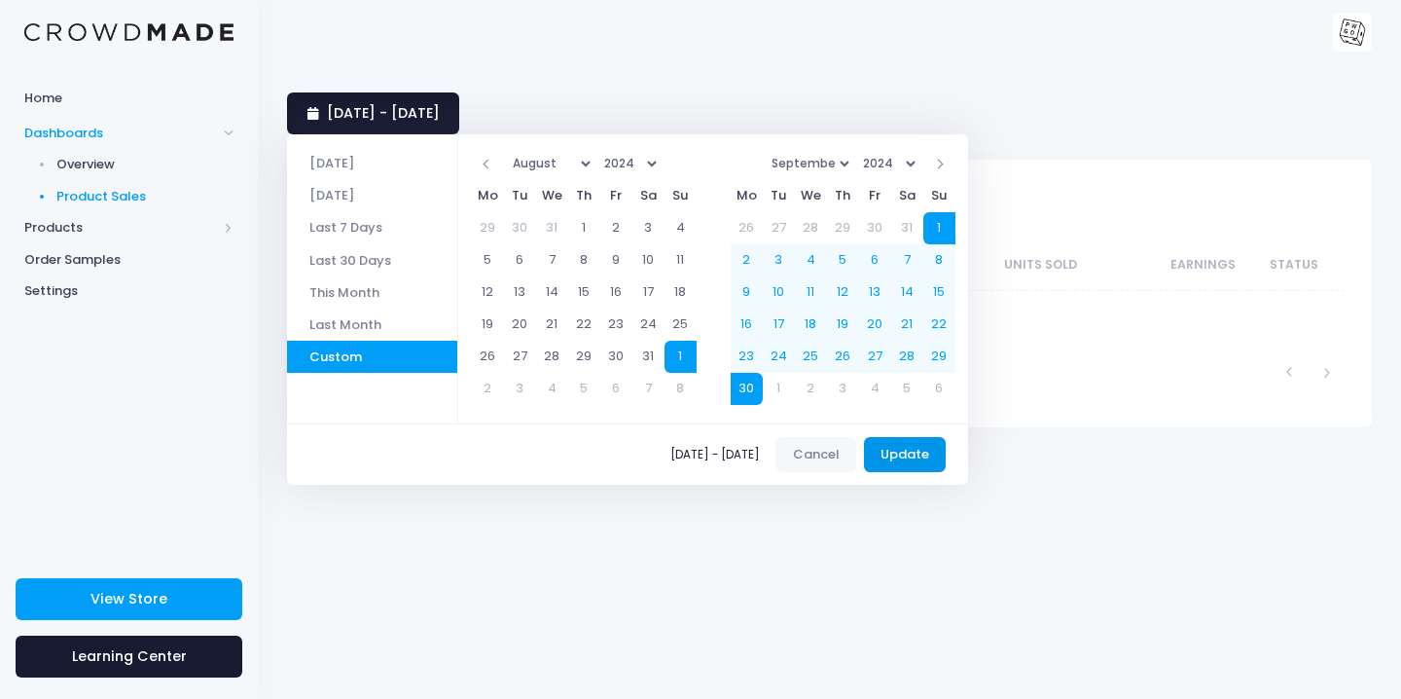
click at [927, 453] on button "Update" at bounding box center [905, 454] width 83 height 35
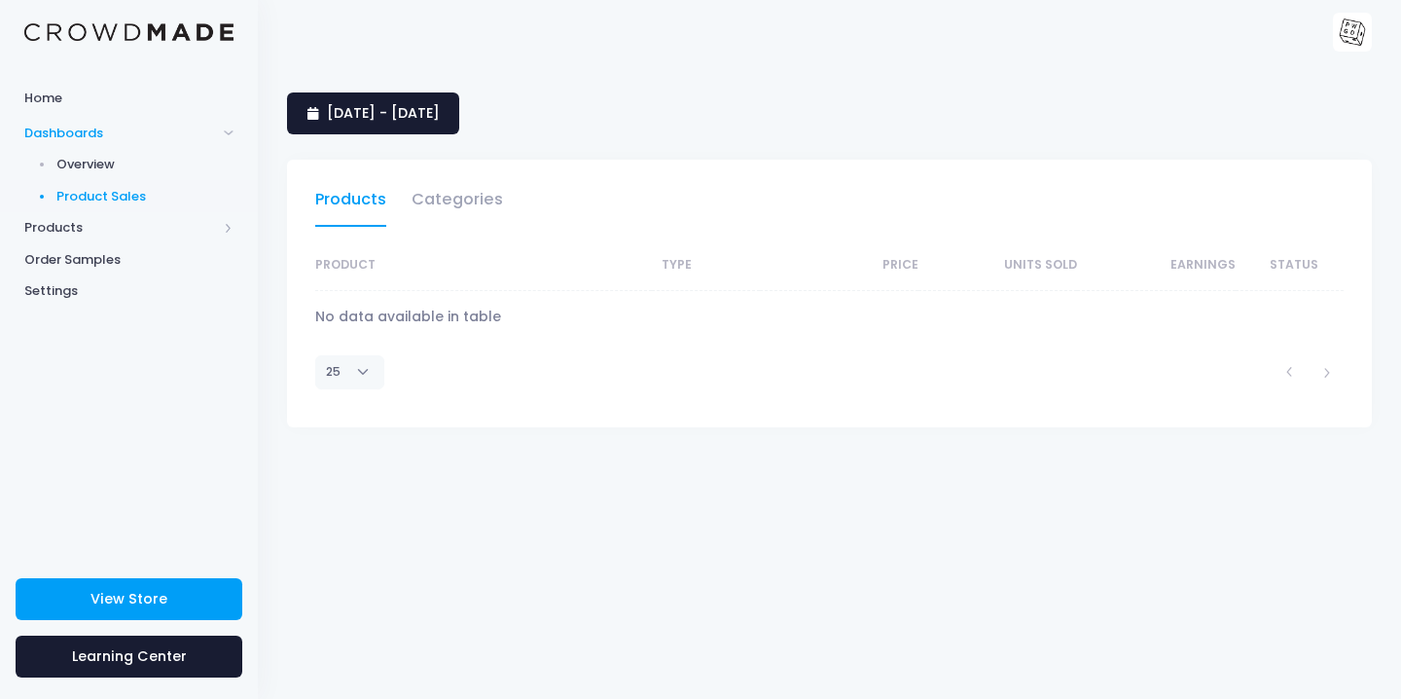
select select "25"
click at [459, 124] on link "[DATE] - [DATE]" at bounding box center [373, 113] width 172 height 42
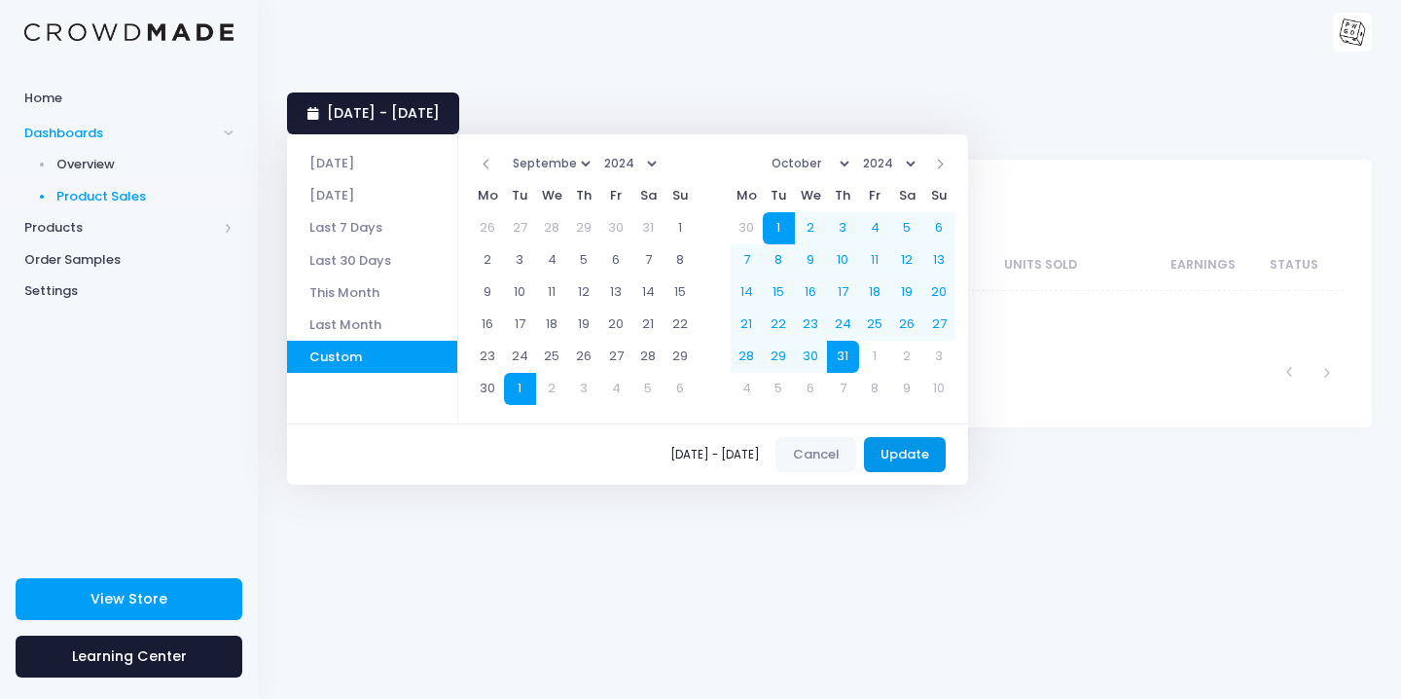
click at [936, 465] on button "Update" at bounding box center [905, 454] width 83 height 35
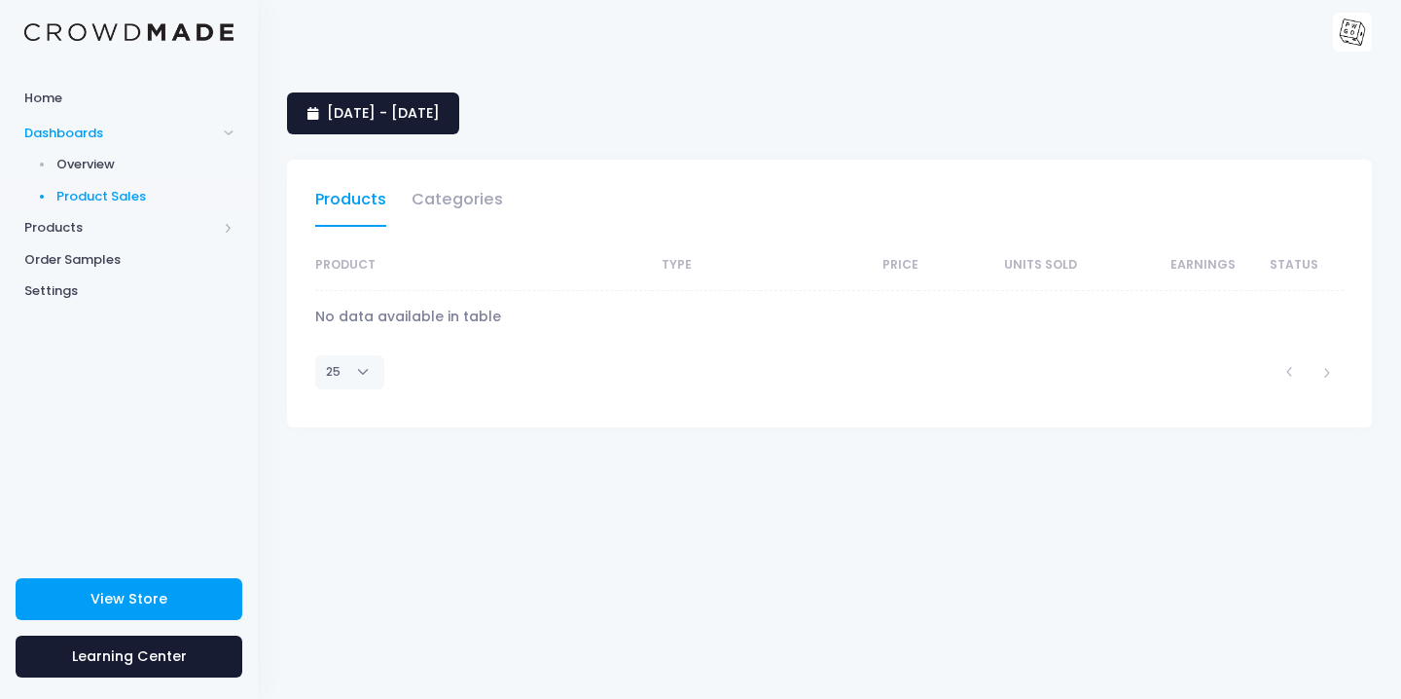
select select "25"
click at [440, 110] on span "[DATE] - [DATE]" at bounding box center [383, 112] width 113 height 19
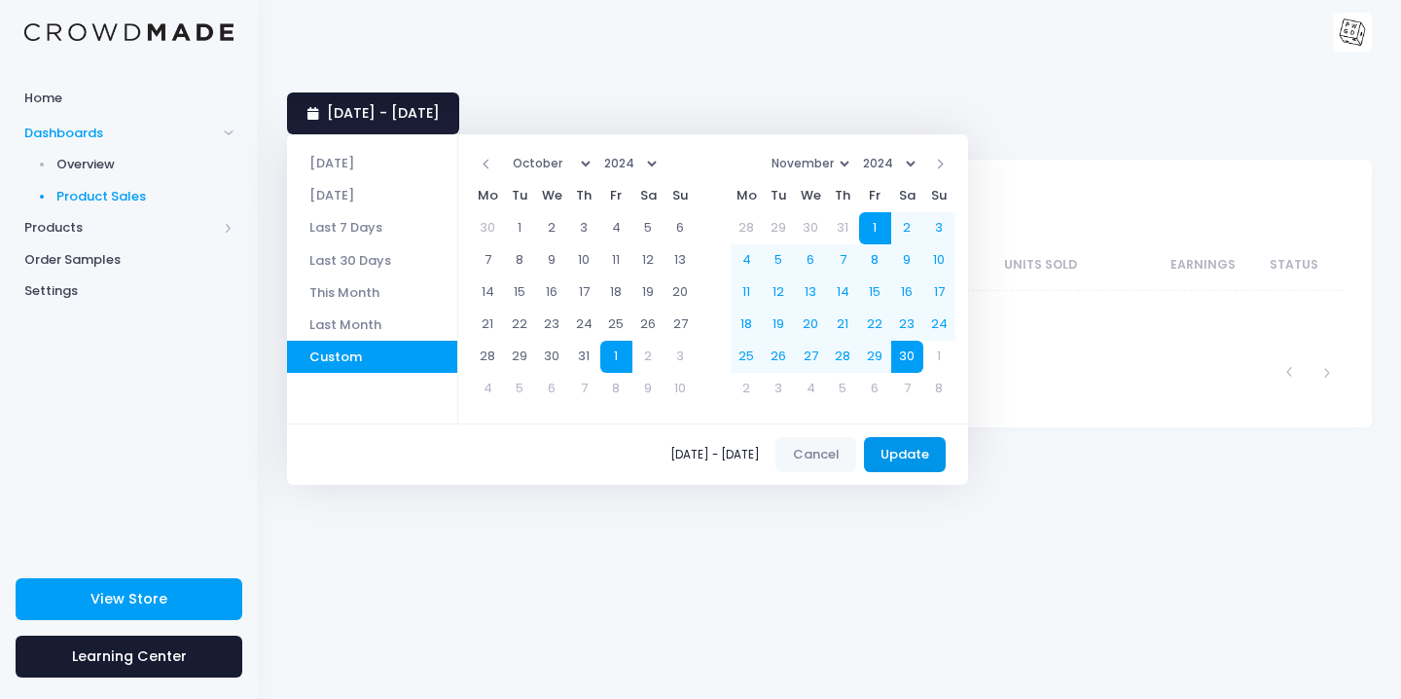
click at [932, 453] on button "Update" at bounding box center [905, 454] width 83 height 35
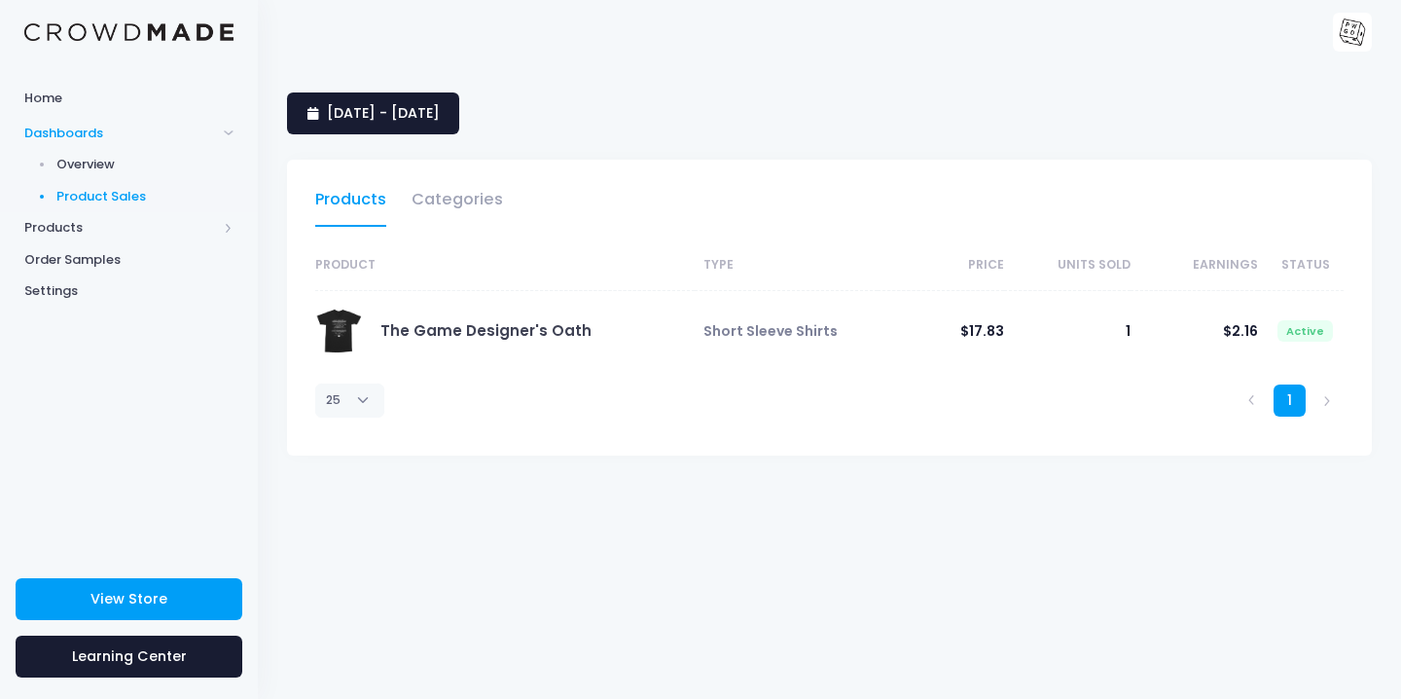
select select "25"
click at [440, 108] on span "[DATE] - [DATE]" at bounding box center [383, 112] width 113 height 19
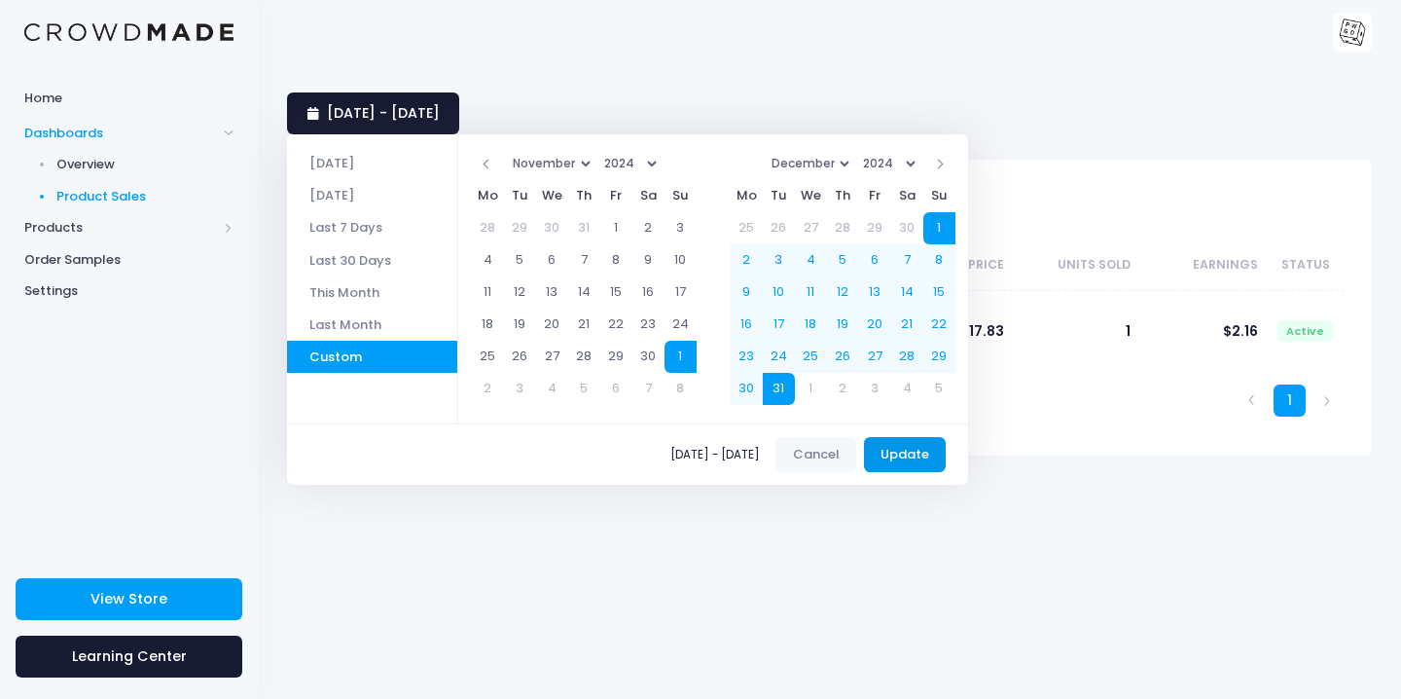
click at [930, 460] on button "Update" at bounding box center [905, 454] width 83 height 35
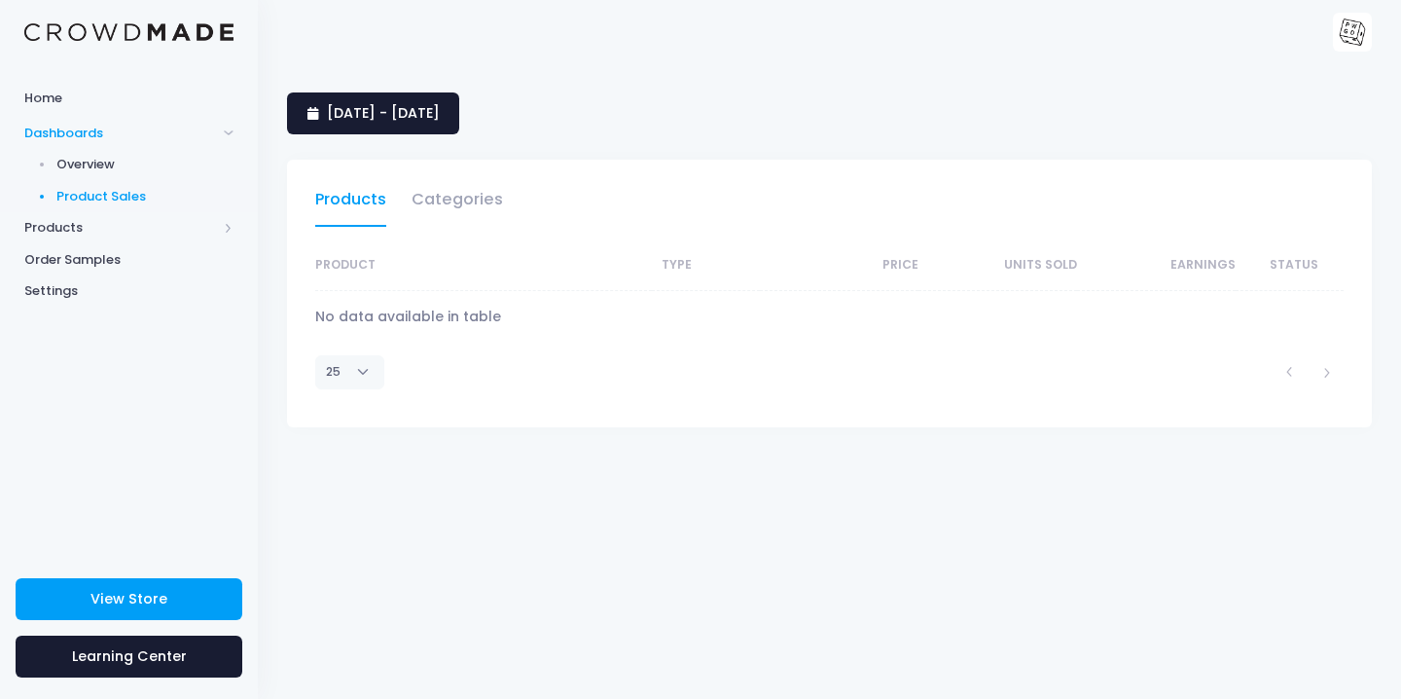
select select "25"
click at [440, 115] on span "1 December 2024 - 31 December 2024" at bounding box center [383, 112] width 113 height 19
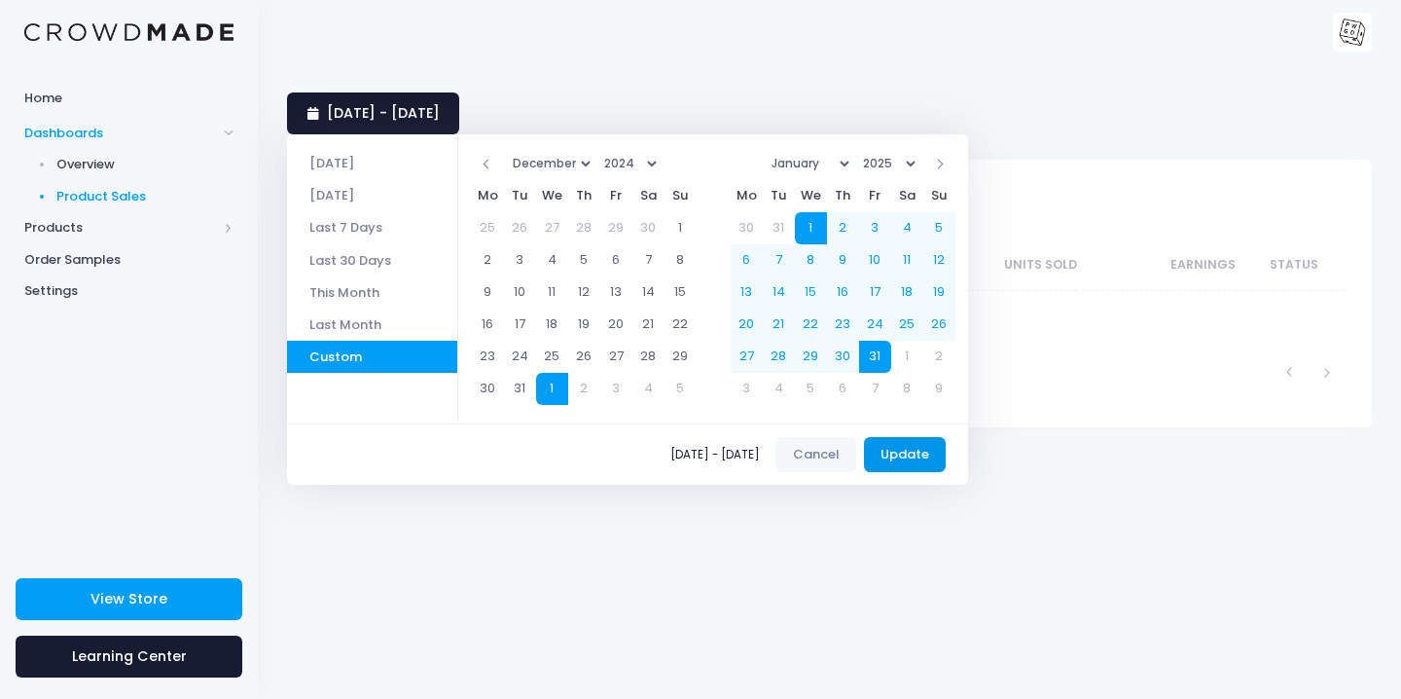
click at [946, 455] on button "Update" at bounding box center [905, 454] width 83 height 35
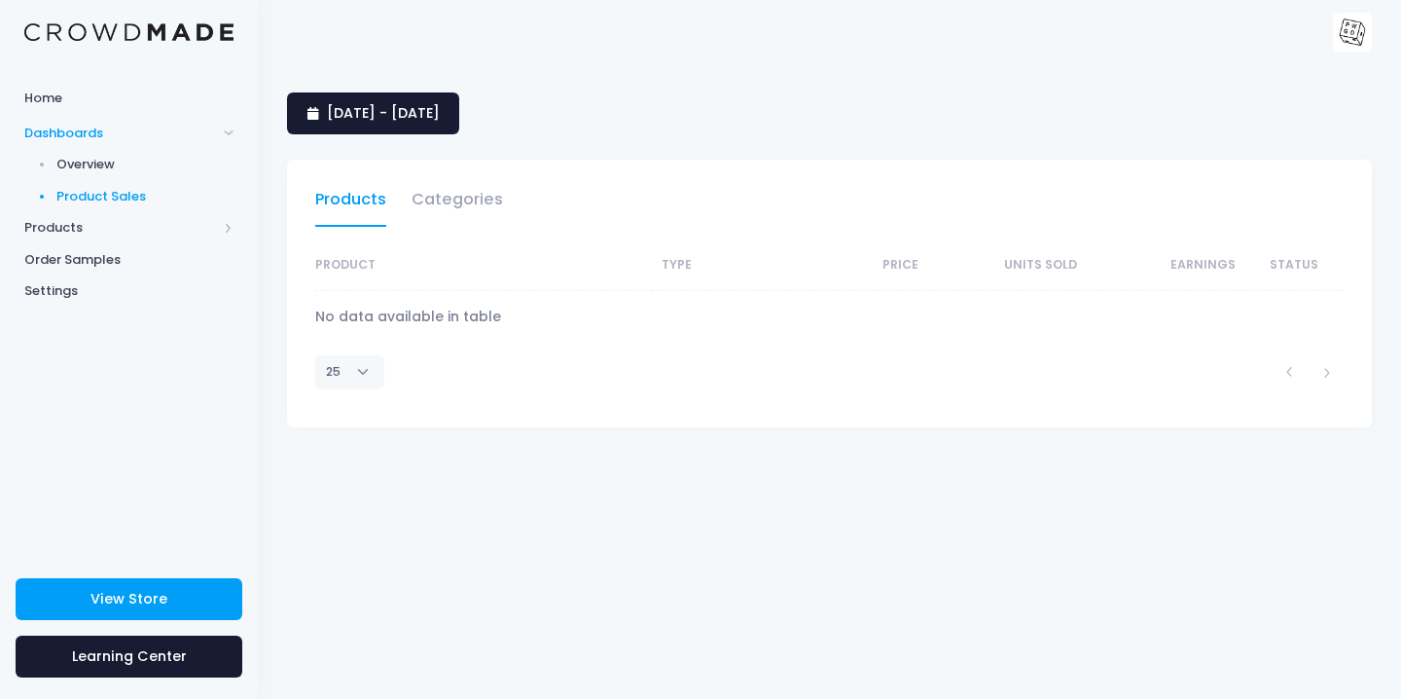
select select "25"
click at [440, 109] on span "[DATE] - [DATE]" at bounding box center [383, 112] width 113 height 19
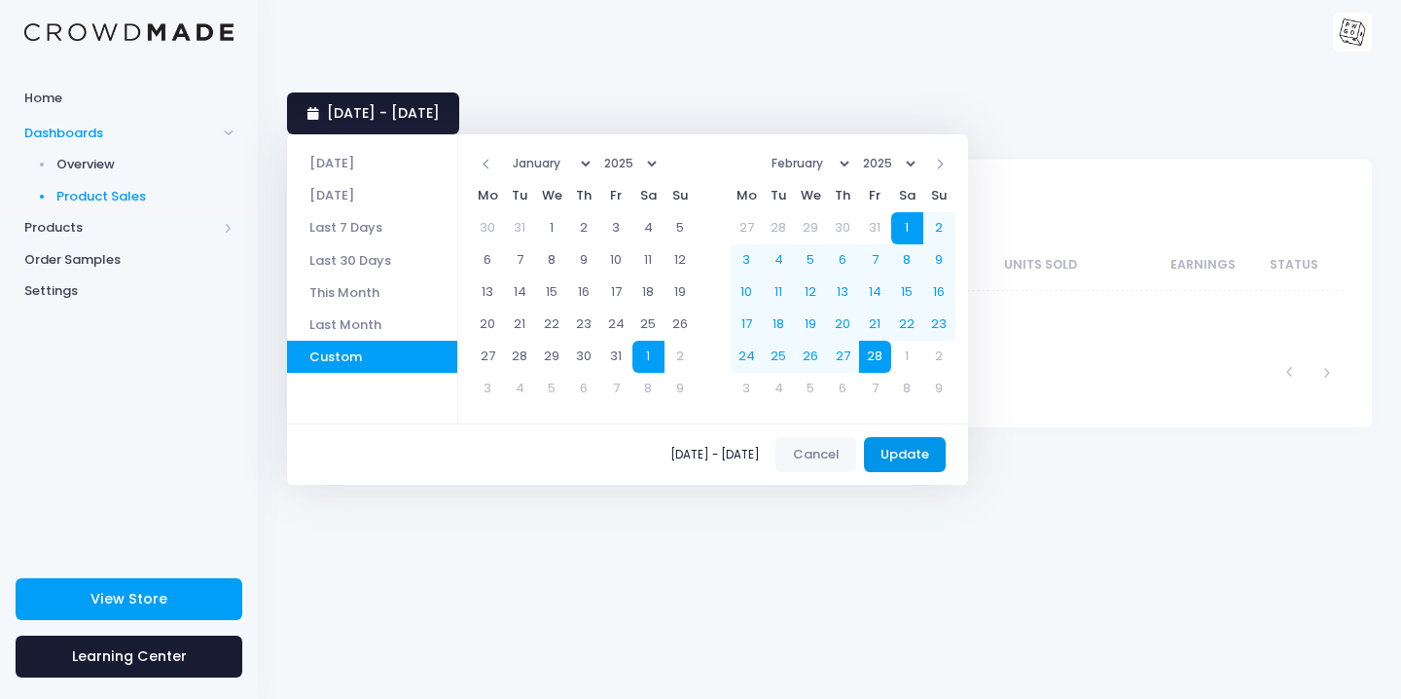
click at [938, 455] on button "Update" at bounding box center [905, 454] width 83 height 35
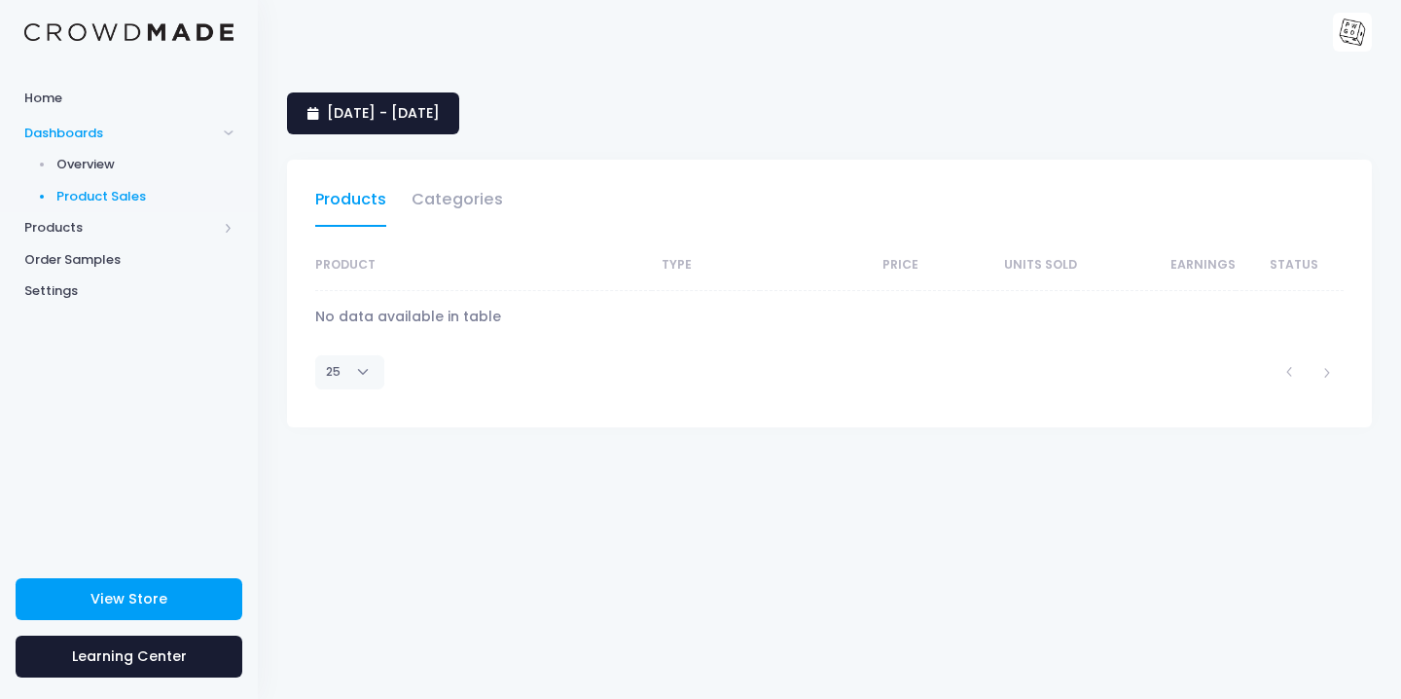
select select "25"
click at [440, 116] on span "[DATE] - [DATE]" at bounding box center [383, 112] width 113 height 19
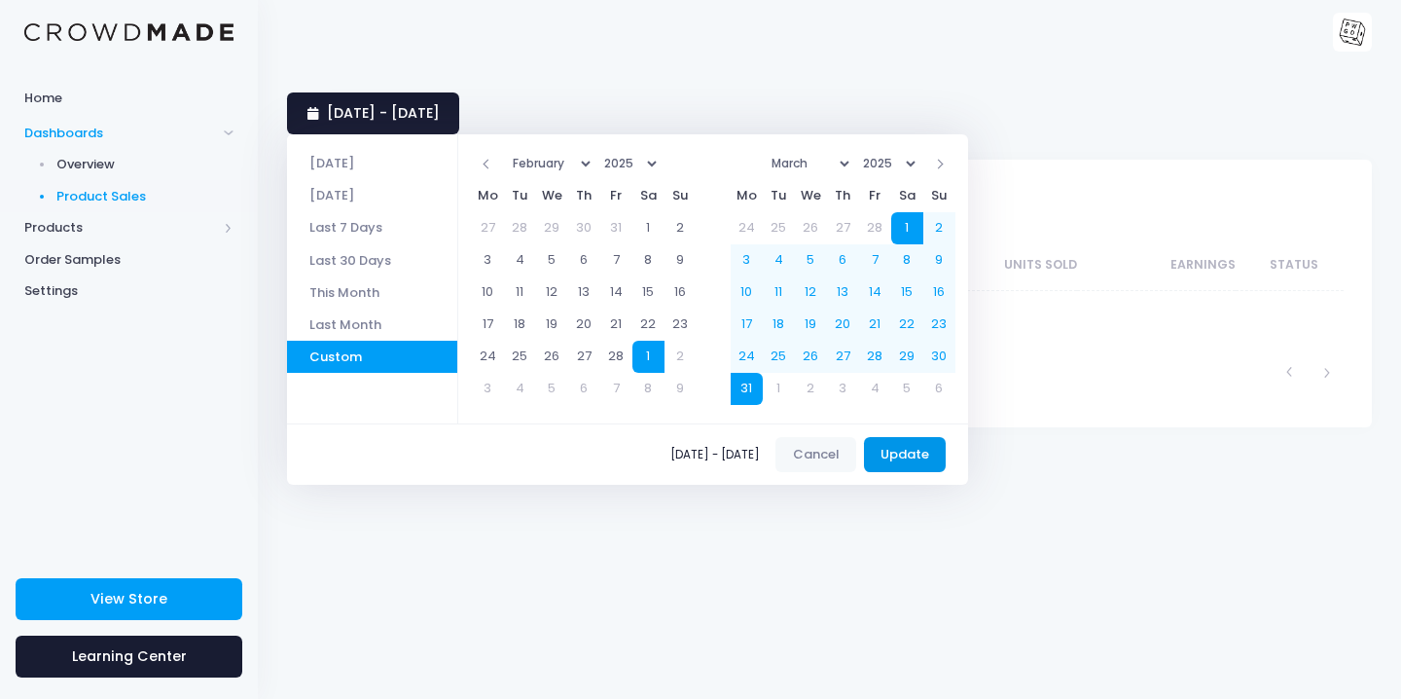
click at [935, 449] on button "Update" at bounding box center [905, 454] width 83 height 35
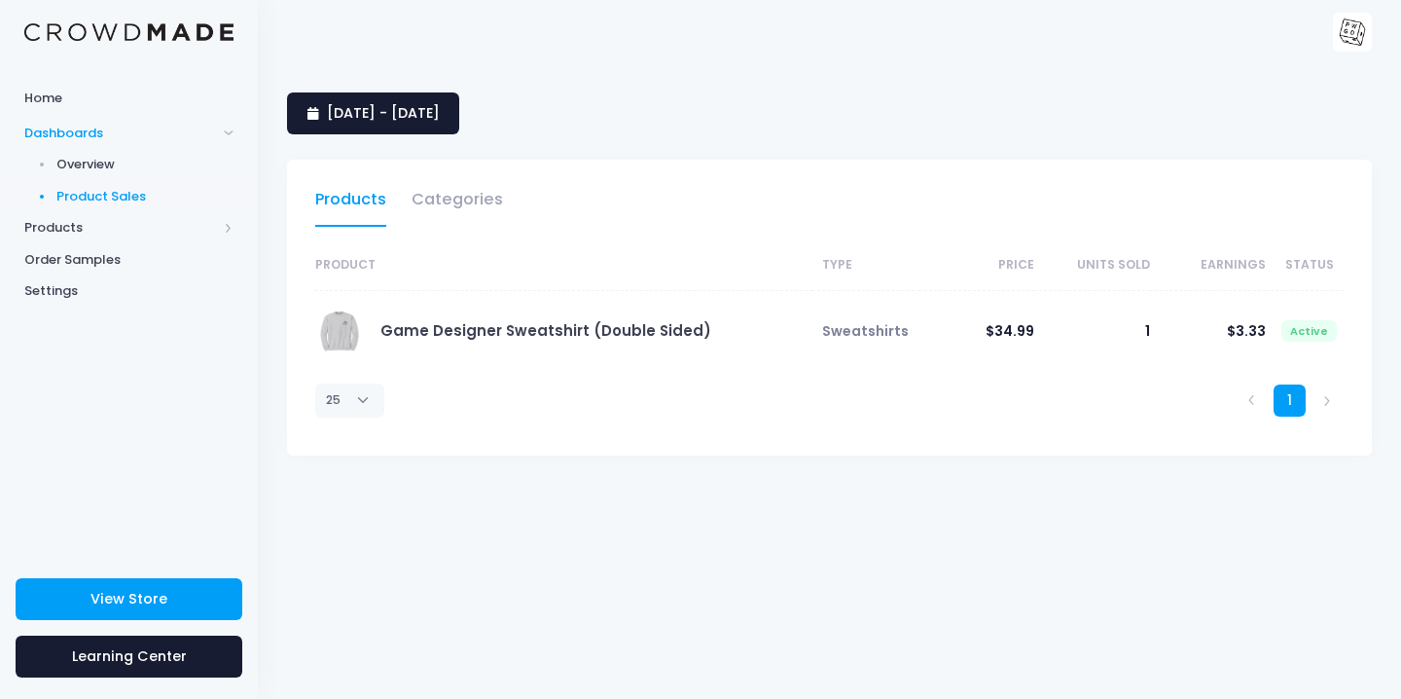
select select "25"
click at [457, 124] on link "[DATE] - [DATE]" at bounding box center [373, 113] width 172 height 42
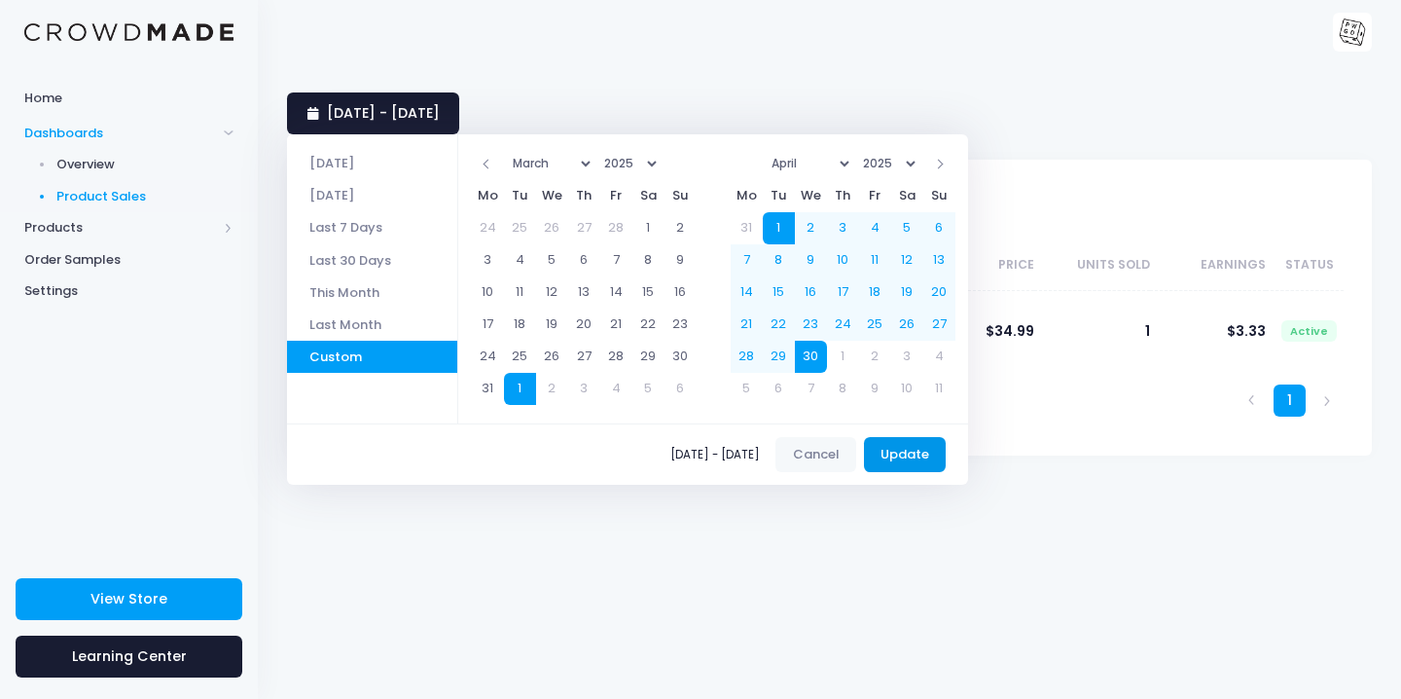
click at [926, 459] on button "Update" at bounding box center [905, 454] width 83 height 35
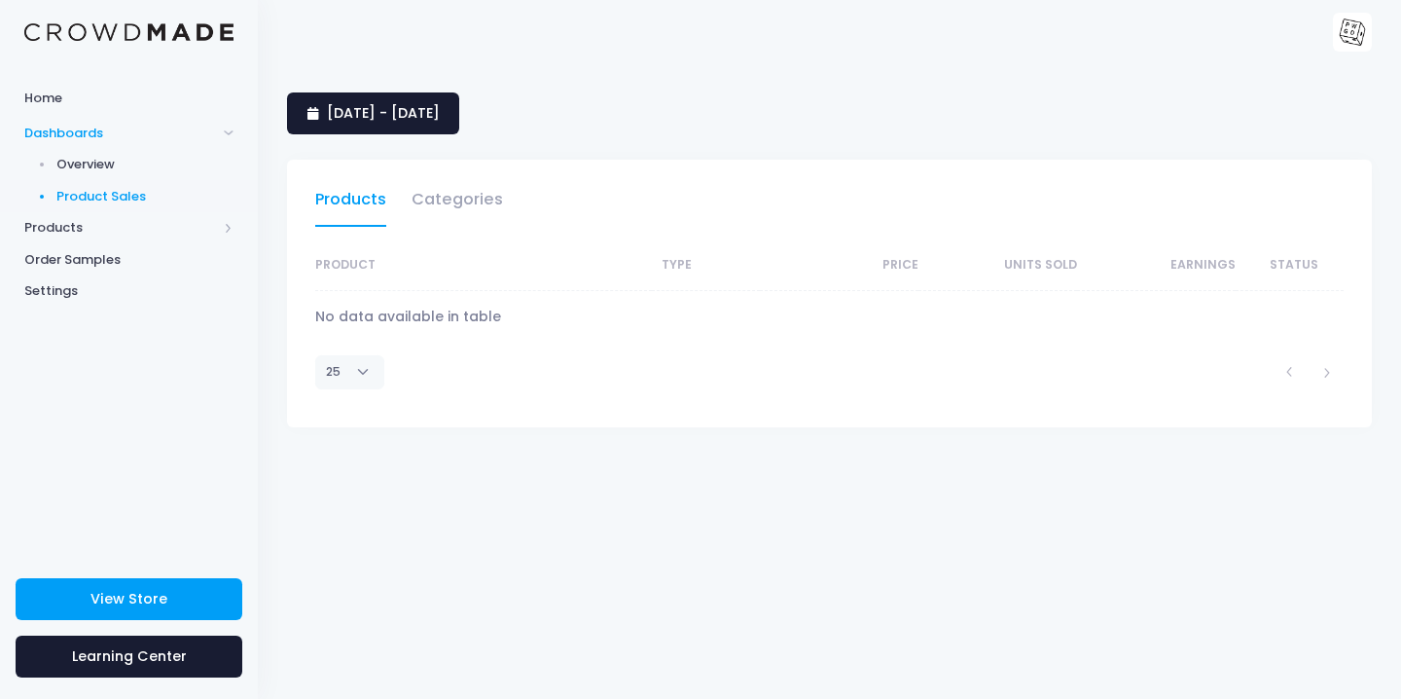
select select "25"
click at [428, 114] on span "1 April 2025 - 30 April 2025" at bounding box center [383, 112] width 113 height 19
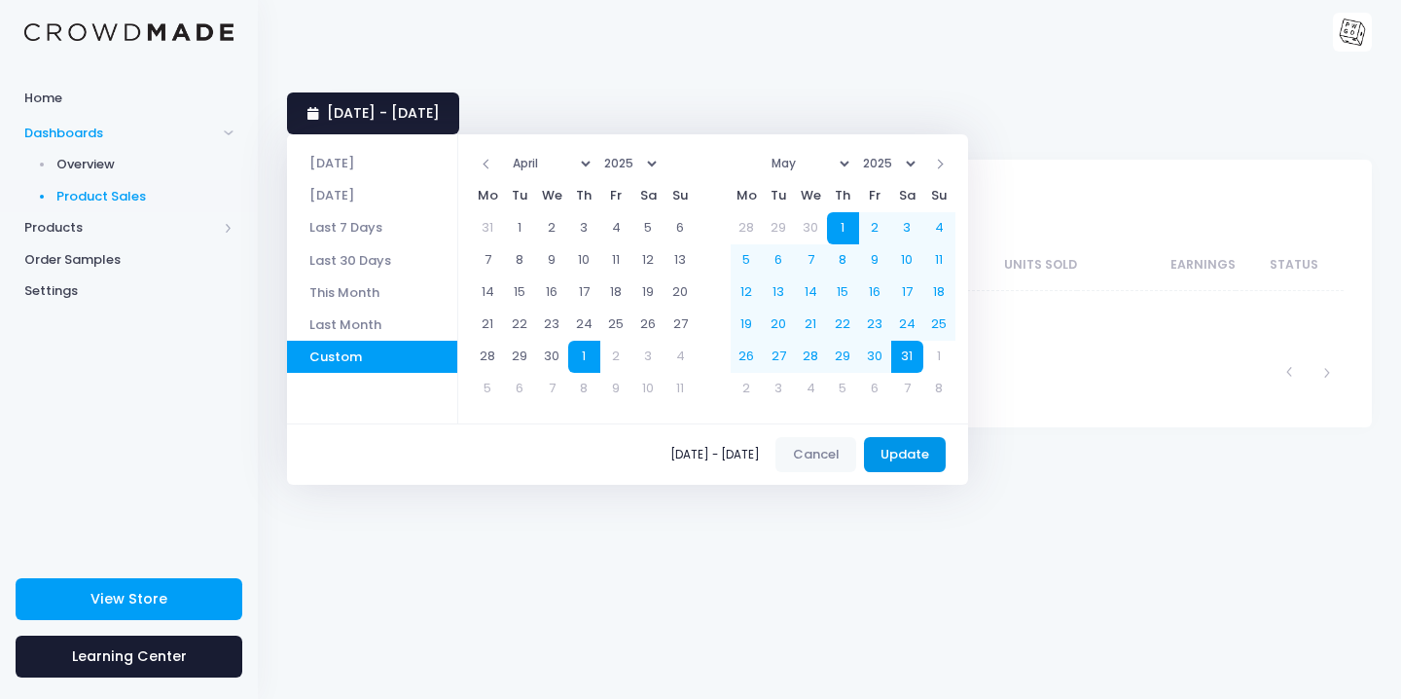
click at [929, 447] on button "Update" at bounding box center [905, 454] width 83 height 35
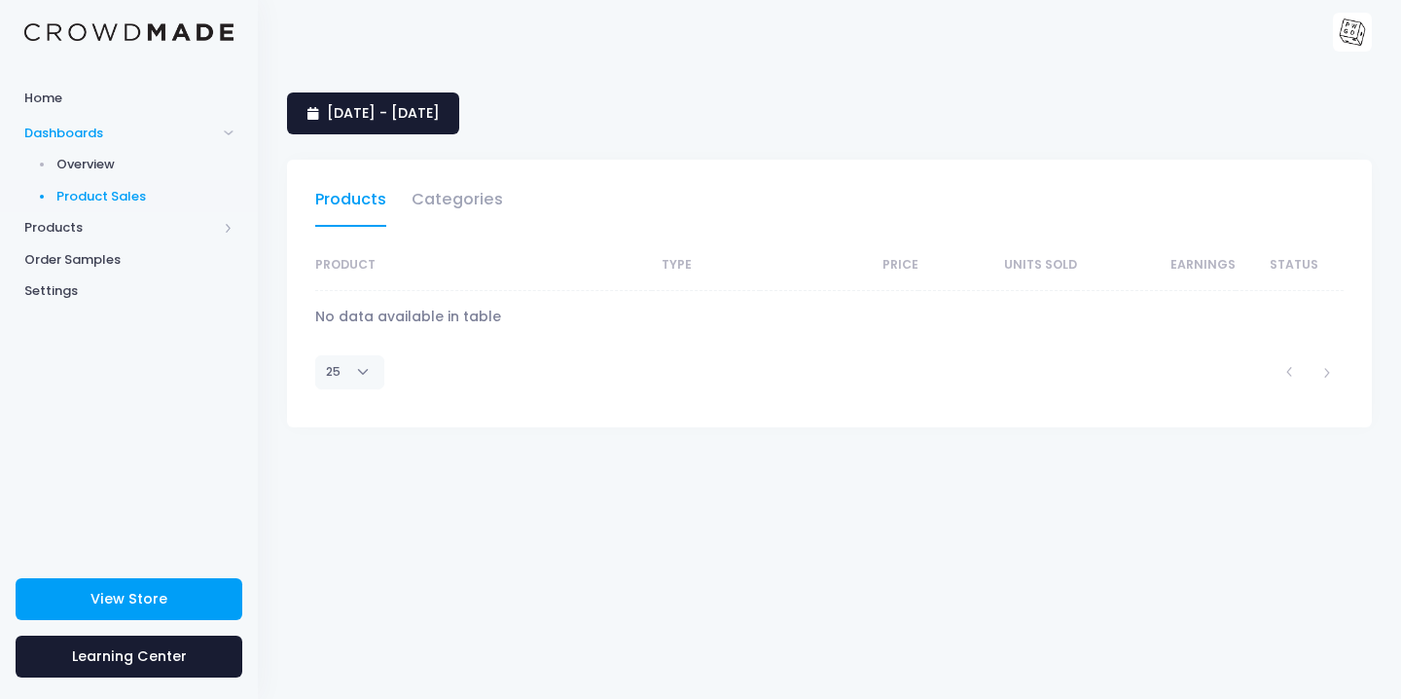
select select "25"
click at [459, 130] on link "[DATE] - [DATE]" at bounding box center [373, 113] width 172 height 42
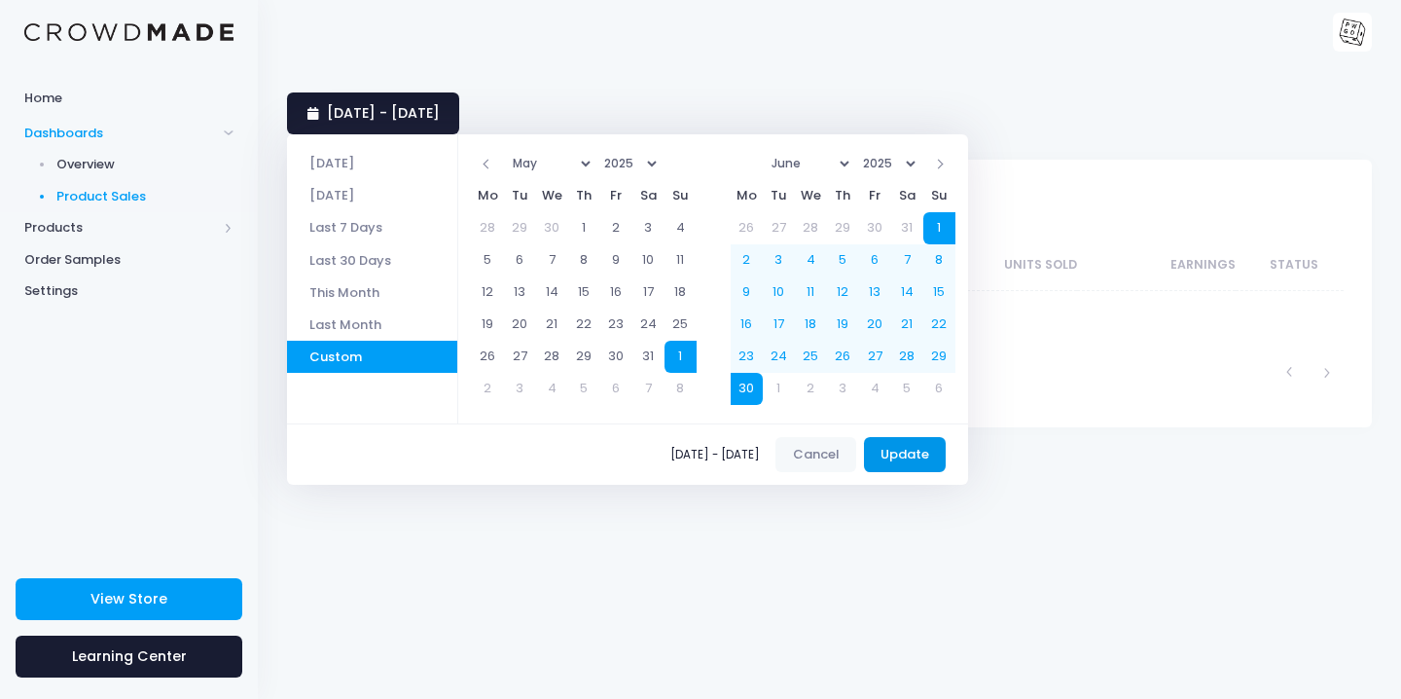
click at [934, 455] on button "Update" at bounding box center [905, 454] width 83 height 35
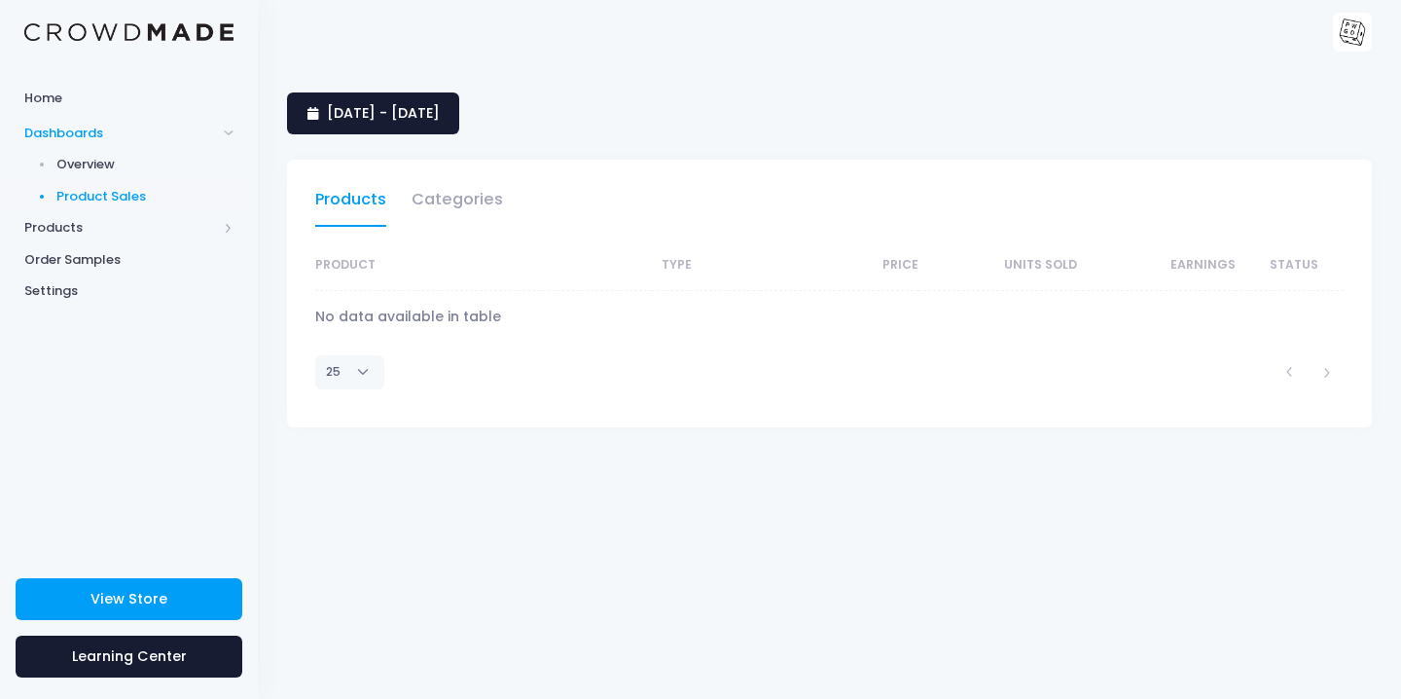
select select "25"
click at [440, 111] on span "[DATE] - [DATE]" at bounding box center [383, 112] width 113 height 19
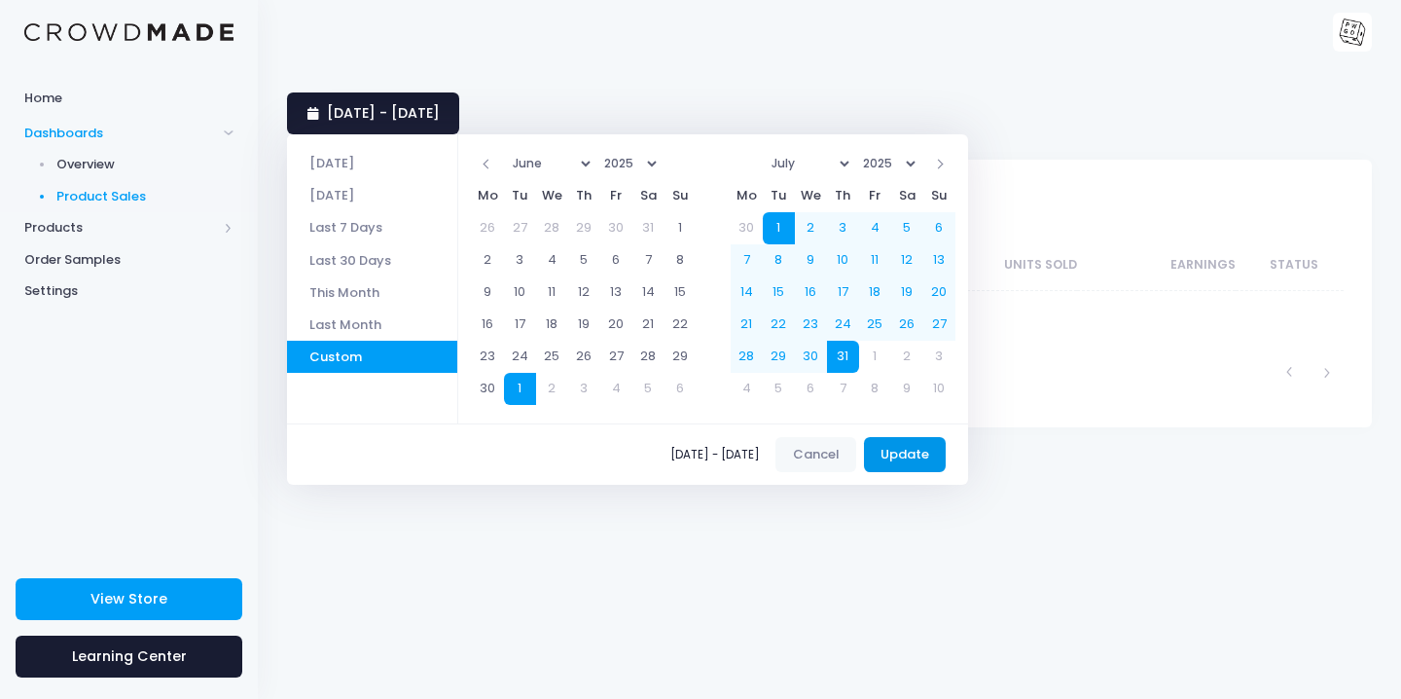
click at [929, 453] on button "Update" at bounding box center [905, 454] width 83 height 35
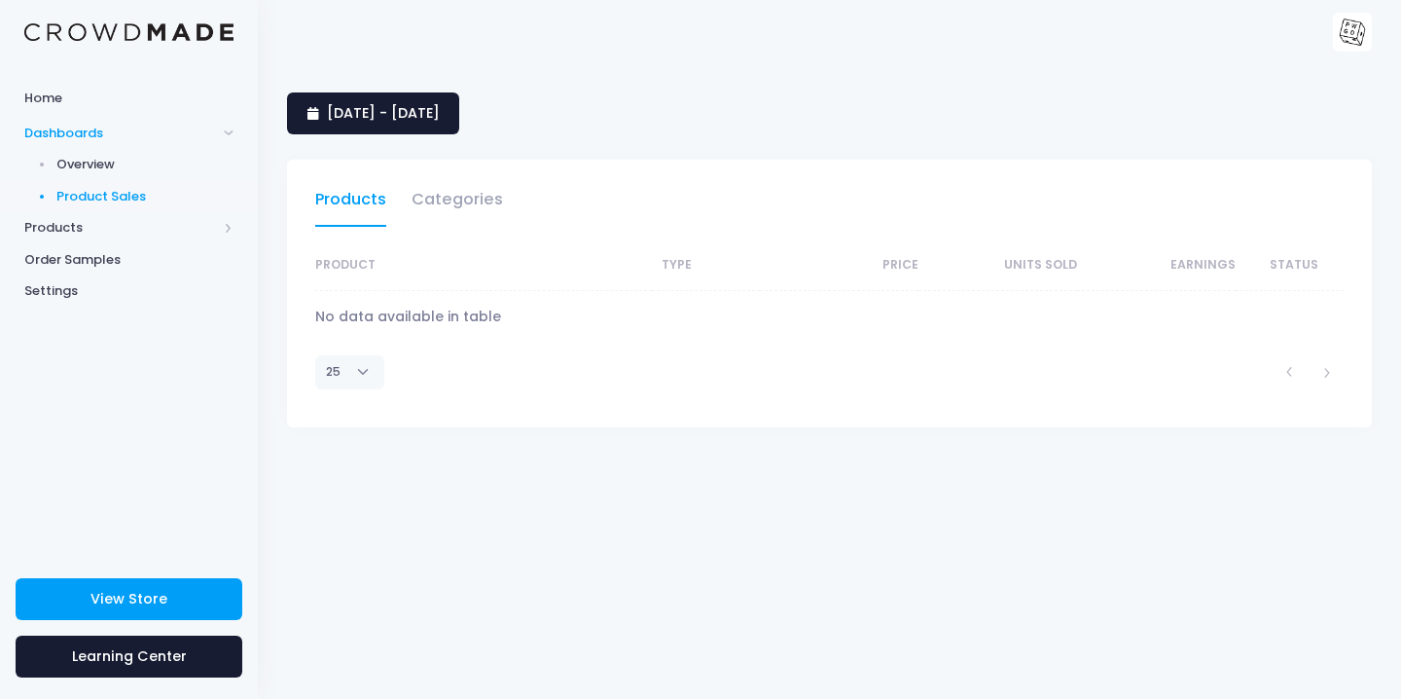
select select "25"
